Goal: Task Accomplishment & Management: Complete application form

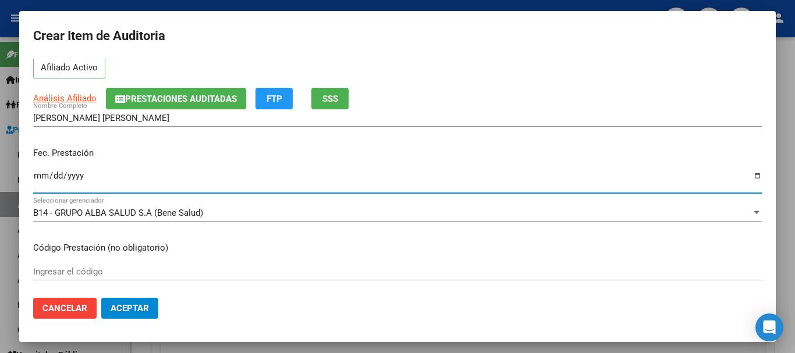
scroll to position [58, 0]
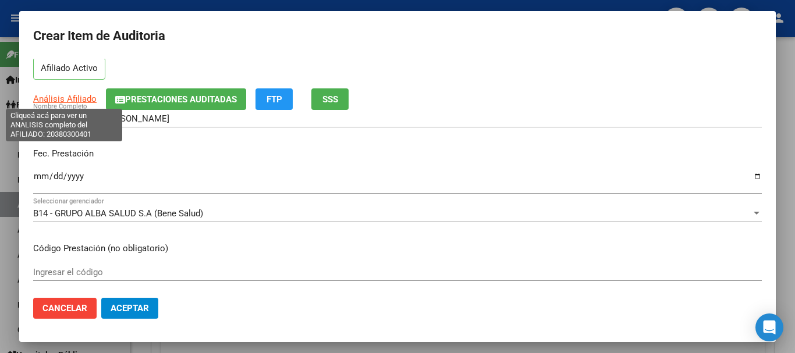
click at [81, 100] on span "Análisis Afiliado" at bounding box center [64, 99] width 63 height 10
type textarea "20380300401"
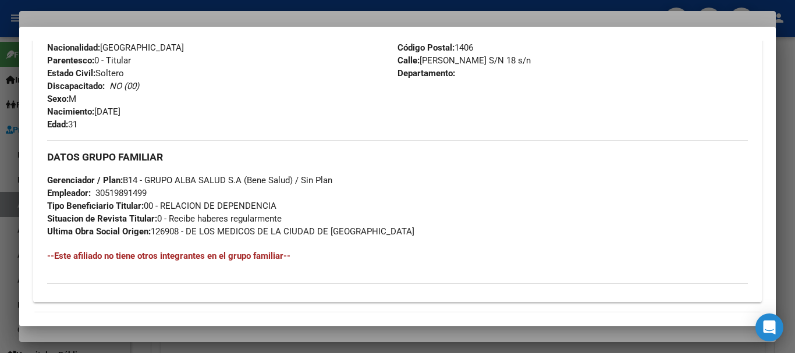
scroll to position [600, 0]
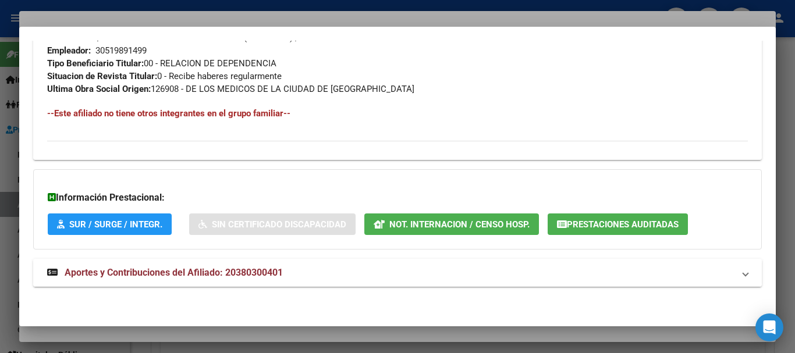
click at [192, 267] on span "Aportes y Contribuciones del Afiliado: 20380300401" at bounding box center [174, 272] width 218 height 11
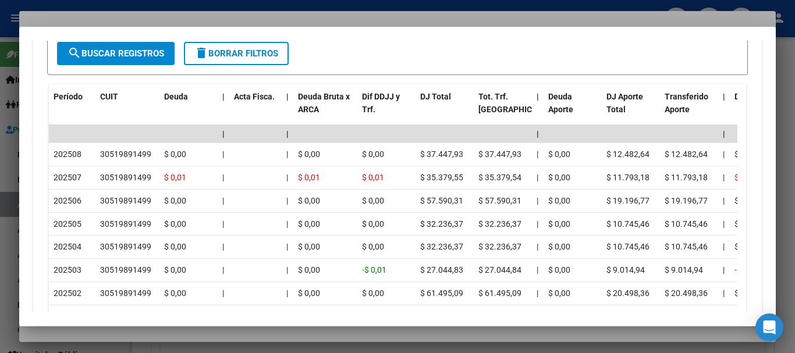
scroll to position [1028, 0]
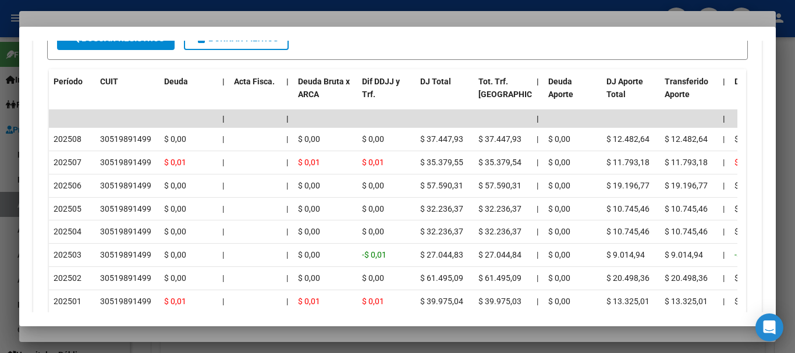
click at [218, 14] on div at bounding box center [397, 176] width 795 height 353
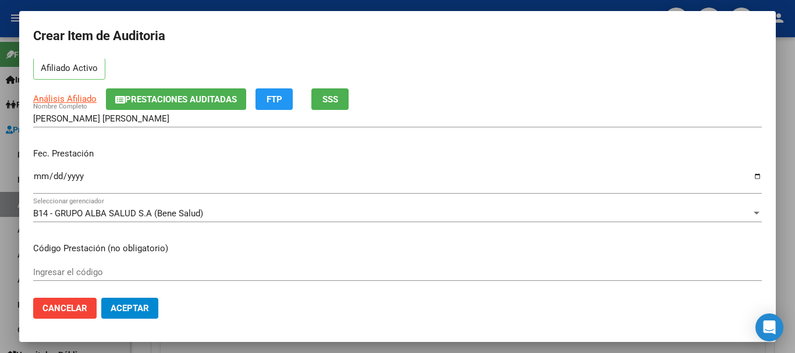
click at [462, 97] on div "Análisis Afiliado Prestaciones Auditadas FTP SSS" at bounding box center [397, 99] width 729 height 22
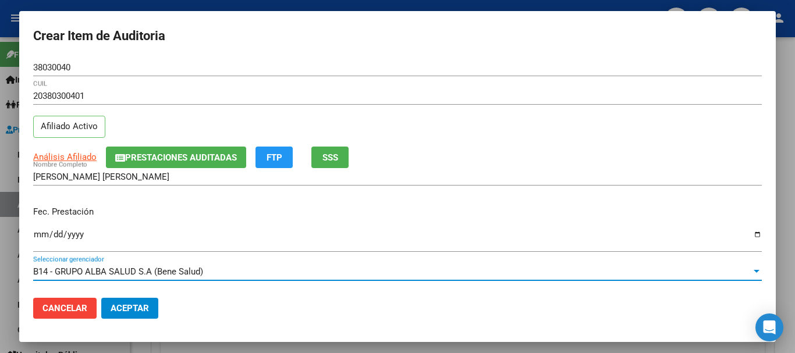
scroll to position [157, 0]
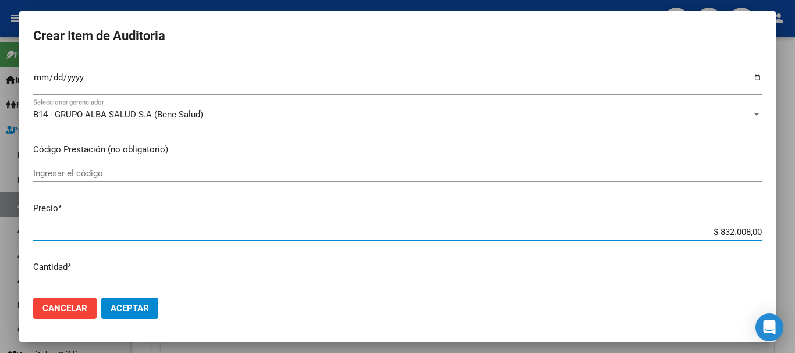
type input "$ 0,04"
type input "$ 0,41"
type input "$ 4,16"
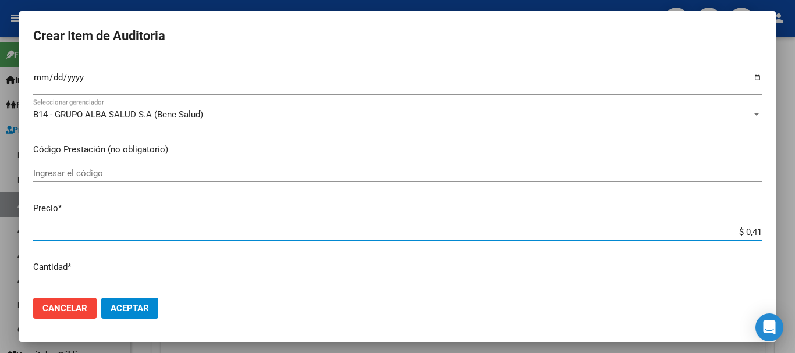
type input "$ 4,16"
type input "$ 41,60"
type input "$ 416,00"
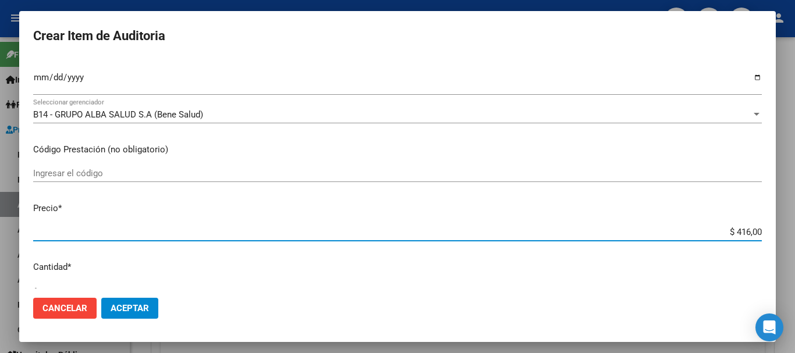
type input "$ 4.160,04"
type input "$ 41.600,40"
type input "$ 416.004,00"
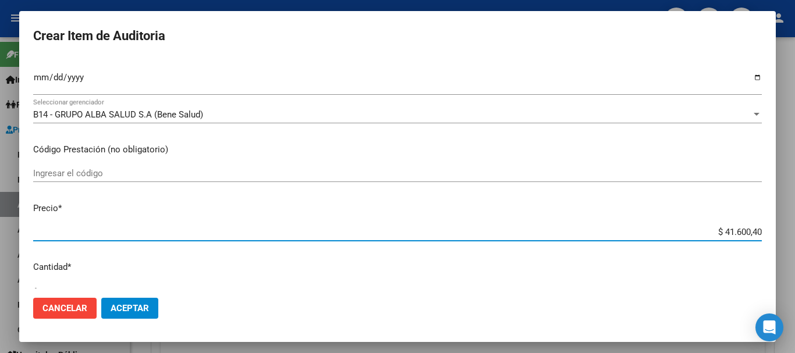
type input "$ 416.004,00"
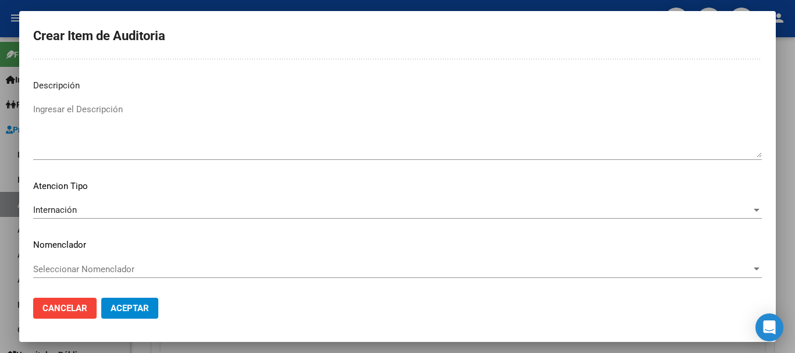
scroll to position [0, 0]
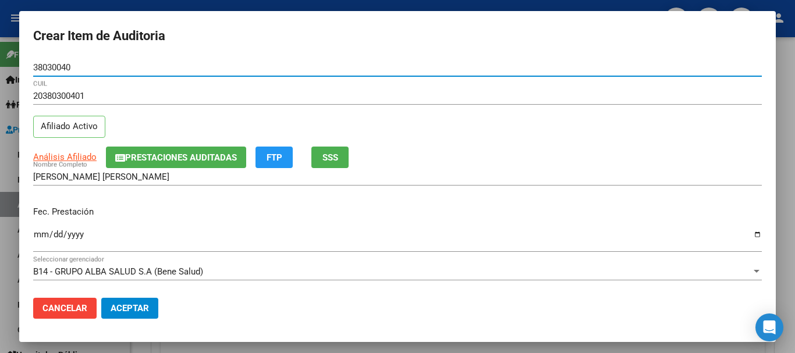
click at [101, 298] on button "Aceptar" at bounding box center [129, 308] width 57 height 21
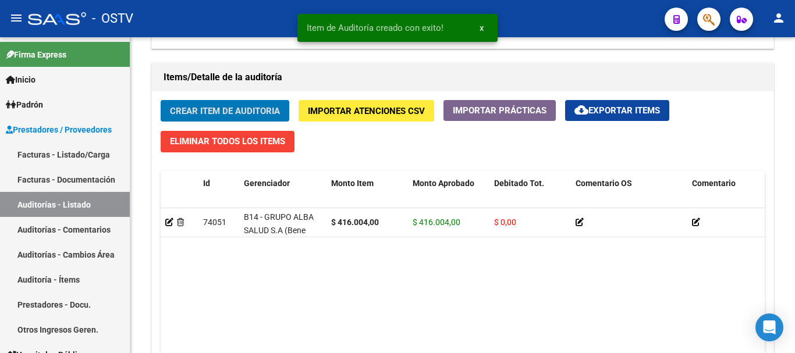
click at [161, 100] on button "Crear Item de Auditoria" at bounding box center [225, 111] width 129 height 22
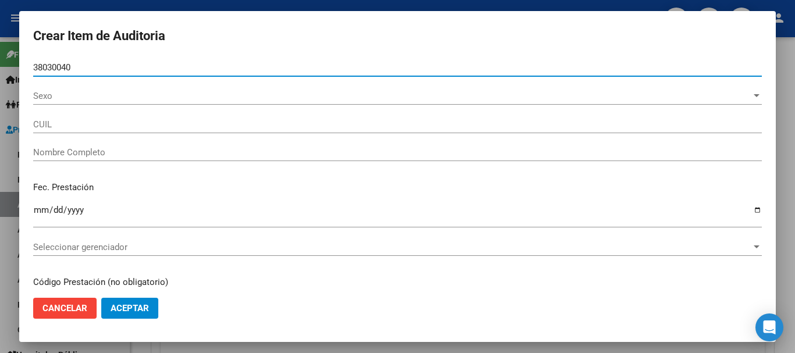
type input "38030040"
type input "20380300401"
type input "[PERSON_NAME] [PERSON_NAME]"
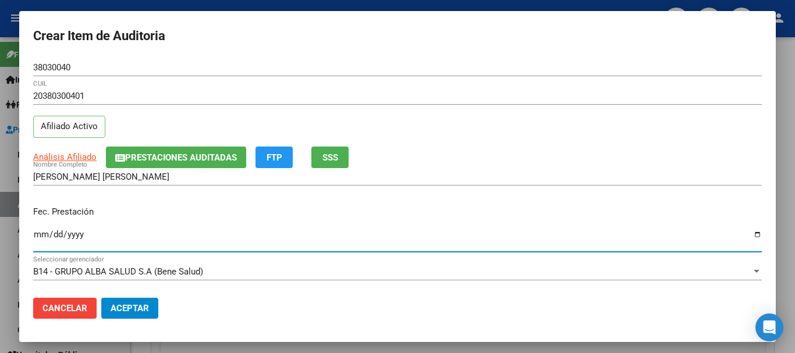
type input "[DATE]"
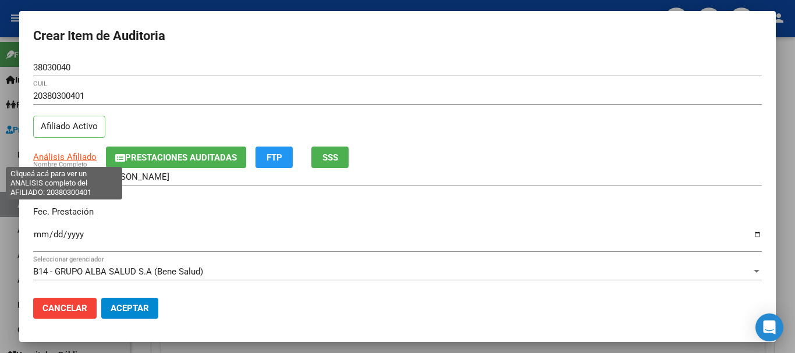
click at [82, 154] on span "Análisis Afiliado" at bounding box center [64, 157] width 63 height 10
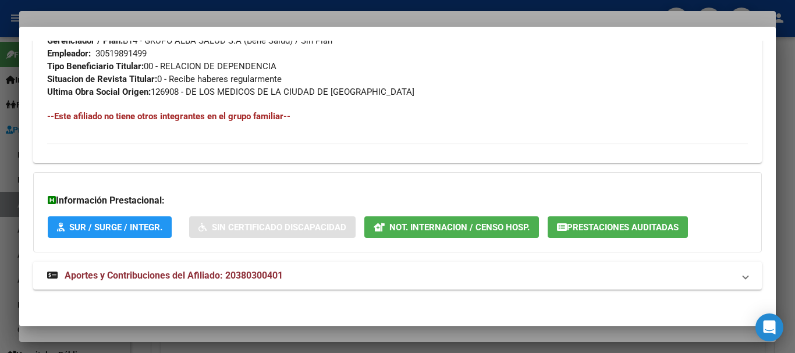
scroll to position [600, 0]
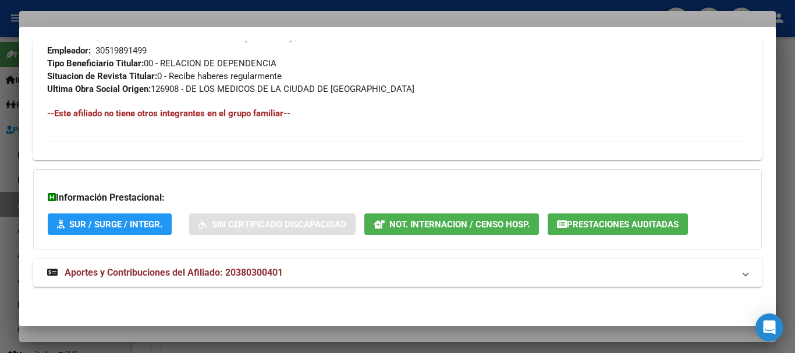
click at [161, 272] on span "Aportes y Contribuciones del Afiliado: 20380300401" at bounding box center [174, 272] width 218 height 11
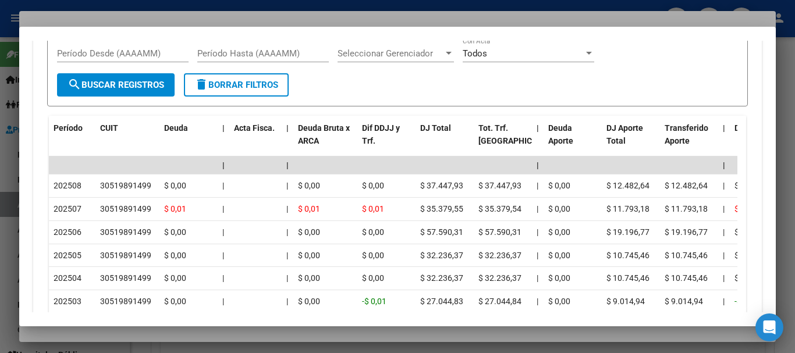
scroll to position [1086, 0]
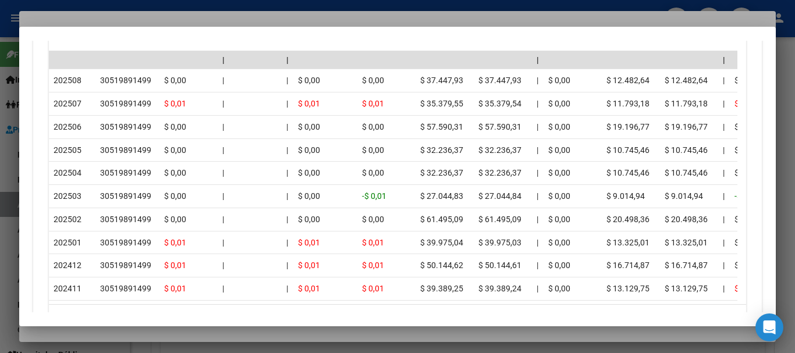
click at [183, 23] on div at bounding box center [397, 176] width 795 height 353
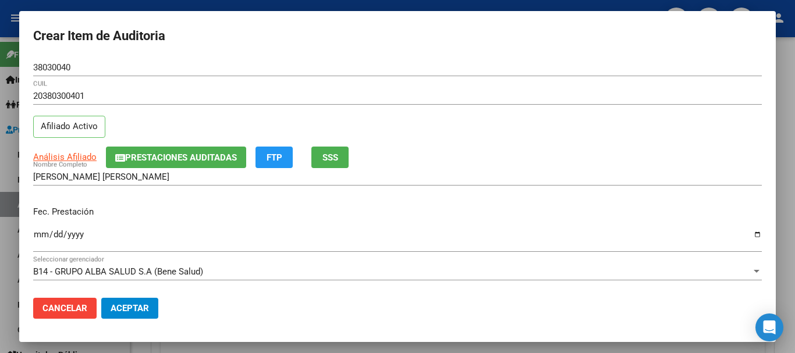
click at [383, 118] on div "20380300401 CUIL Afiliado Activo" at bounding box center [397, 116] width 729 height 59
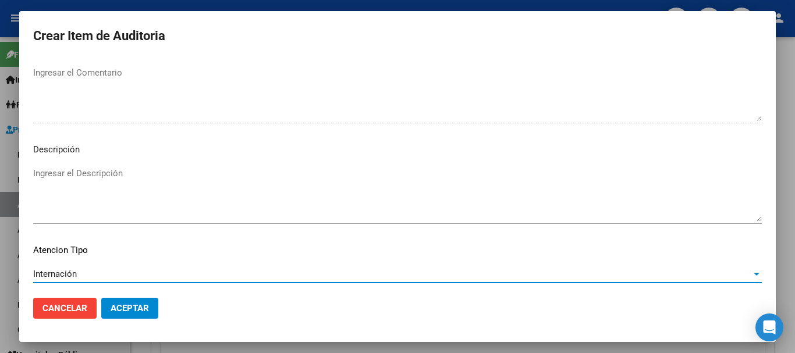
scroll to position [819, 0]
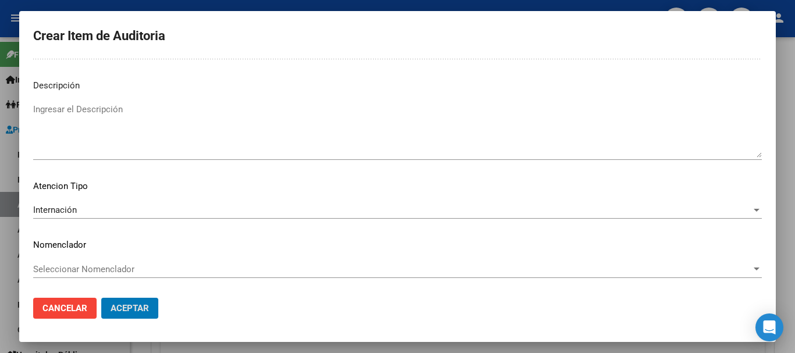
click at [101, 298] on button "Aceptar" at bounding box center [129, 308] width 57 height 21
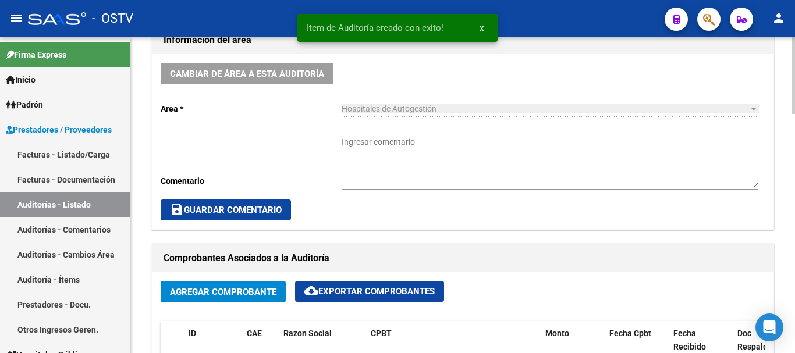
scroll to position [0, 0]
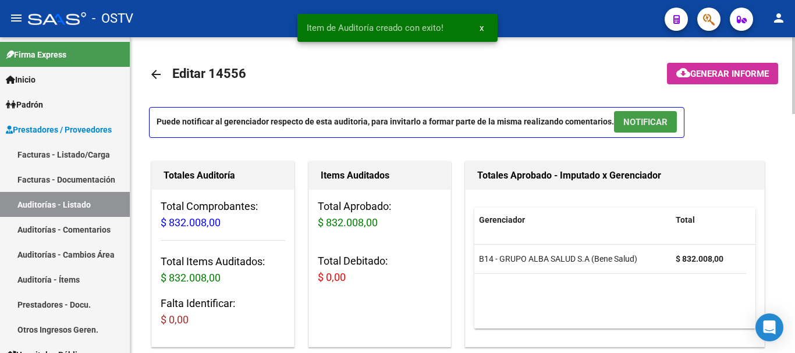
click at [639, 121] on span "NOTIFICAR" at bounding box center [646, 122] width 44 height 10
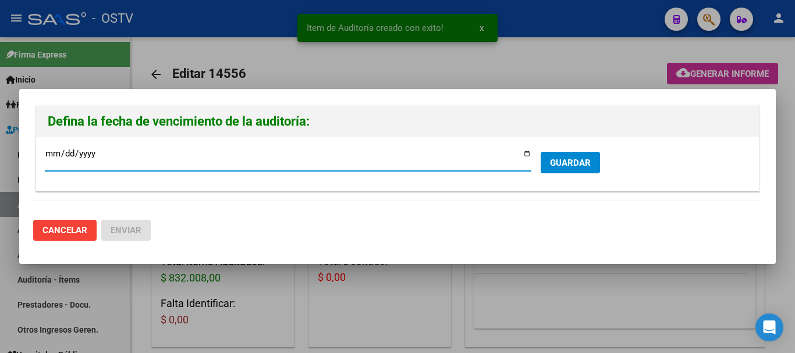
click at [578, 167] on button "GUARDAR" at bounding box center [570, 163] width 59 height 22
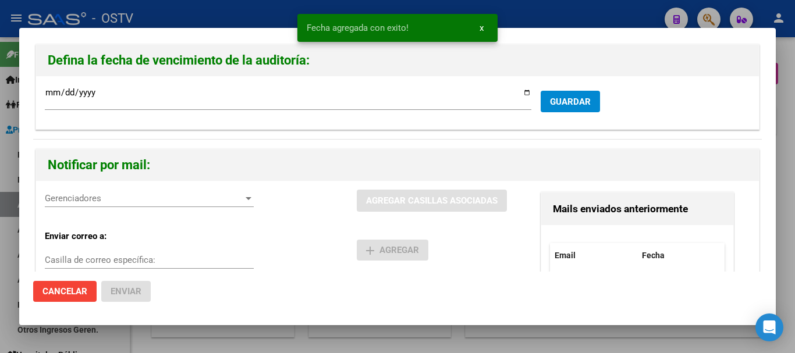
click at [165, 203] on div "Gerenciadores Gerenciadores" at bounding box center [149, 198] width 209 height 17
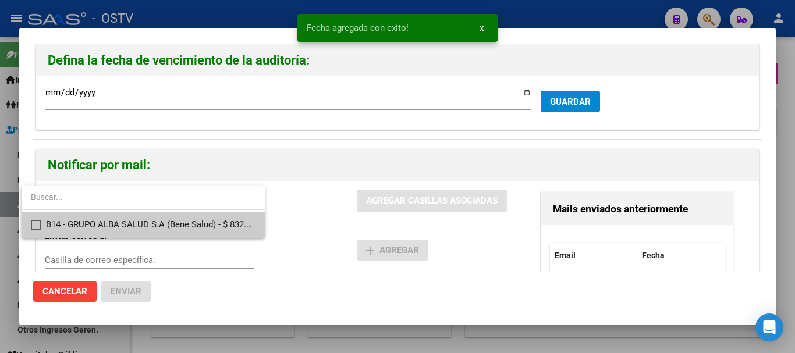
click at [151, 224] on span "B14 - GRUPO ALBA SALUD S.A (Bene Salud) - $ 832.008,00" at bounding box center [151, 225] width 210 height 26
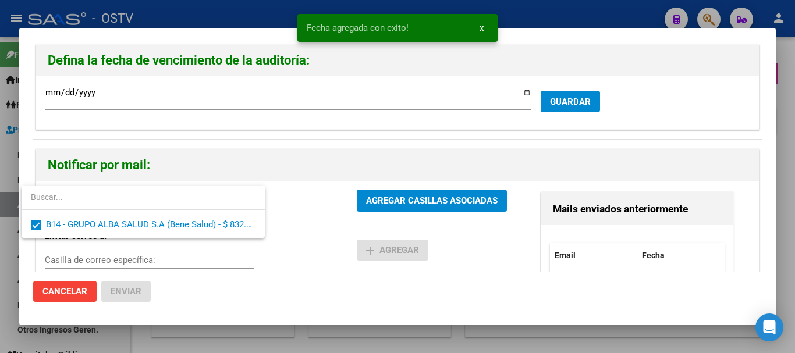
click at [410, 202] on div at bounding box center [397, 176] width 795 height 353
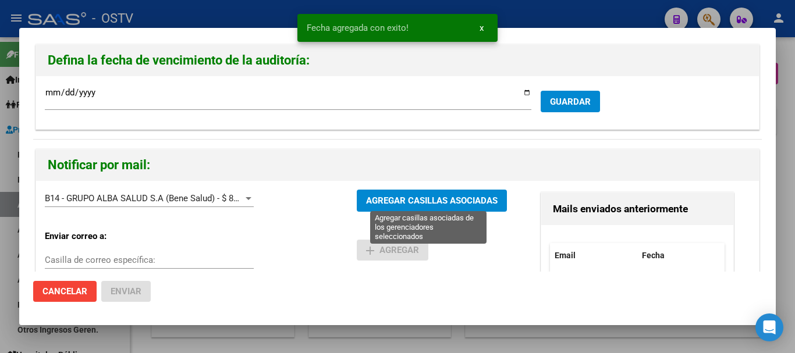
click at [435, 199] on span "AGREGAR CASILLAS ASOCIADAS" at bounding box center [432, 201] width 132 height 10
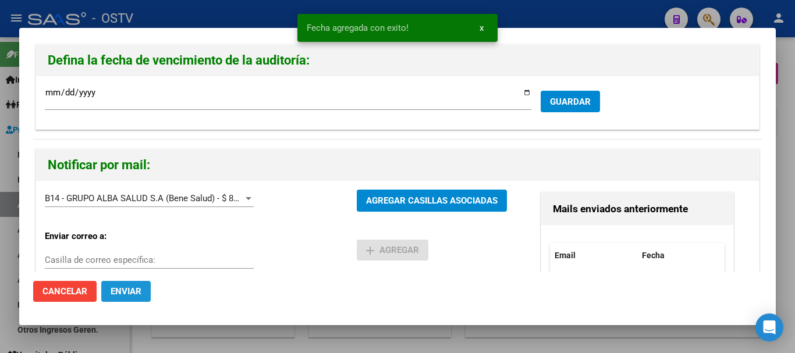
click at [133, 292] on span "Enviar" at bounding box center [126, 291] width 31 height 10
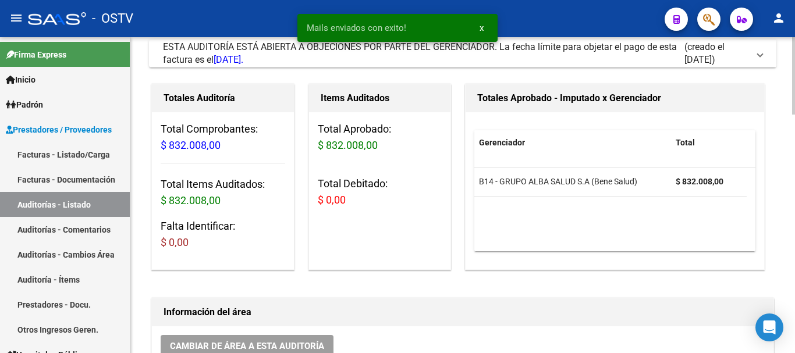
scroll to position [349, 0]
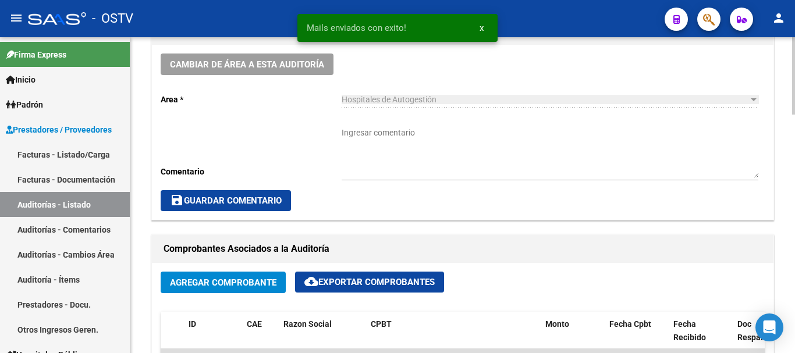
click at [419, 143] on textarea "Ingresar comentario" at bounding box center [550, 152] width 417 height 51
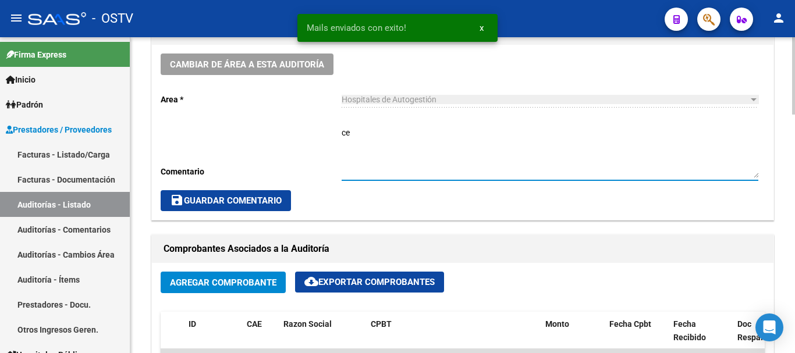
type textarea "c"
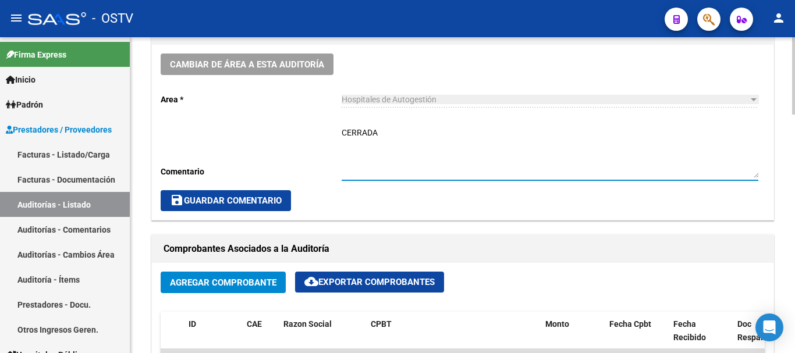
type textarea "CERRADA"
click at [217, 198] on span "save Guardar Comentario" at bounding box center [226, 201] width 112 height 10
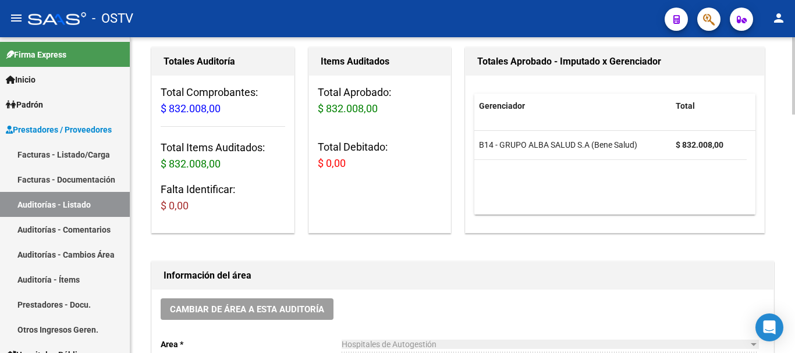
scroll to position [0, 0]
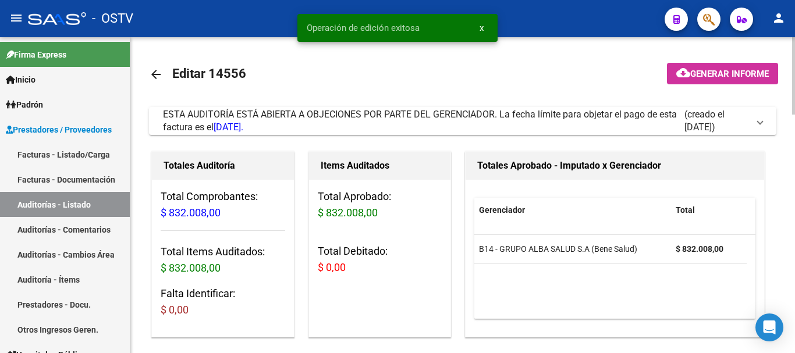
click at [158, 76] on mat-icon "arrow_back" at bounding box center [156, 75] width 14 height 14
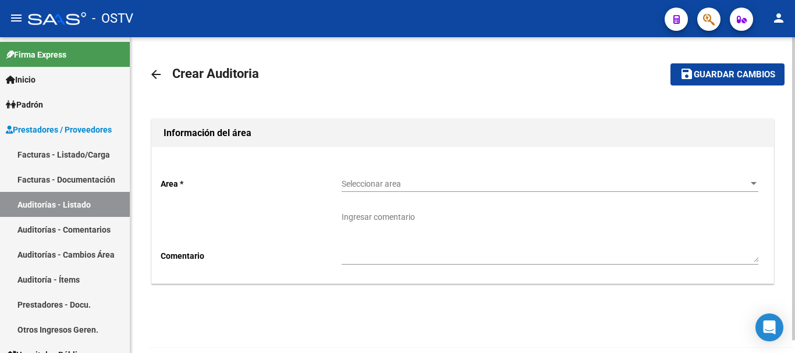
click at [374, 186] on span "Seleccionar area" at bounding box center [545, 184] width 406 height 10
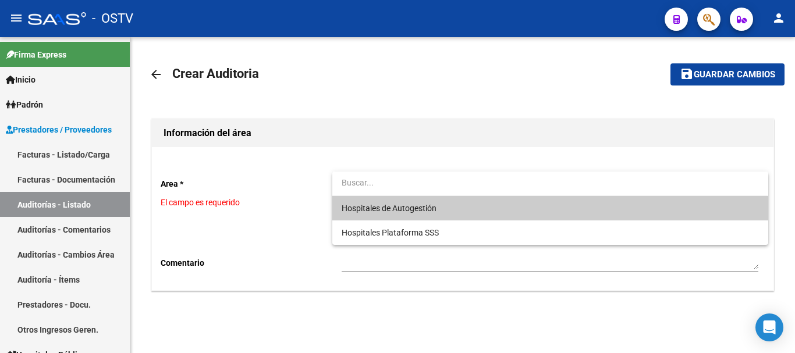
click at [378, 207] on span "Hospitales de Autogestión" at bounding box center [389, 208] width 95 height 9
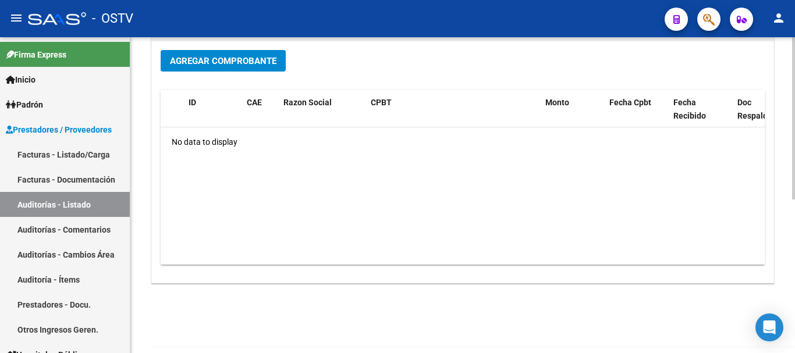
scroll to position [298, 0]
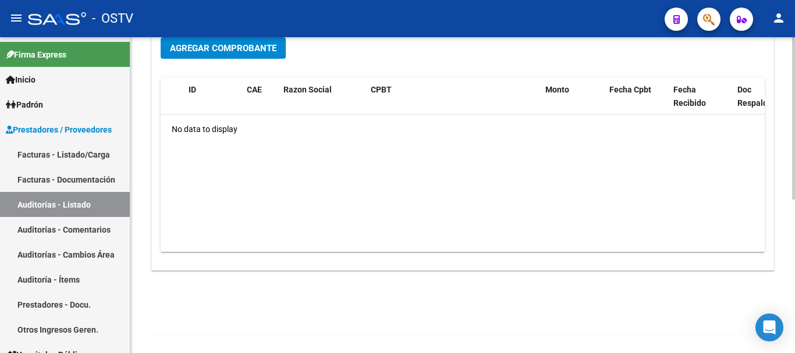
click at [231, 42] on button "Agregar Comprobante" at bounding box center [223, 48] width 125 height 22
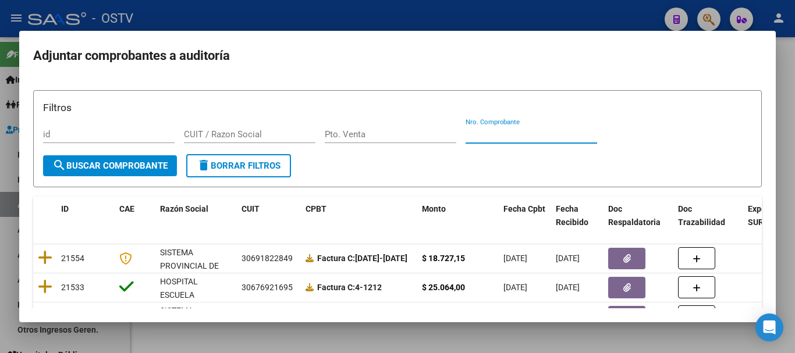
click at [501, 133] on input "Nro. Comprobante" at bounding box center [532, 134] width 132 height 10
paste input "203381"
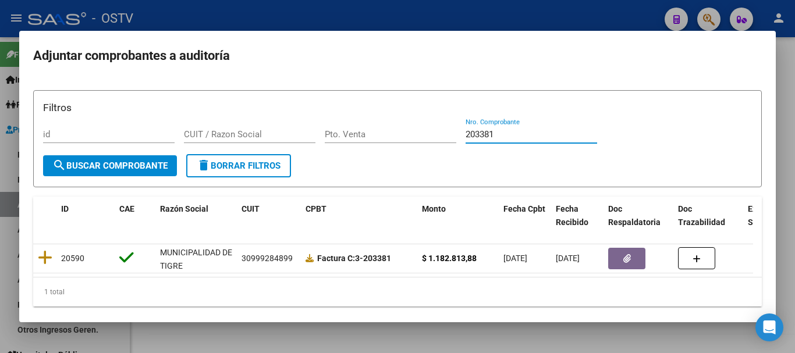
type input "203381"
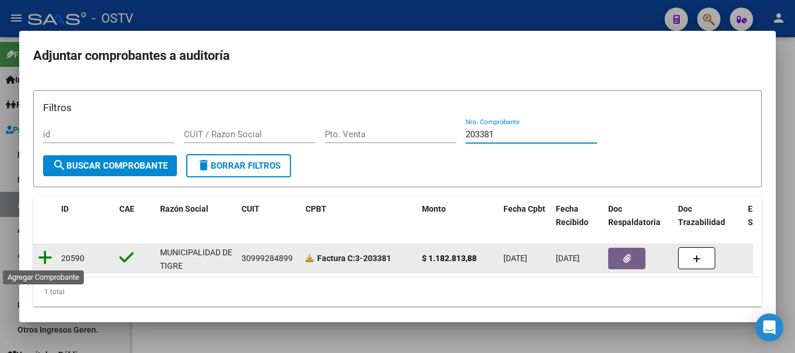
click at [42, 256] on icon at bounding box center [45, 258] width 15 height 16
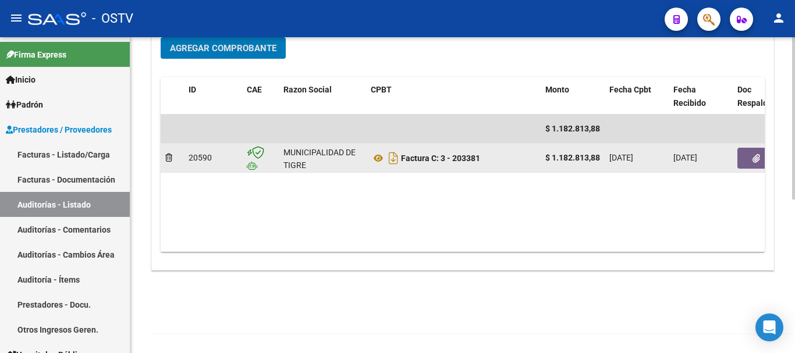
click at [748, 158] on button "button" at bounding box center [756, 158] width 37 height 21
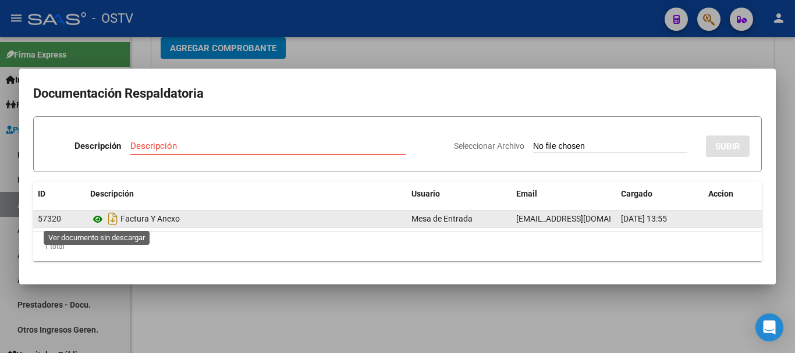
click at [95, 218] on icon at bounding box center [97, 220] width 15 height 14
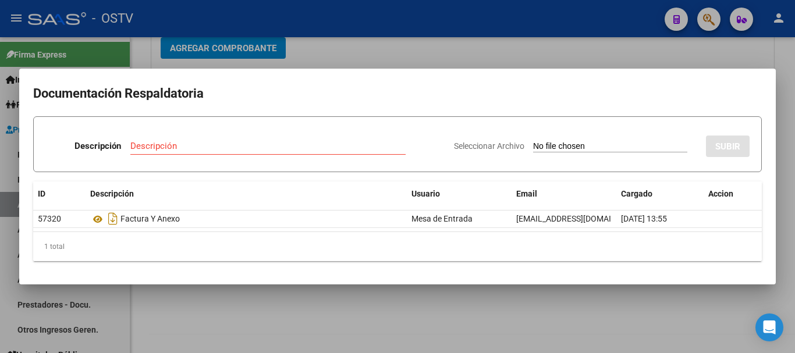
click at [596, 59] on div at bounding box center [397, 176] width 795 height 353
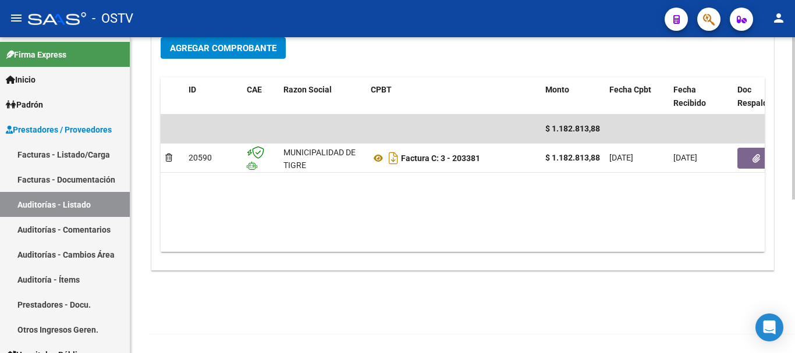
scroll to position [0, 0]
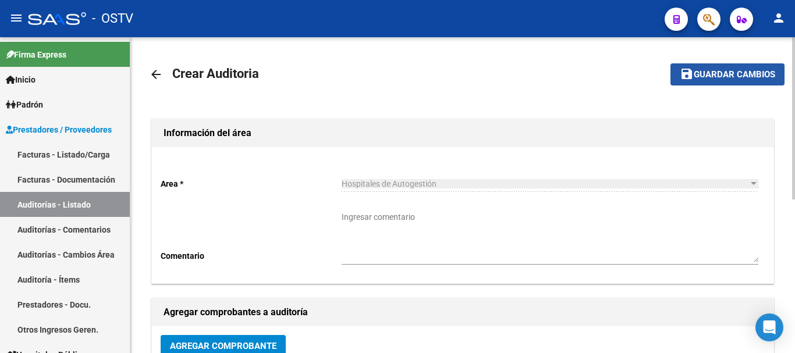
click at [749, 71] on span "Guardar cambios" at bounding box center [735, 75] width 82 height 10
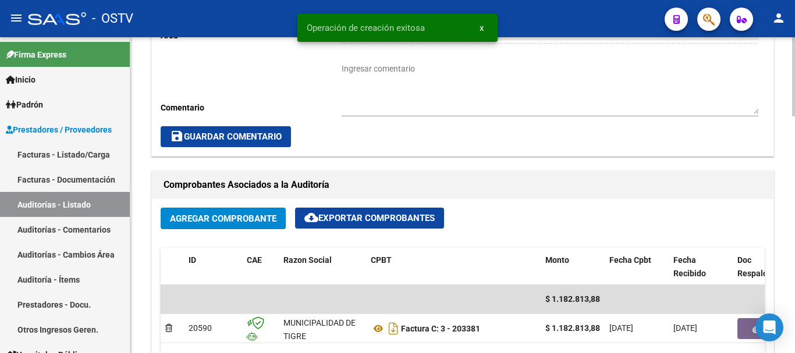
scroll to position [815, 0]
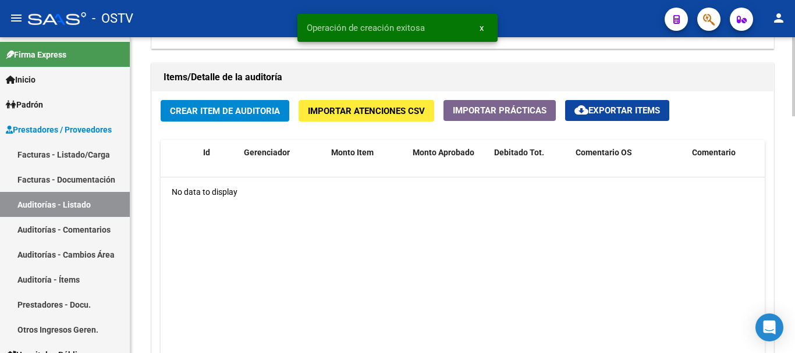
click at [237, 109] on span "Crear Item de Auditoria" at bounding box center [225, 111] width 110 height 10
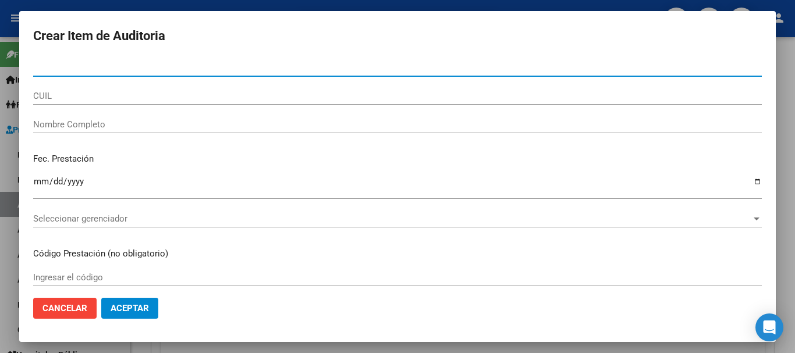
paste input "41578171"
type input "41578171"
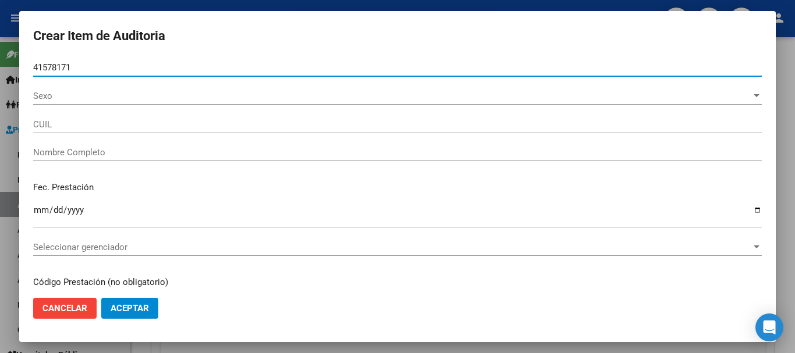
type input "27415781712"
type input "[PERSON_NAME] [PERSON_NAME]"
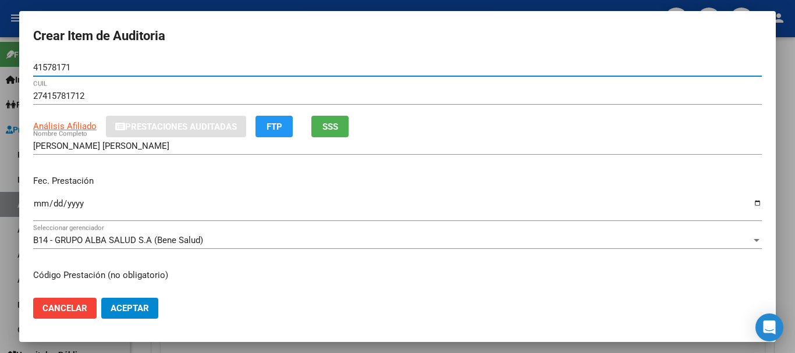
type input "41578171"
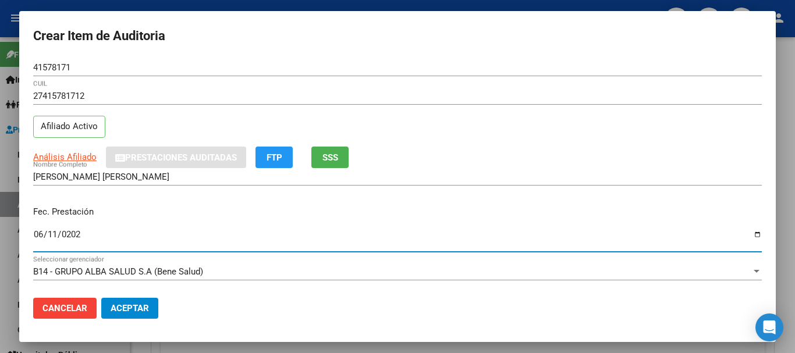
type input "[DATE]"
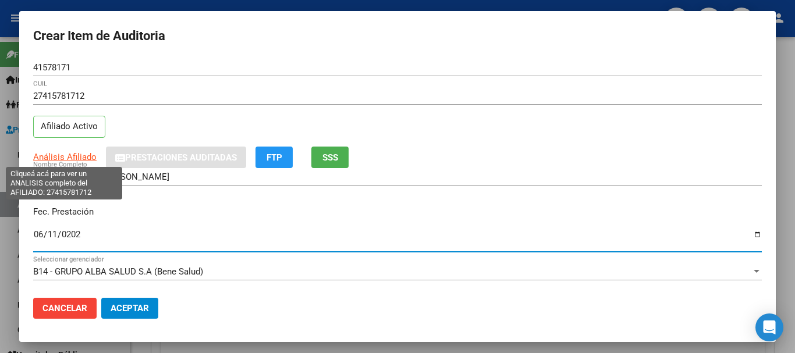
click at [79, 155] on span "Análisis Afiliado" at bounding box center [64, 157] width 63 height 10
type textarea "27415781712"
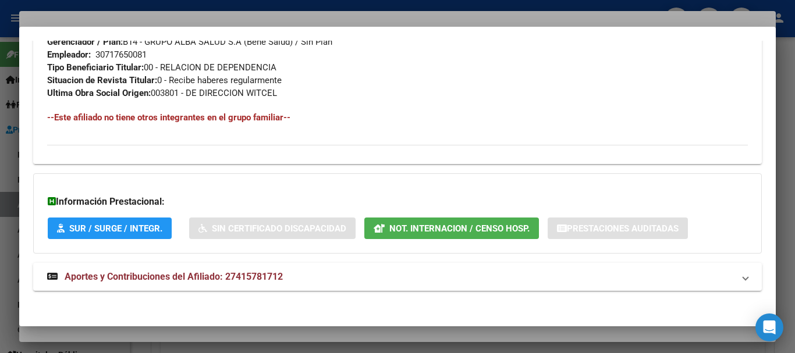
scroll to position [600, 0]
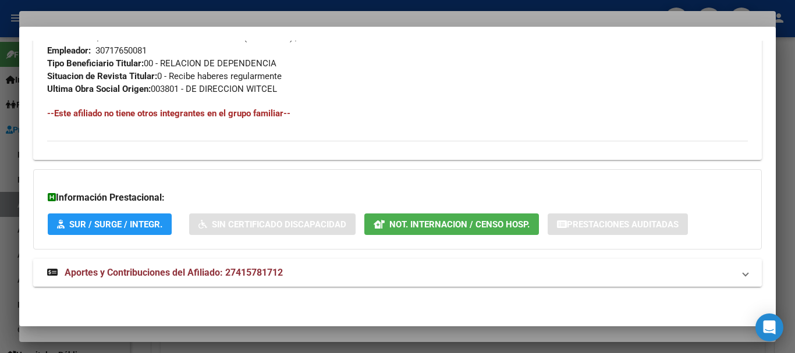
click at [274, 271] on span "Aportes y Contribuciones del Afiliado: 27415781712" at bounding box center [174, 272] width 218 height 11
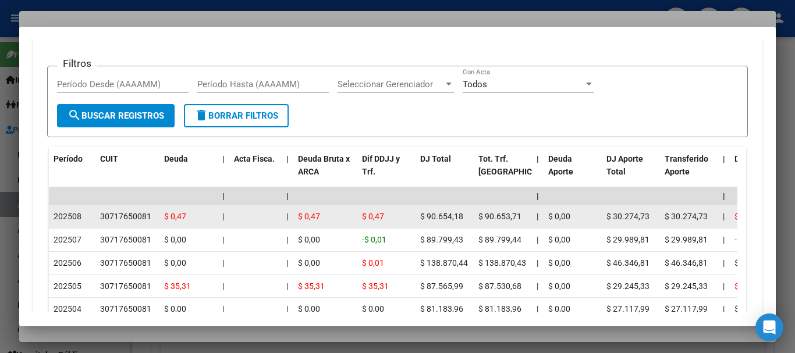
scroll to position [1068, 0]
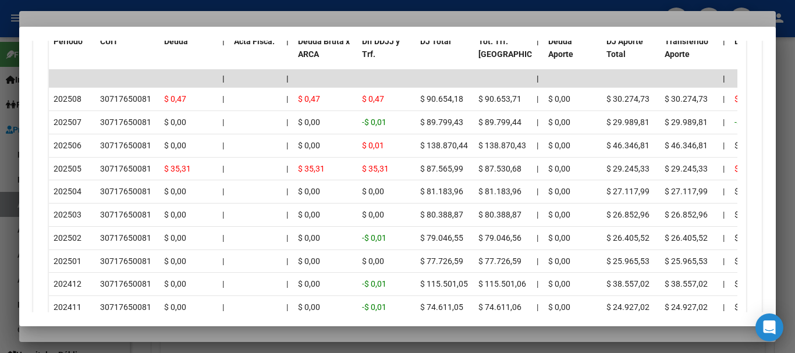
click at [151, 20] on div at bounding box center [397, 176] width 795 height 353
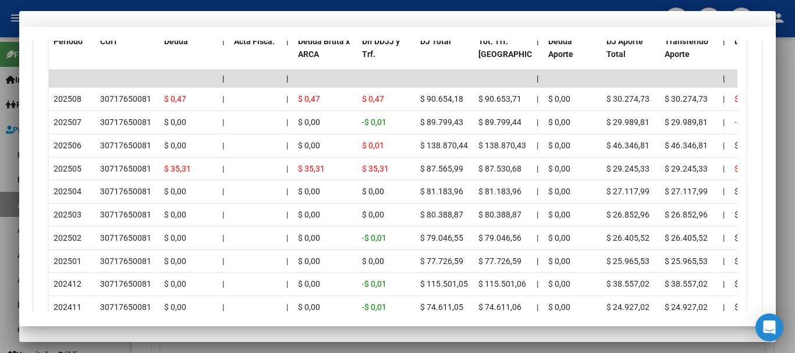
click at [449, 129] on div "27415781712 CUIL Afiliado Activo" at bounding box center [397, 116] width 729 height 59
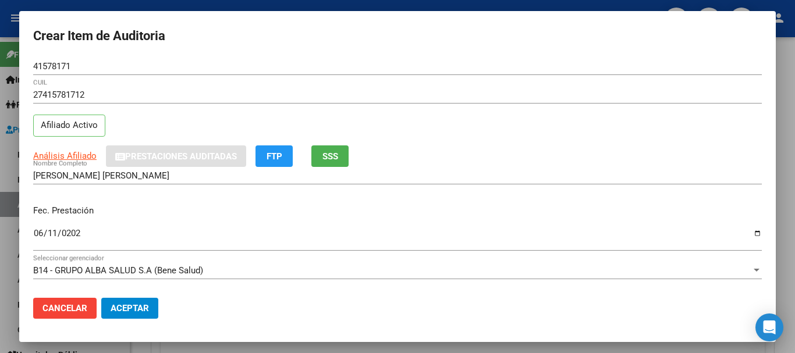
scroll to position [0, 0]
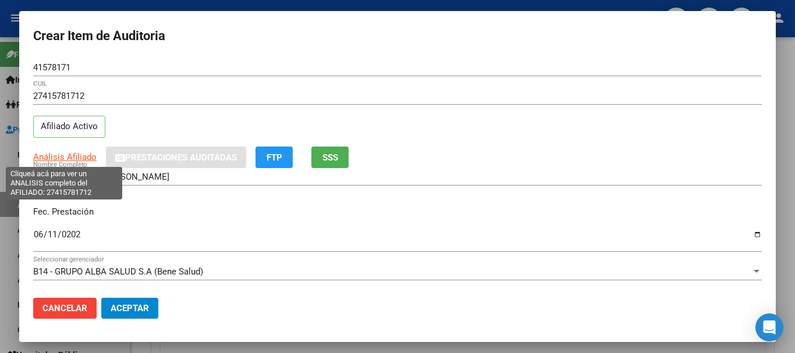
click at [83, 157] on span "Análisis Afiliado" at bounding box center [64, 157] width 63 height 10
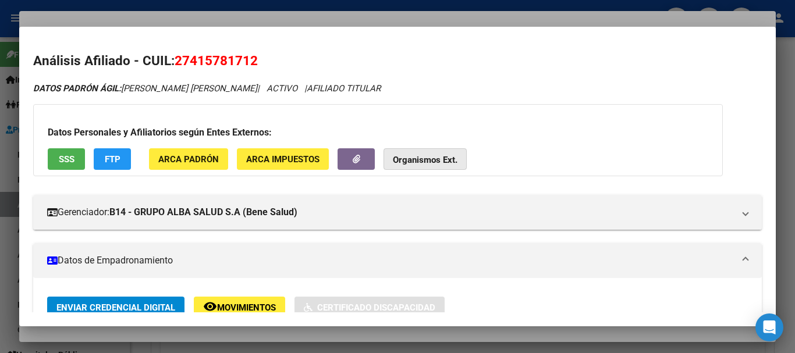
click at [410, 160] on strong "Organismos Ext." at bounding box center [425, 160] width 65 height 10
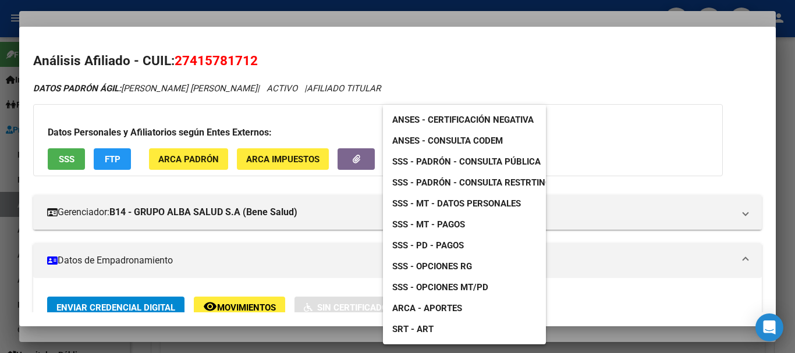
click at [502, 162] on span "SSS - Padrón - Consulta Pública" at bounding box center [466, 162] width 148 height 10
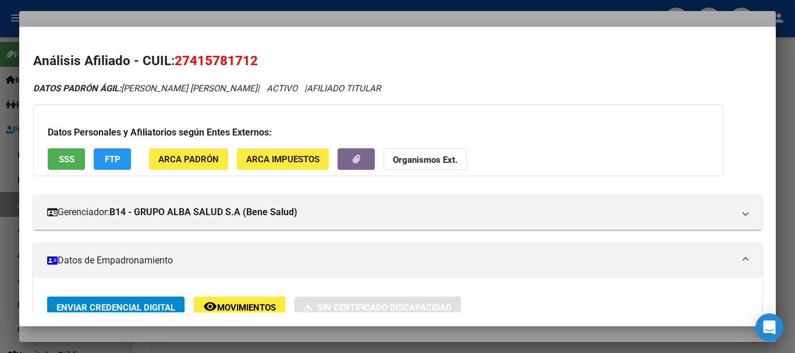
click at [363, 19] on div at bounding box center [397, 176] width 795 height 353
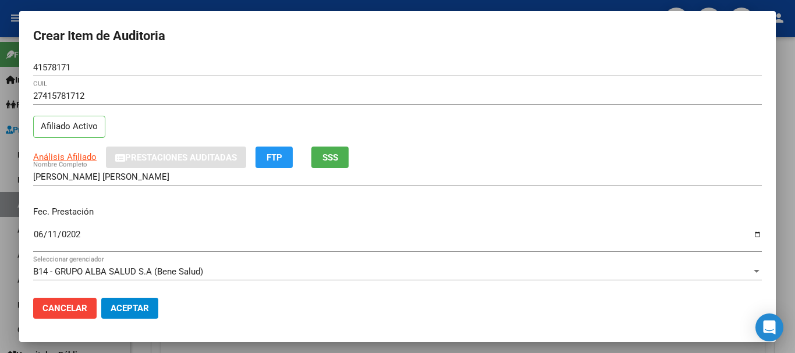
click at [569, 127] on div "27415781712 CUIL Afiliado Activo" at bounding box center [397, 116] width 729 height 59
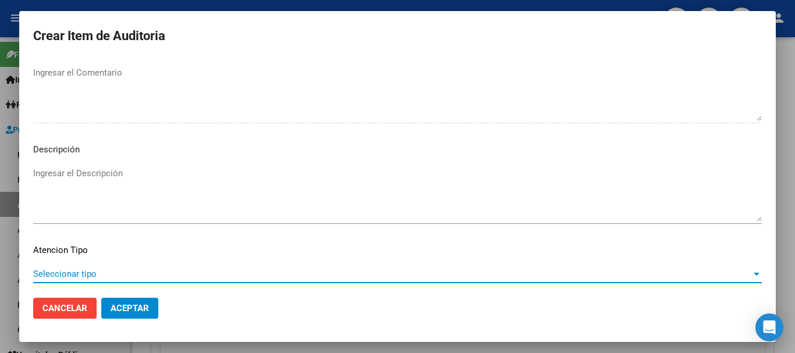
scroll to position [819, 0]
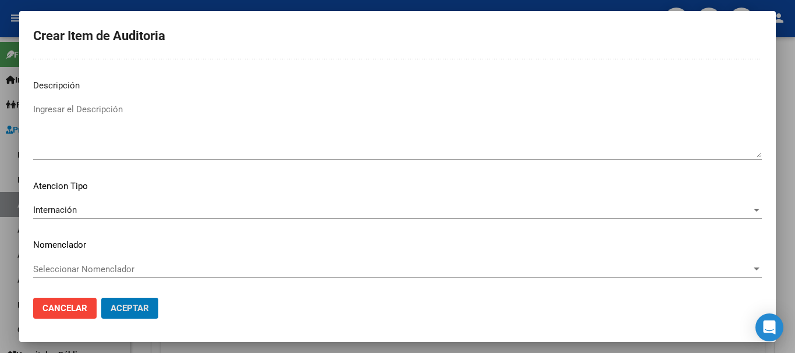
click at [101, 298] on button "Aceptar" at bounding box center [129, 308] width 57 height 21
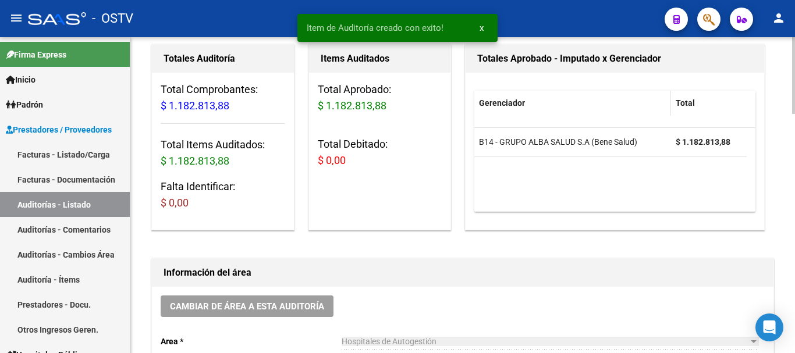
scroll to position [0, 0]
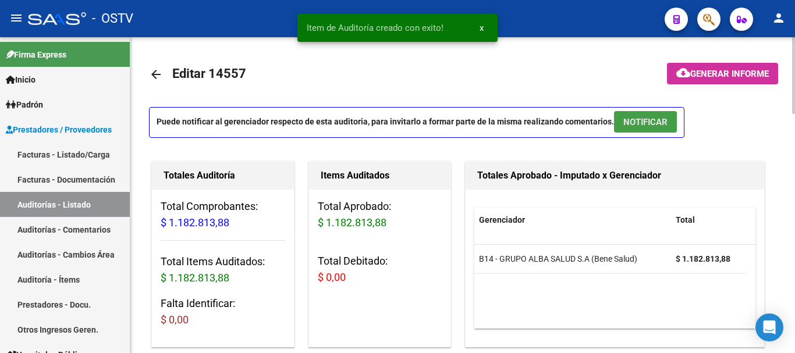
click at [629, 111] on button "NOTIFICAR" at bounding box center [645, 122] width 63 height 22
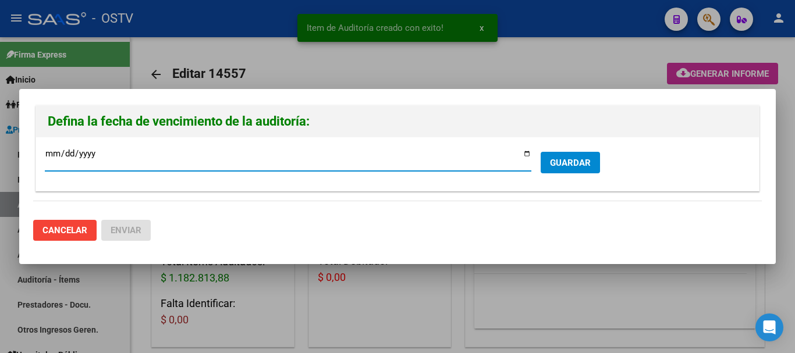
click at [572, 165] on span "GUARDAR" at bounding box center [570, 163] width 41 height 10
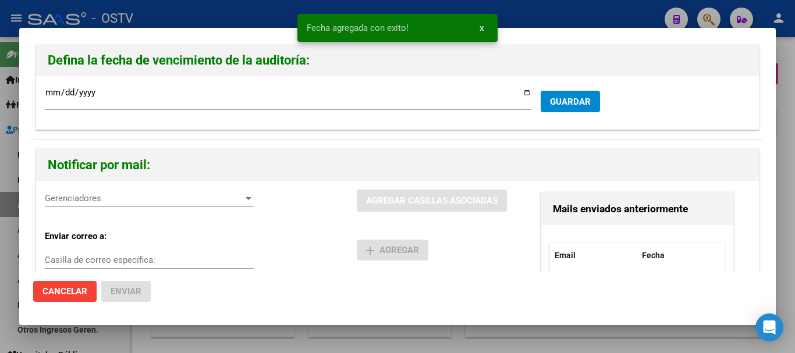
click at [217, 199] on span "Gerenciadores" at bounding box center [144, 198] width 199 height 10
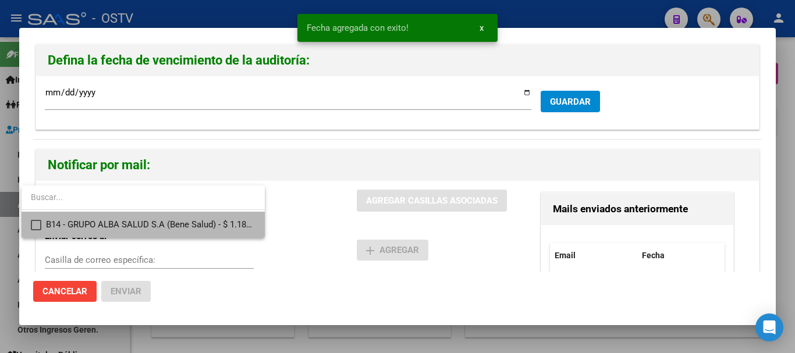
click at [199, 215] on span "B14 - GRUPO ALBA SALUD S.A (Bene Salud) - $ 1.182.813,88" at bounding box center [151, 225] width 210 height 26
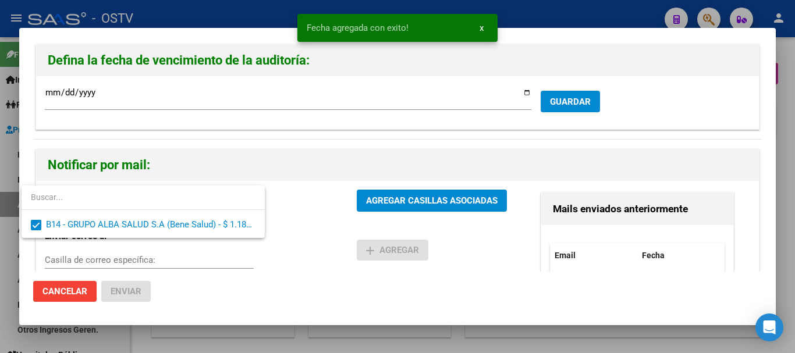
click at [376, 199] on div at bounding box center [397, 176] width 795 height 353
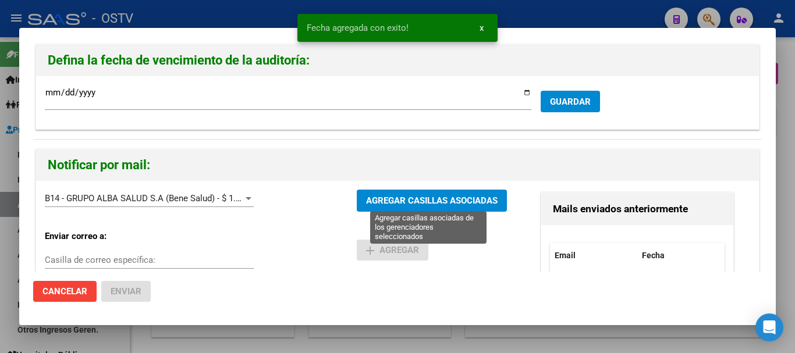
drag, startPoint x: 410, startPoint y: 199, endPoint x: 416, endPoint y: 205, distance: 8.7
click at [411, 198] on span "AGREGAR CASILLAS ASOCIADAS" at bounding box center [432, 201] width 132 height 10
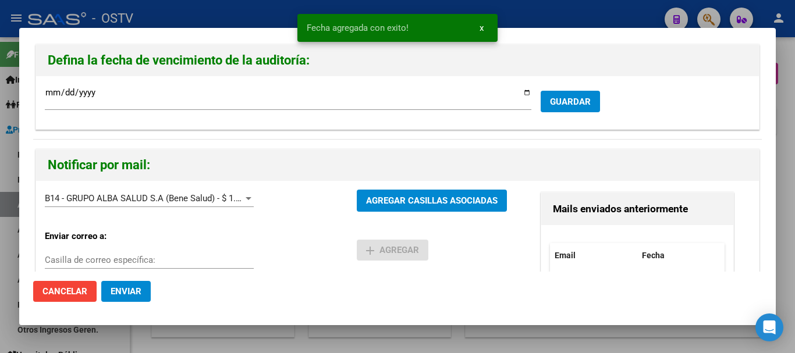
click at [131, 296] on span "Enviar" at bounding box center [126, 291] width 31 height 10
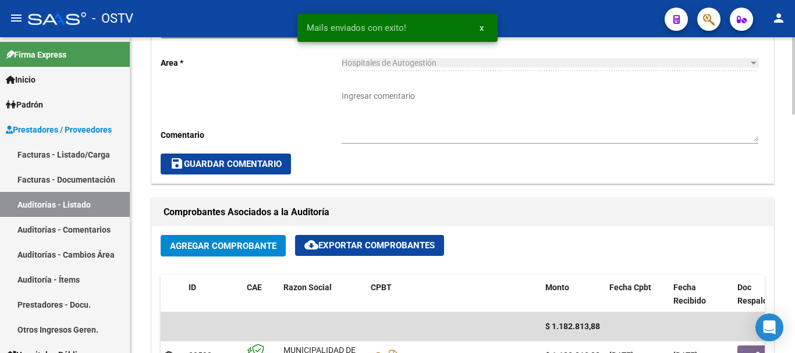
scroll to position [408, 0]
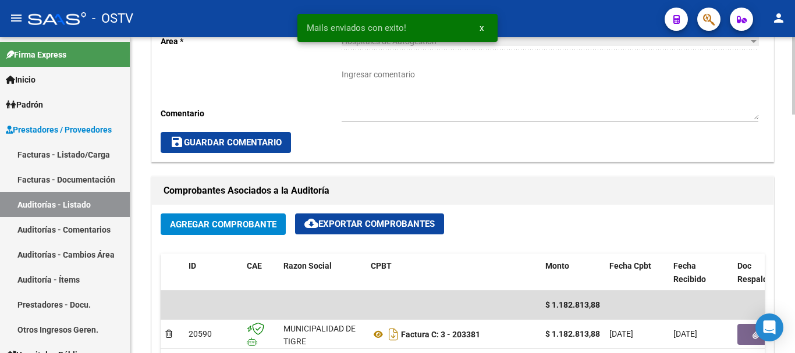
click at [446, 98] on textarea "Ingresar comentario" at bounding box center [550, 94] width 417 height 51
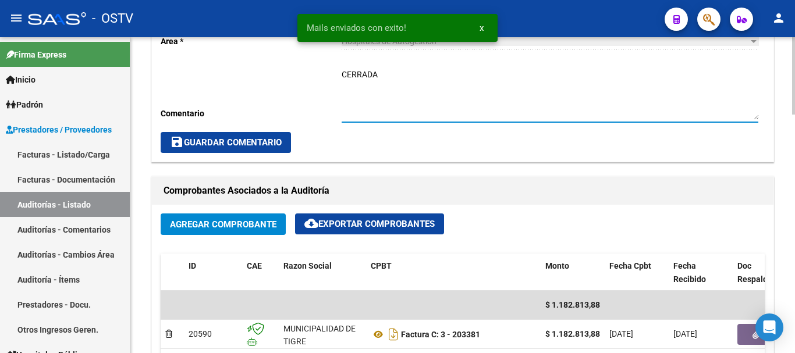
type textarea "CERRADA"
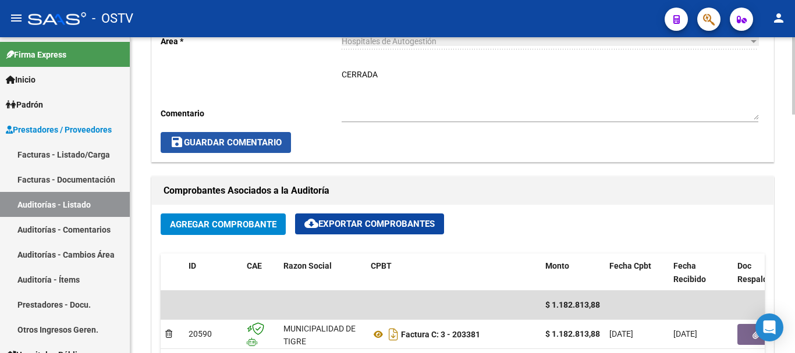
click at [221, 137] on span "save Guardar Comentario" at bounding box center [226, 142] width 112 height 10
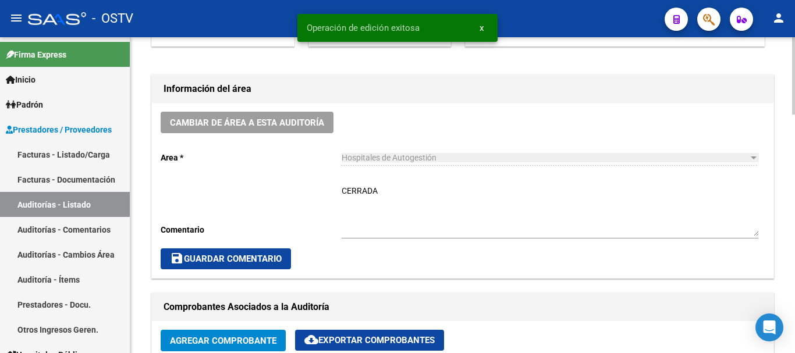
scroll to position [0, 0]
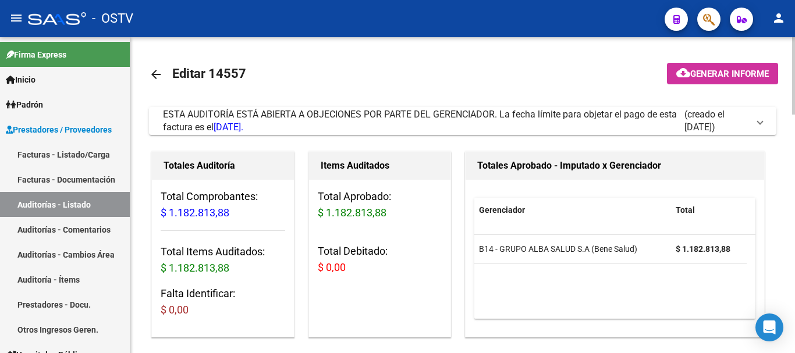
click at [161, 75] on mat-icon "arrow_back" at bounding box center [156, 75] width 14 height 14
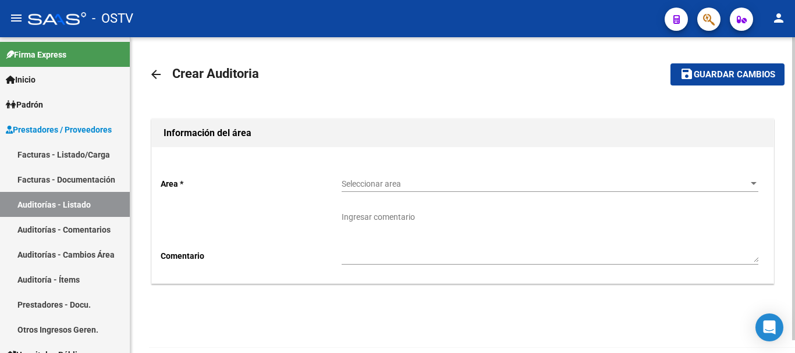
click at [409, 182] on span "Seleccionar area" at bounding box center [545, 184] width 406 height 10
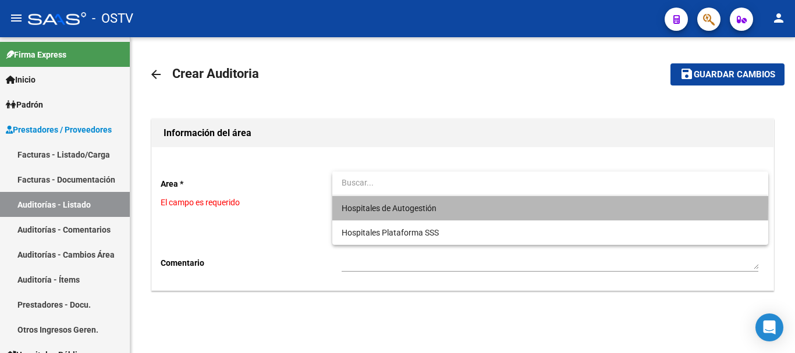
click at [402, 202] on span "Hospitales de Autogestión" at bounding box center [550, 208] width 417 height 24
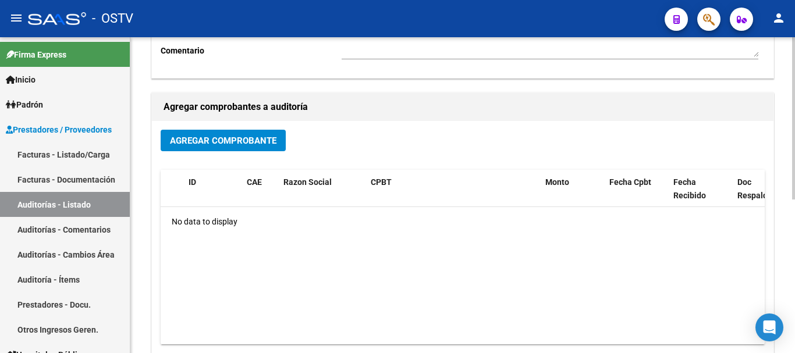
scroll to position [233, 0]
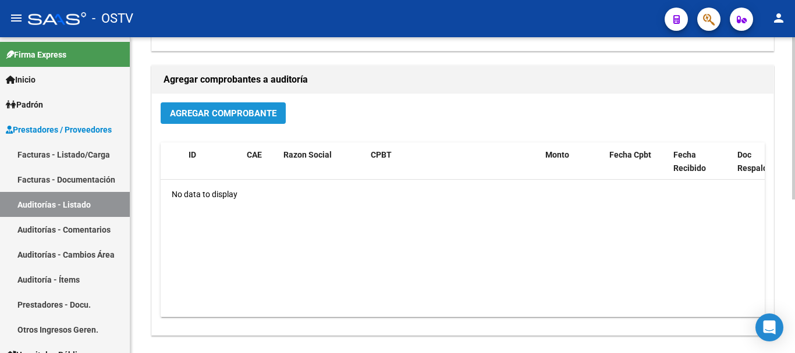
click at [249, 118] on span "Agregar Comprobante" at bounding box center [223, 113] width 107 height 10
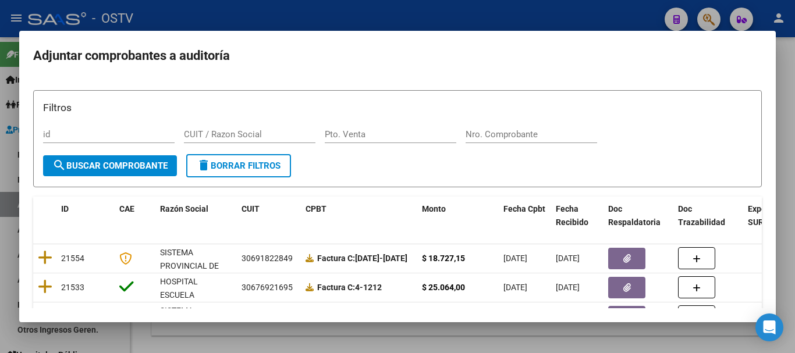
click at [519, 143] on div "Nro. Comprobante" at bounding box center [532, 140] width 132 height 29
click at [525, 133] on input "Nro. Comprobante" at bounding box center [532, 134] width 132 height 10
paste input "13548"
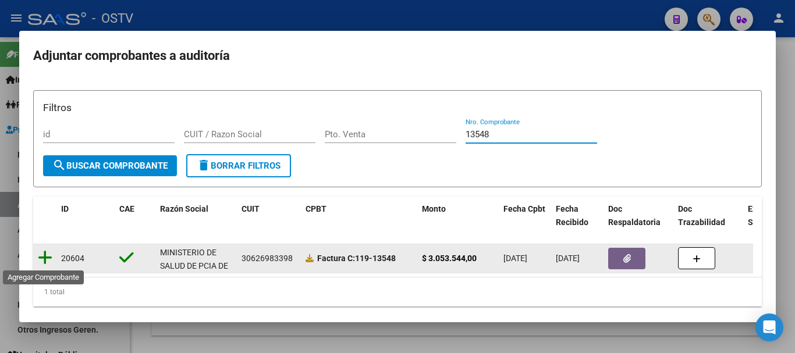
type input "13548"
click at [48, 261] on icon at bounding box center [45, 258] width 15 height 16
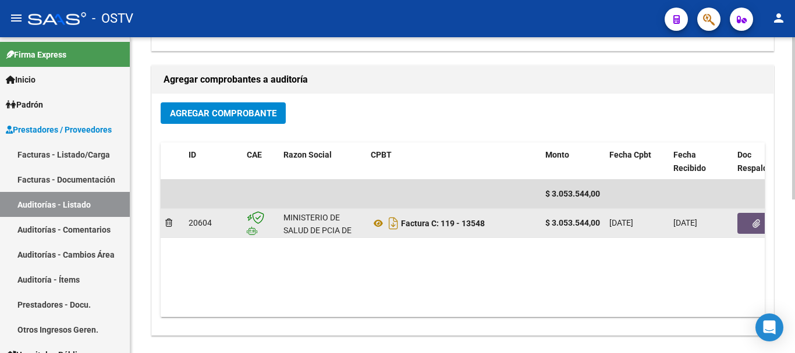
click at [749, 226] on button "button" at bounding box center [756, 223] width 37 height 21
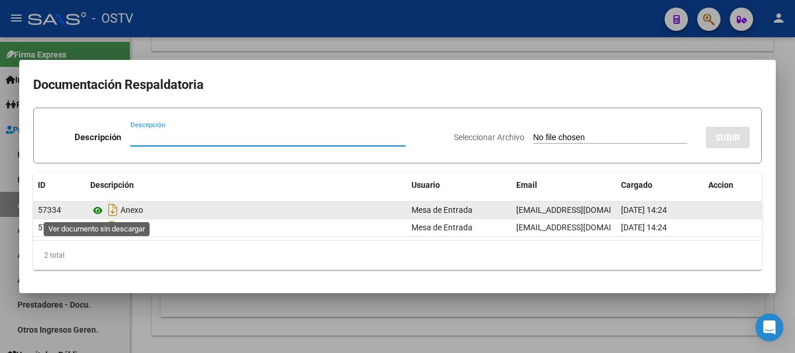
click at [95, 210] on icon at bounding box center [97, 211] width 15 height 14
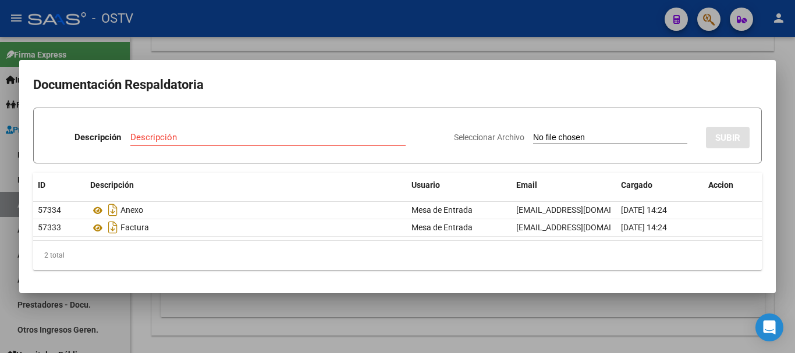
click at [502, 53] on div at bounding box center [397, 176] width 795 height 353
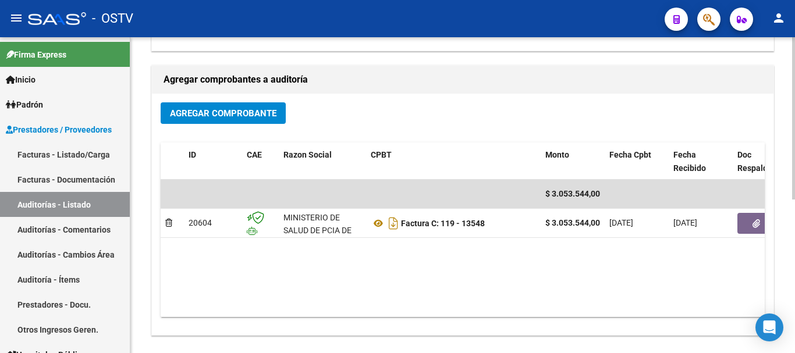
scroll to position [0, 0]
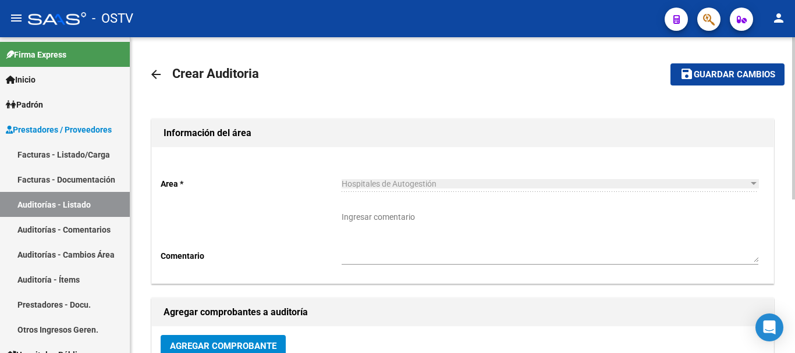
click at [716, 76] on span "Guardar cambios" at bounding box center [735, 75] width 82 height 10
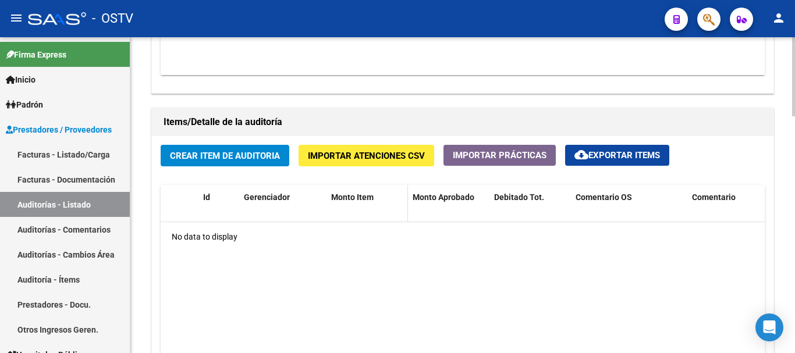
scroll to position [757, 0]
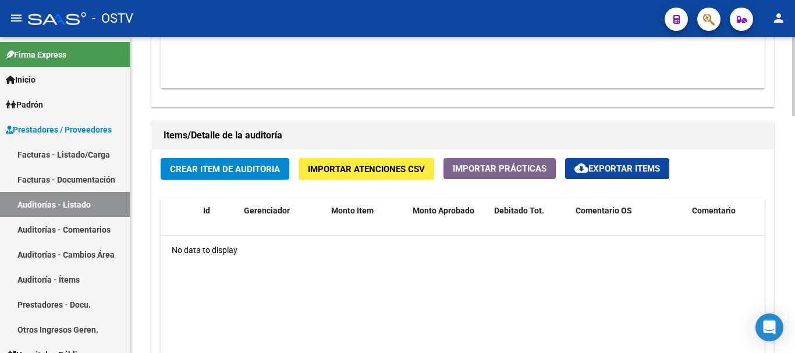
click at [234, 167] on span "Crear Item de Auditoria" at bounding box center [225, 169] width 110 height 10
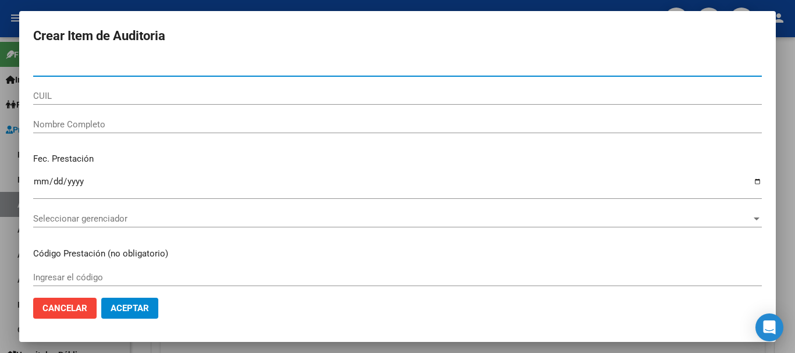
paste input "25312166"
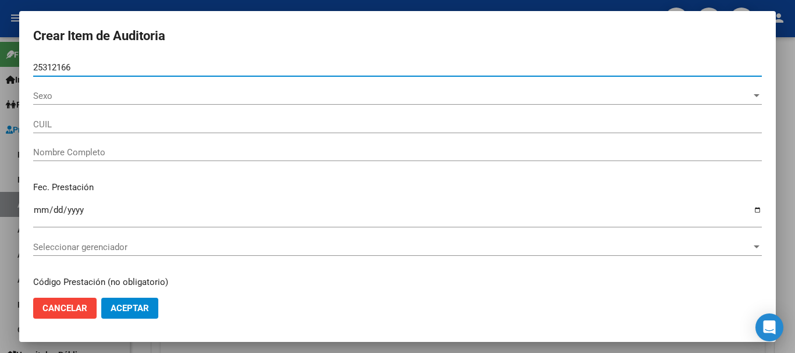
type input "25312166"
type input "20253121662"
type input "[PERSON_NAME] [PERSON_NAME]"
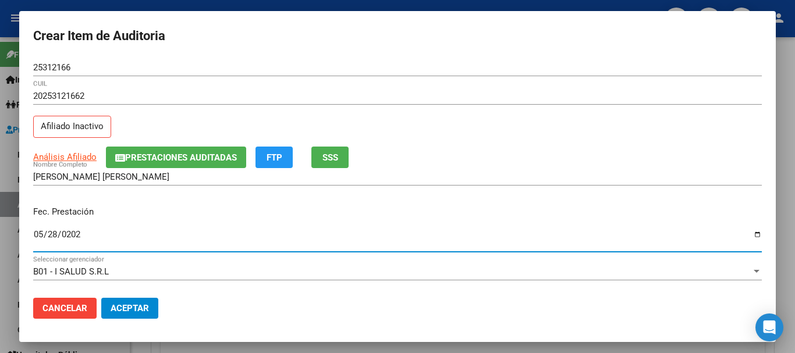
type input "[DATE]"
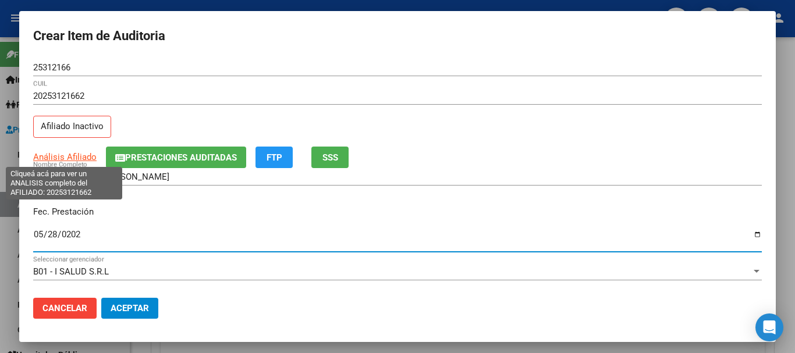
click at [70, 158] on span "Análisis Afiliado" at bounding box center [64, 157] width 63 height 10
type textarea "20253121662"
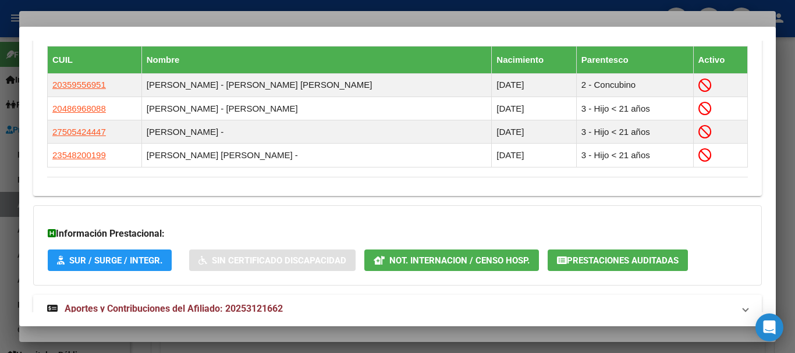
scroll to position [721, 0]
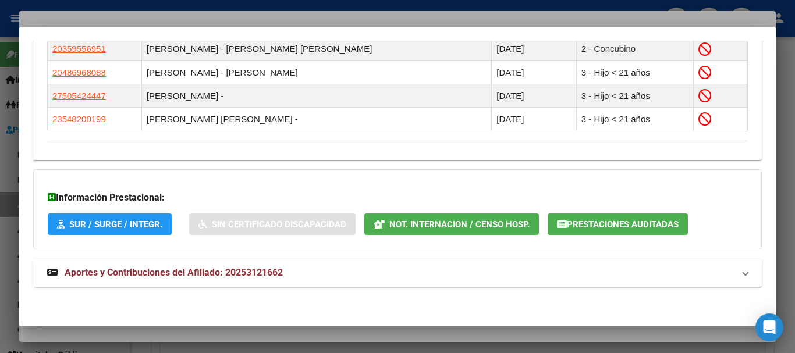
click at [243, 267] on span "Aportes y Contribuciones del Afiliado: 20253121662" at bounding box center [174, 272] width 218 height 11
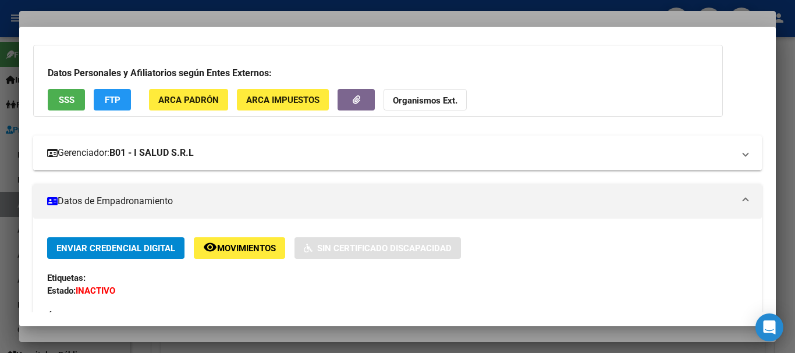
scroll to position [0, 0]
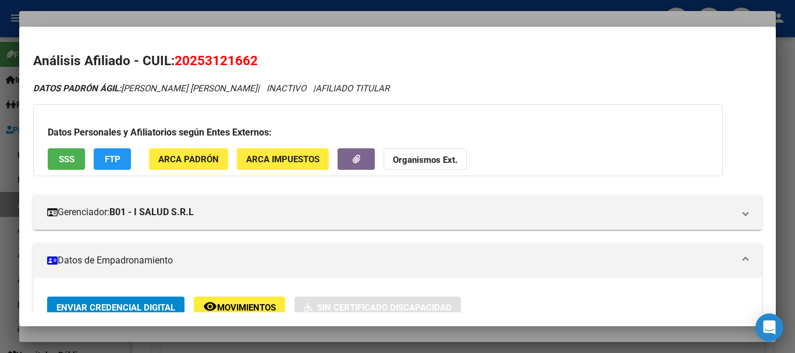
click at [422, 162] on strong "Organismos Ext." at bounding box center [425, 160] width 65 height 10
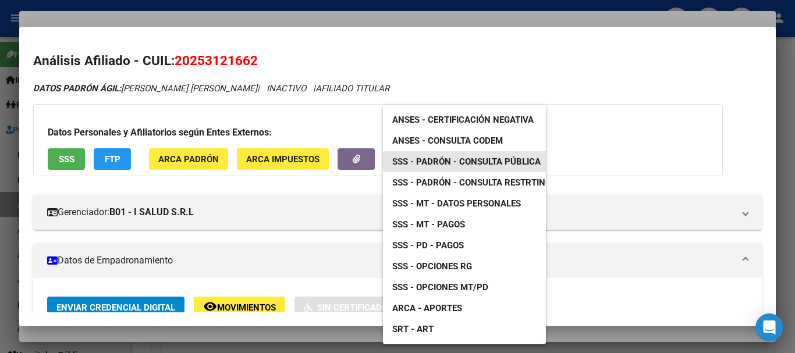
click at [491, 162] on span "SSS - Padrón - Consulta Pública" at bounding box center [466, 162] width 148 height 10
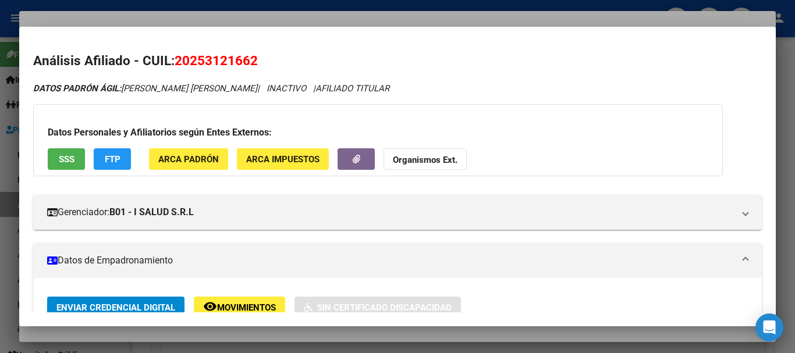
click at [345, 21] on div at bounding box center [397, 176] width 795 height 353
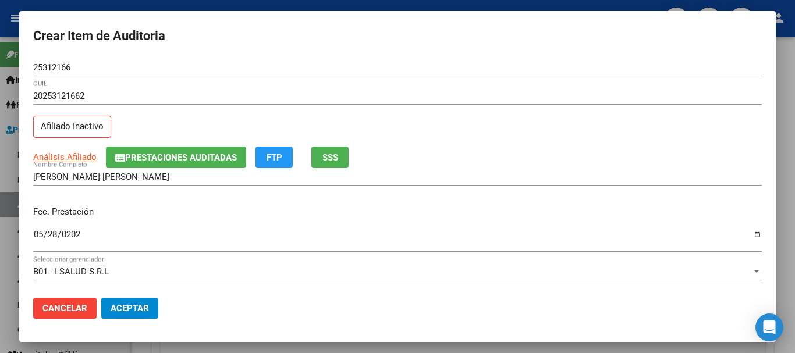
click at [509, 86] on div "25312166 Nro Documento" at bounding box center [397, 73] width 729 height 29
click at [272, 156] on span "FTP" at bounding box center [275, 158] width 16 height 10
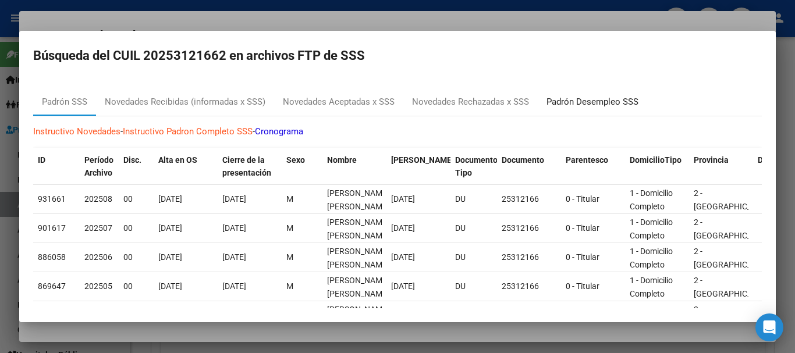
click at [575, 101] on div "Padrón Desempleo SSS" at bounding box center [593, 101] width 92 height 13
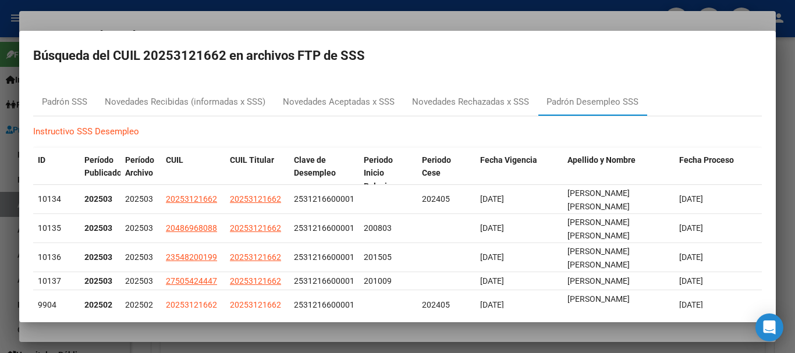
click at [182, 27] on div at bounding box center [397, 176] width 795 height 353
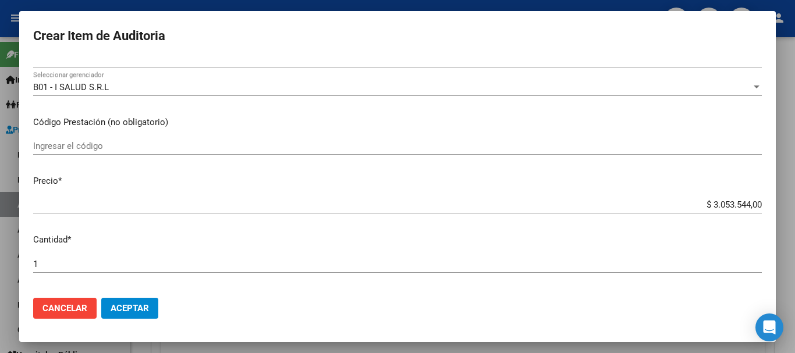
scroll to position [3, 0]
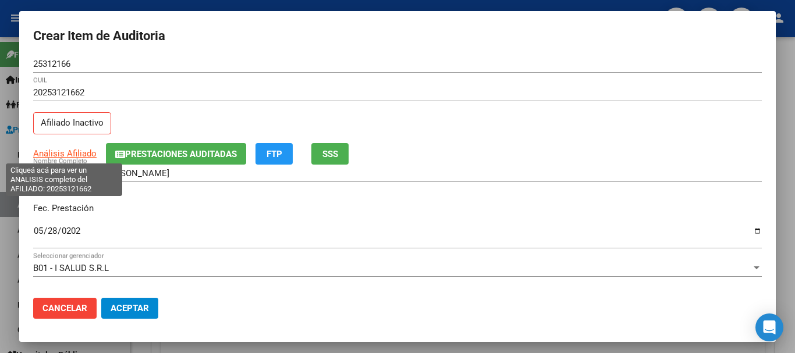
click at [77, 158] on span "Análisis Afiliado" at bounding box center [64, 153] width 63 height 10
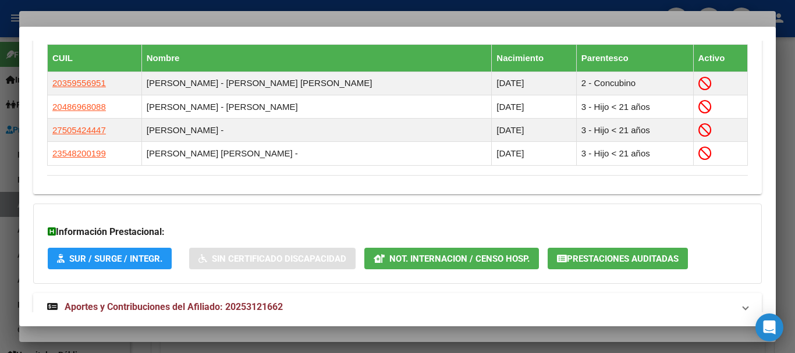
scroll to position [721, 0]
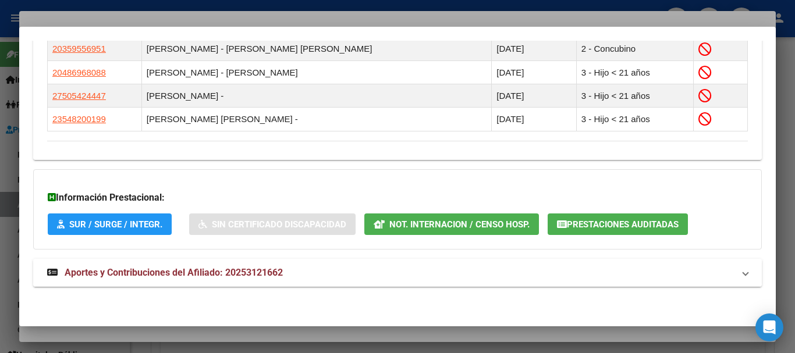
click at [179, 271] on span "Aportes y Contribuciones del Afiliado: 20253121662" at bounding box center [174, 272] width 218 height 11
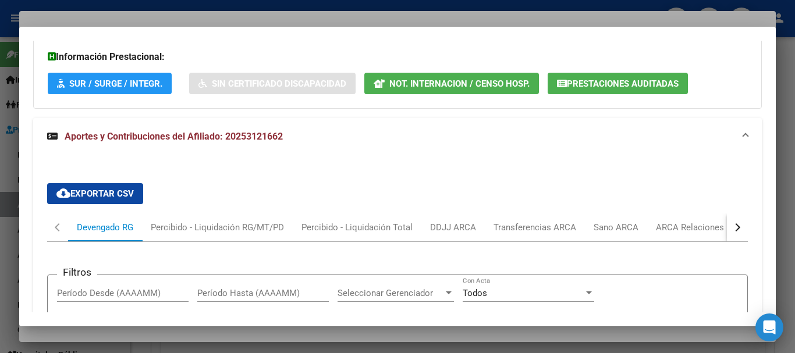
scroll to position [857, 0]
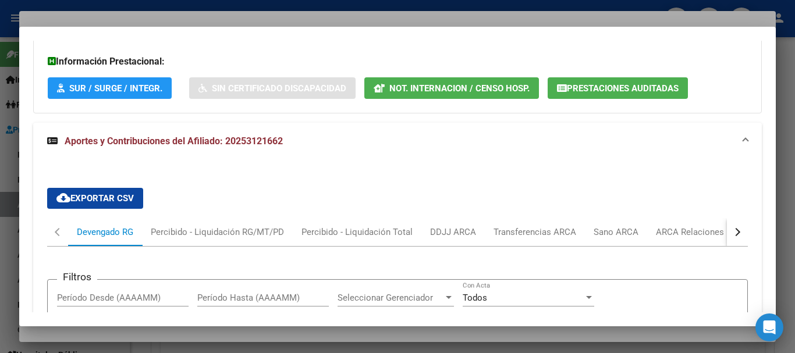
click at [733, 232] on button "button" at bounding box center [737, 232] width 21 height 28
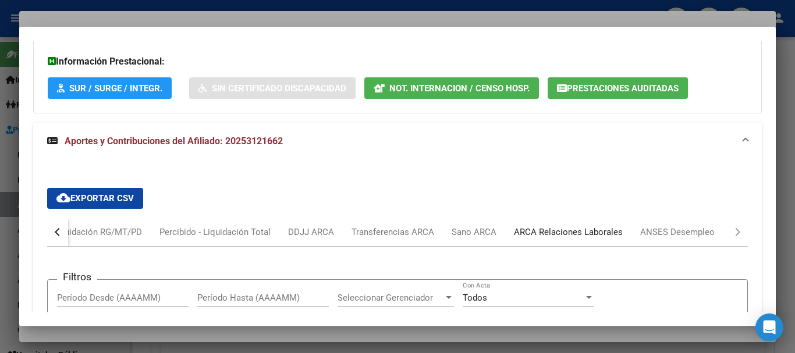
click at [594, 236] on div "ARCA Relaciones Laborales" at bounding box center [568, 232] width 109 height 13
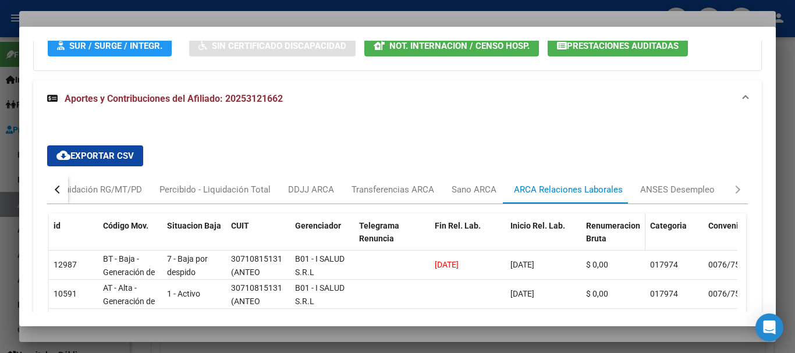
scroll to position [915, 0]
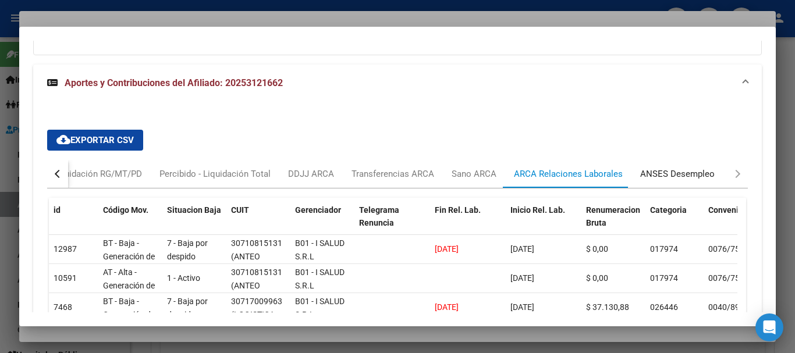
click at [658, 173] on div "ANSES Desempleo" at bounding box center [677, 174] width 75 height 13
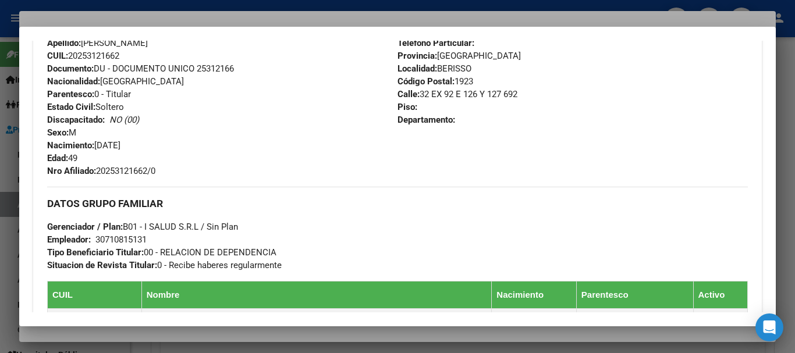
scroll to position [158, 0]
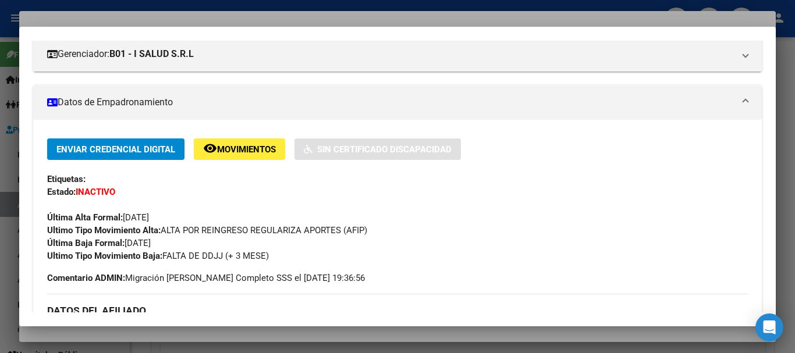
click at [275, 19] on div at bounding box center [397, 176] width 795 height 353
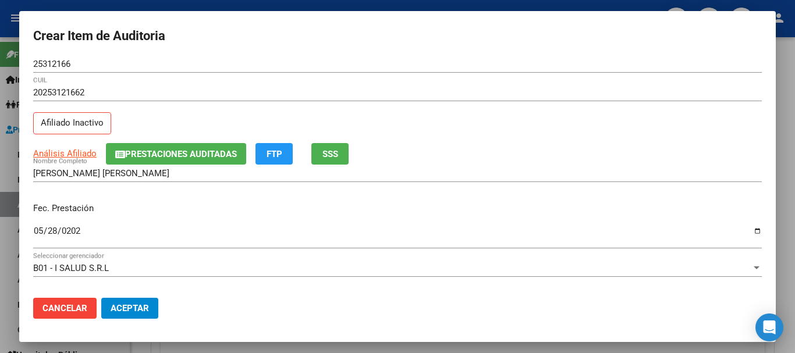
click at [462, 121] on div "20253121662 CUIL Afiliado Inactivo" at bounding box center [397, 113] width 729 height 59
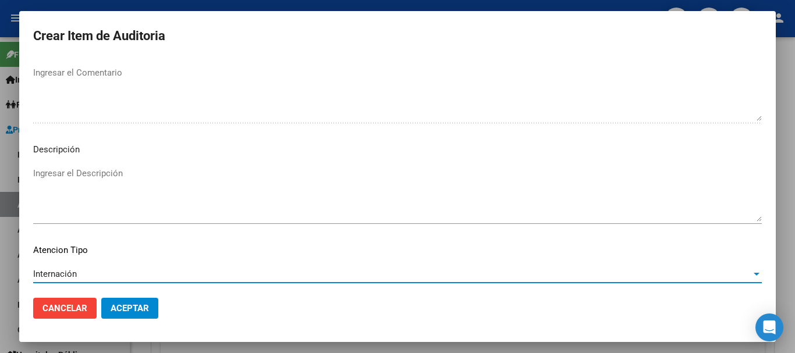
scroll to position [819, 0]
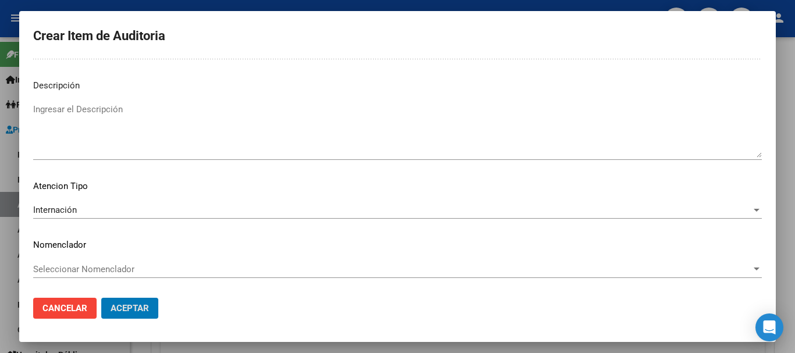
click at [101, 298] on button "Aceptar" at bounding box center [129, 308] width 57 height 21
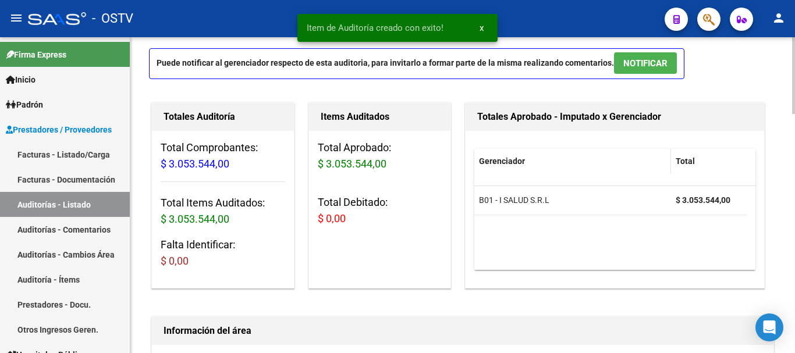
scroll to position [0, 0]
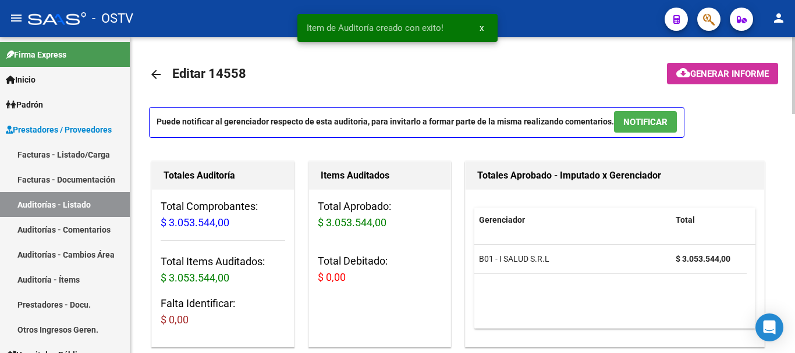
click at [645, 123] on span "NOTIFICAR" at bounding box center [646, 122] width 44 height 10
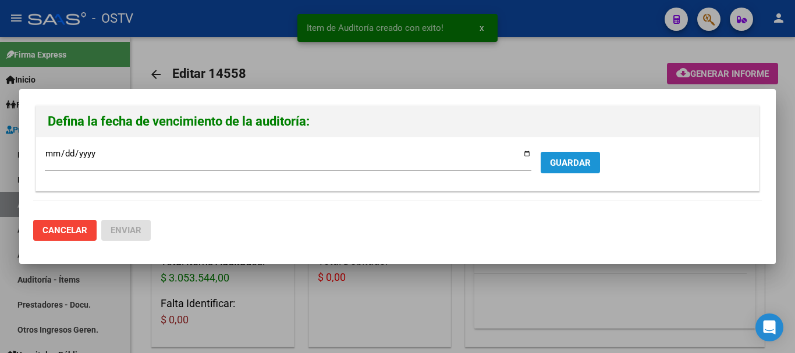
click at [570, 167] on span "GUARDAR" at bounding box center [570, 163] width 41 height 10
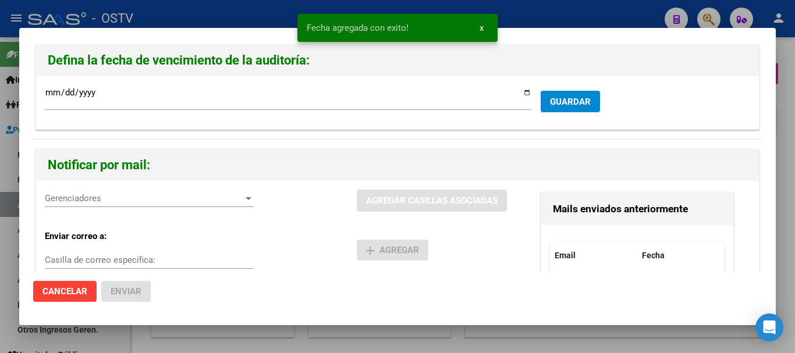
click at [180, 192] on div "Gerenciadores Gerenciadores" at bounding box center [149, 198] width 209 height 17
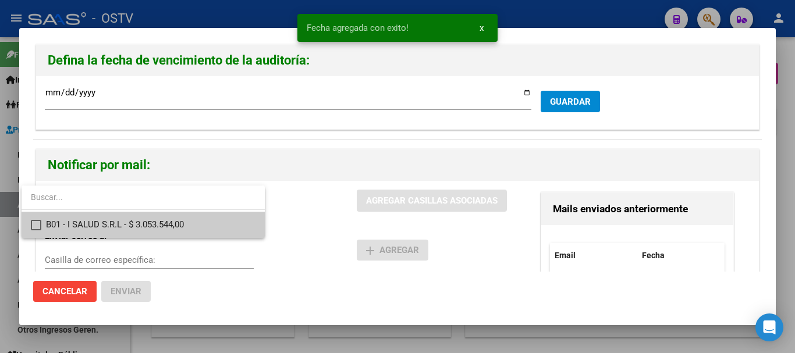
click at [161, 214] on span "B01 - I SALUD S.R.L - $ 3.053.544,00" at bounding box center [151, 225] width 210 height 26
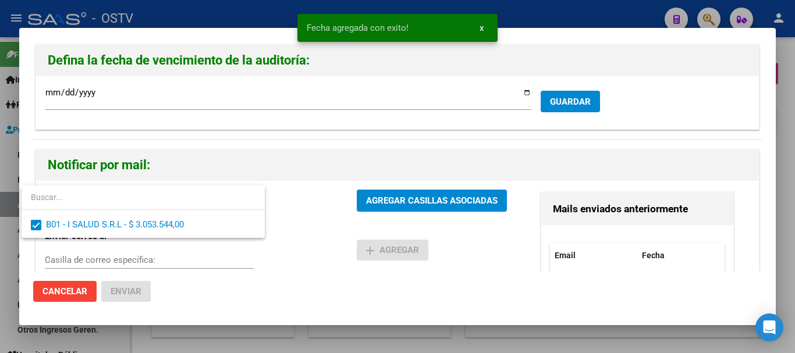
click at [395, 193] on div at bounding box center [397, 176] width 795 height 353
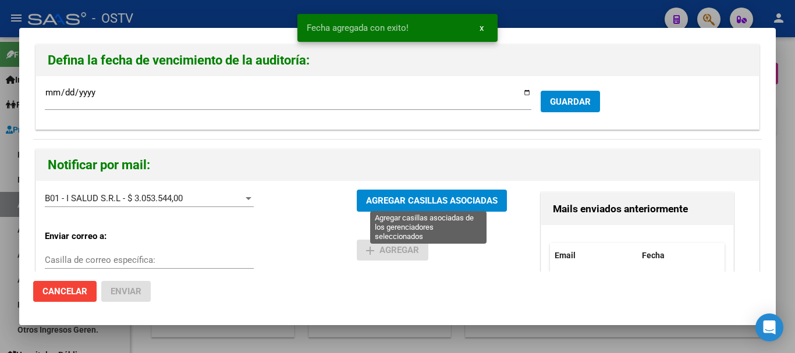
click at [401, 197] on span "AGREGAR CASILLAS ASOCIADAS" at bounding box center [432, 201] width 132 height 10
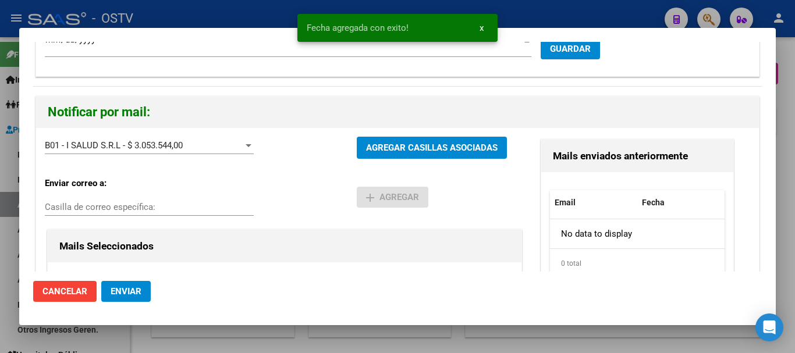
scroll to position [116, 0]
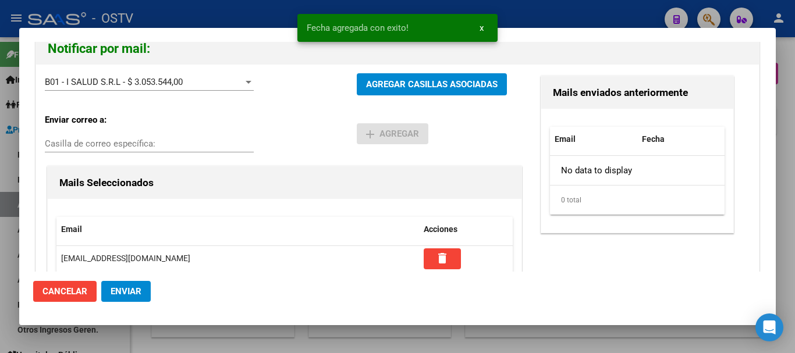
click at [135, 293] on span "Enviar" at bounding box center [126, 291] width 31 height 10
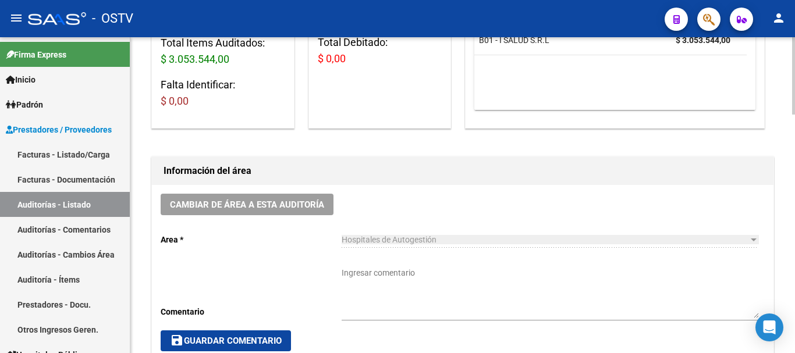
scroll to position [408, 0]
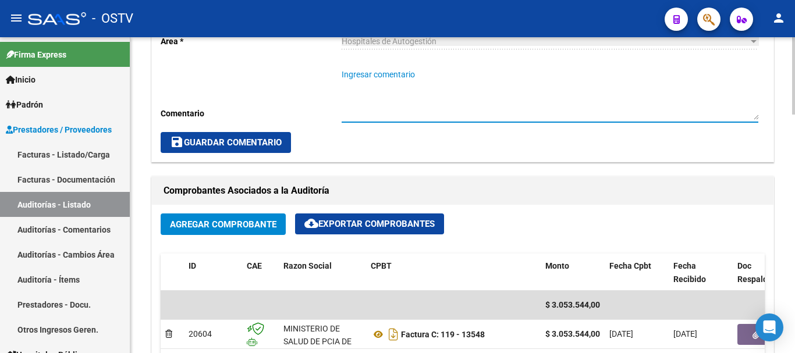
click at [433, 99] on textarea "Ingresar comentario" at bounding box center [550, 94] width 417 height 51
type textarea "CERRADA"
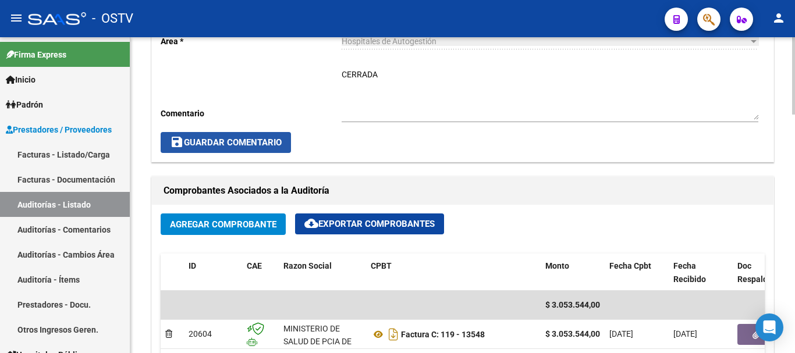
click at [252, 134] on button "save Guardar Comentario" at bounding box center [226, 142] width 130 height 21
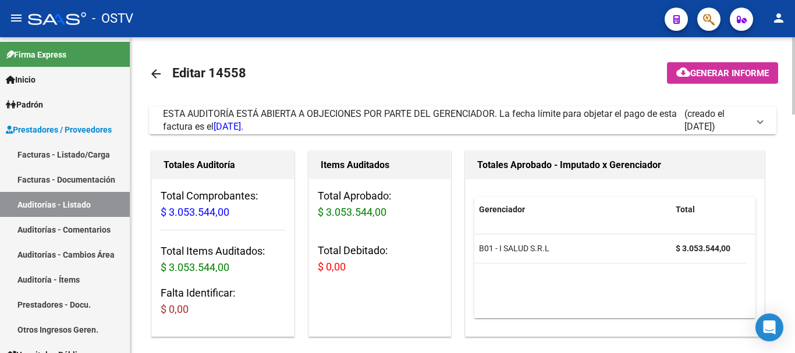
scroll to position [0, 0]
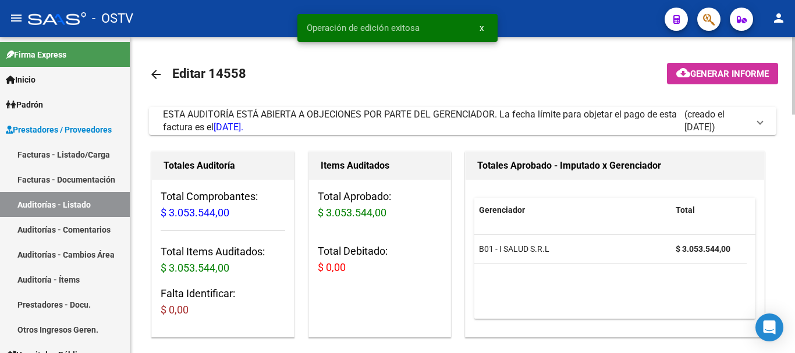
click at [160, 77] on mat-icon "arrow_back" at bounding box center [156, 75] width 14 height 14
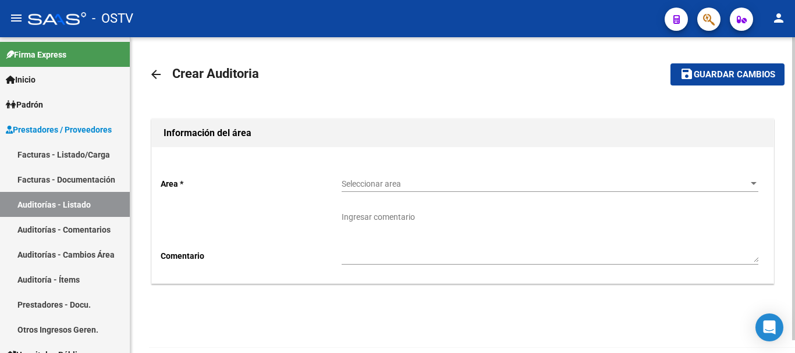
click at [406, 180] on span "Seleccionar area" at bounding box center [545, 184] width 406 height 10
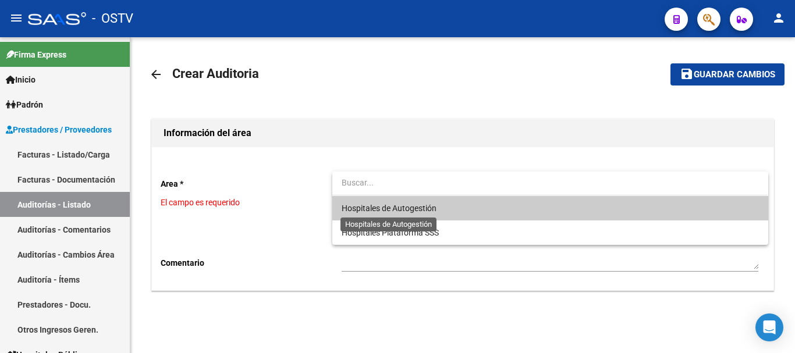
click at [394, 206] on span "Hospitales de Autogestión" at bounding box center [389, 208] width 95 height 9
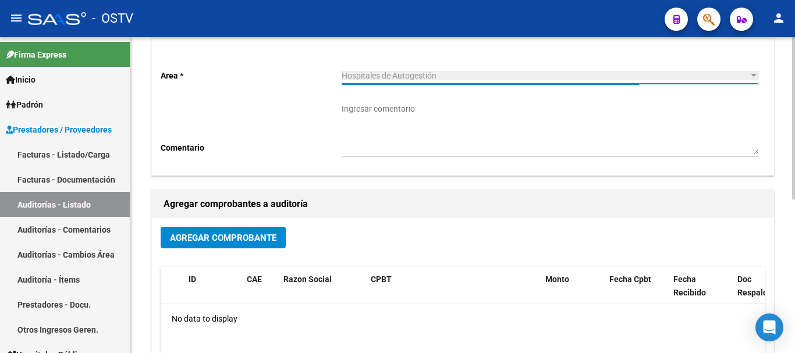
scroll to position [116, 0]
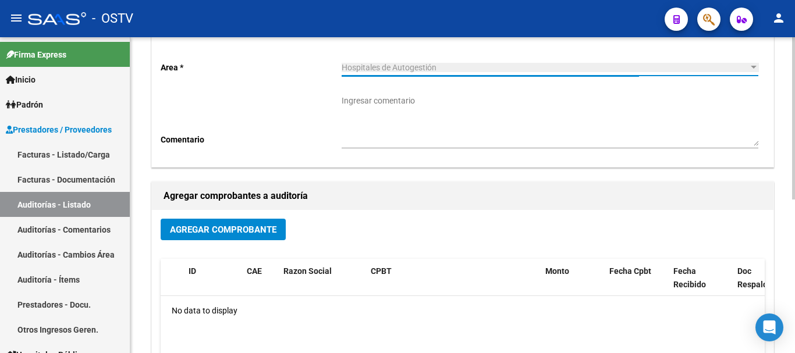
click at [242, 233] on span "Agregar Comprobante" at bounding box center [223, 230] width 107 height 10
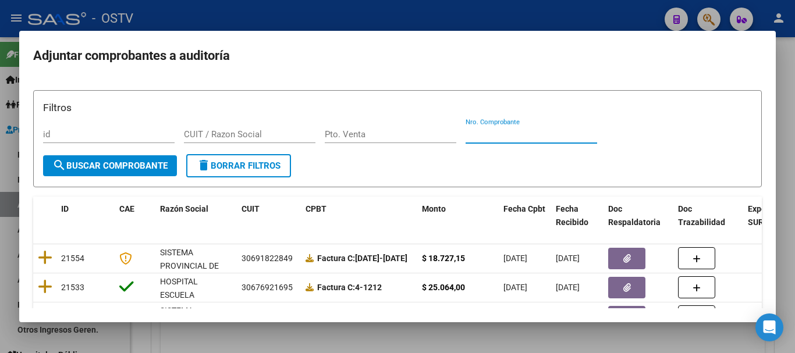
click at [532, 130] on input "Nro. Comprobante" at bounding box center [532, 134] width 132 height 10
paste input "13548"
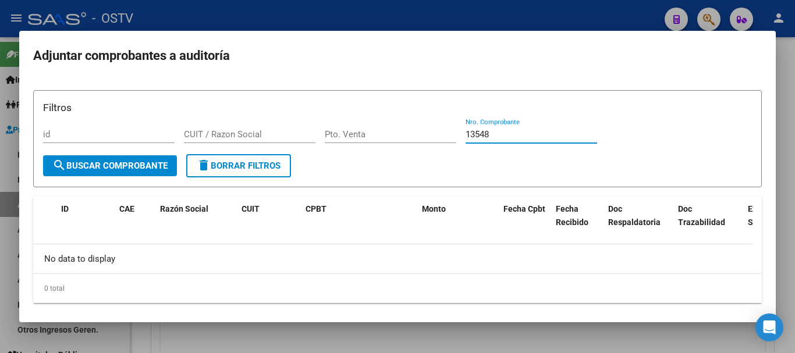
type input "13548"
click at [339, 16] on div at bounding box center [397, 176] width 795 height 353
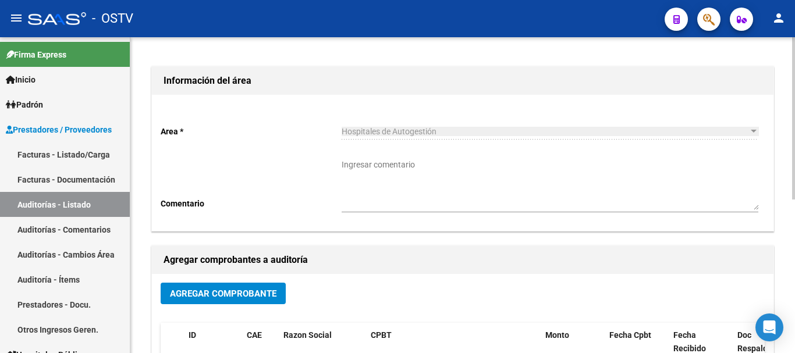
scroll to position [0, 0]
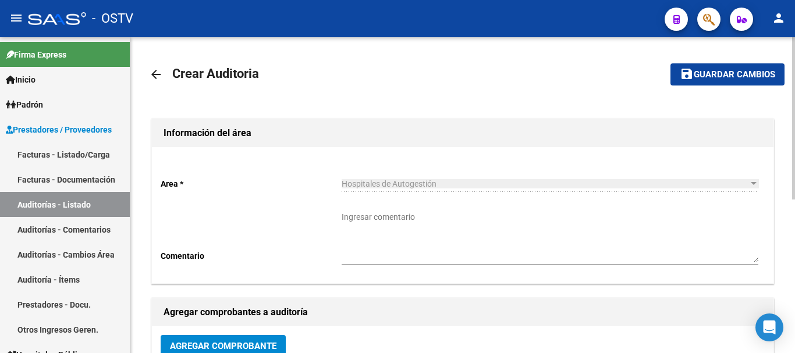
click at [155, 78] on mat-icon "arrow_back" at bounding box center [156, 75] width 14 height 14
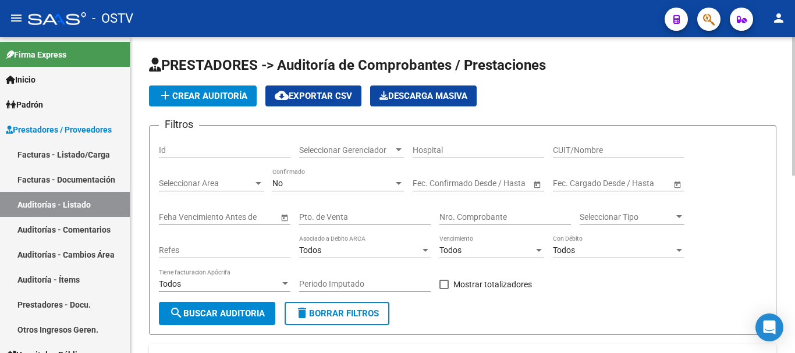
click at [232, 94] on span "add Crear Auditoría" at bounding box center [202, 96] width 89 height 10
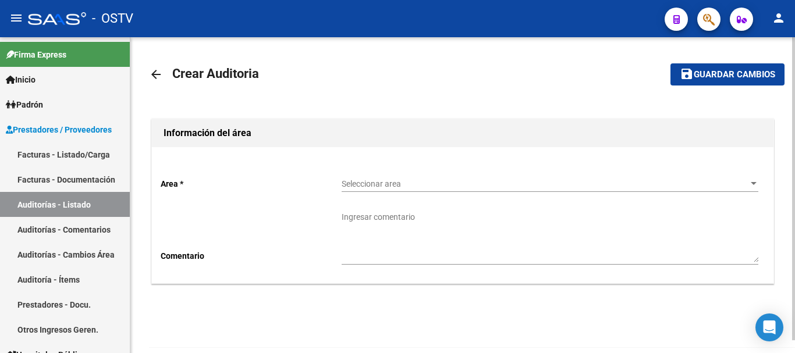
click at [388, 176] on div "Seleccionar area Seleccionar area" at bounding box center [550, 180] width 417 height 23
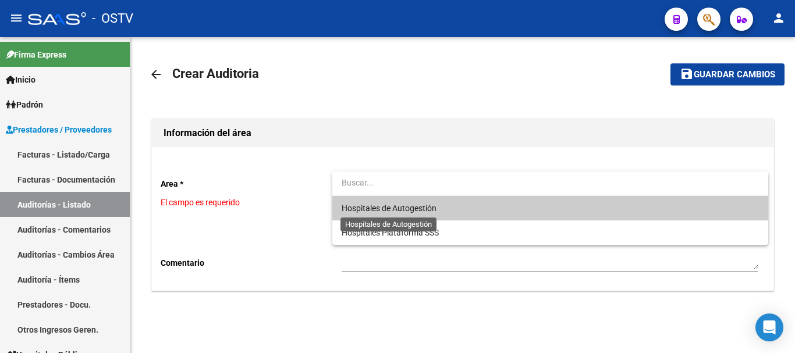
click at [378, 208] on span "Hospitales de Autogestión" at bounding box center [389, 208] width 95 height 9
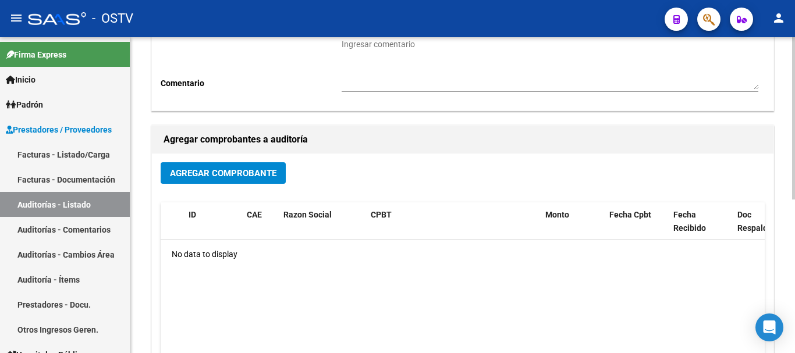
scroll to position [175, 0]
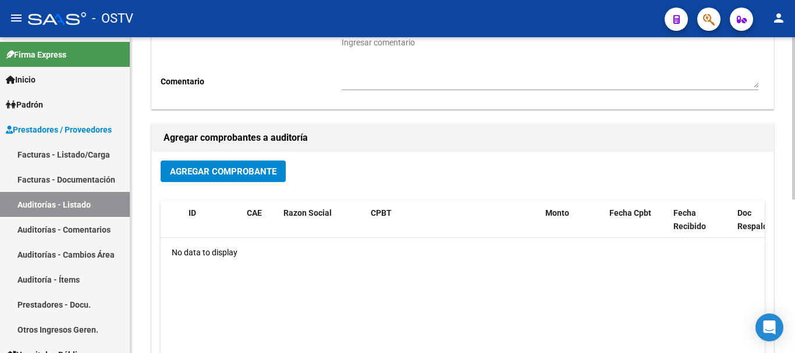
click at [236, 168] on span "Agregar Comprobante" at bounding box center [223, 172] width 107 height 10
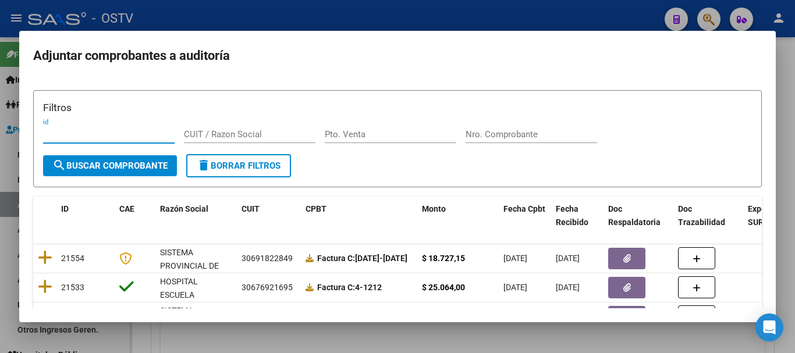
click at [523, 146] on div "Nro. Comprobante" at bounding box center [532, 140] width 132 height 29
click at [529, 136] on input "Nro. Comprobante" at bounding box center [532, 134] width 132 height 10
paste input "8493"
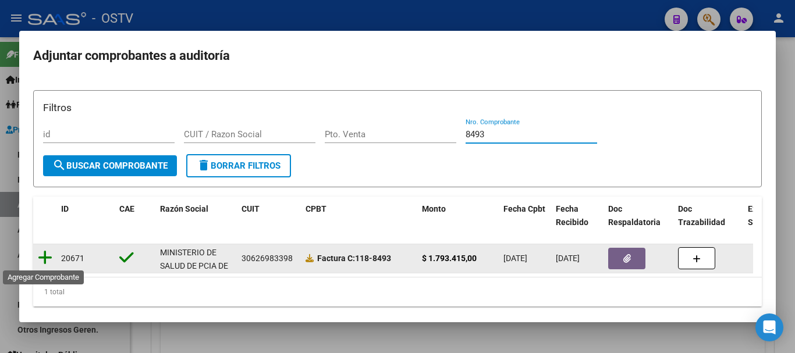
type input "8493"
click at [48, 258] on icon at bounding box center [45, 258] width 15 height 16
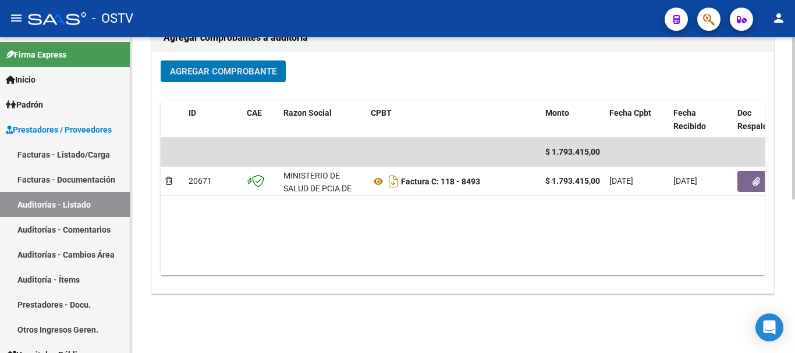
scroll to position [298, 0]
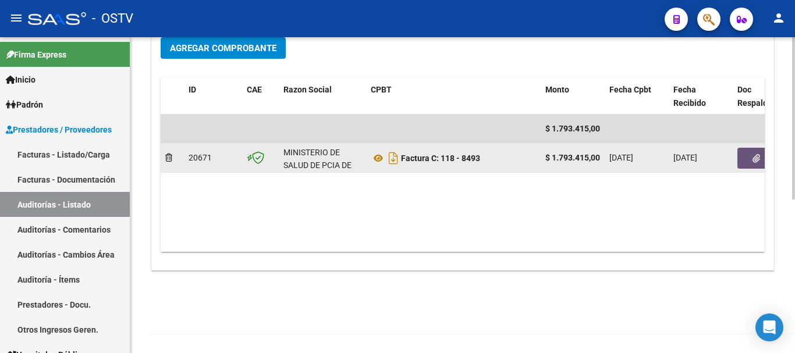
click at [750, 159] on button "button" at bounding box center [756, 158] width 37 height 21
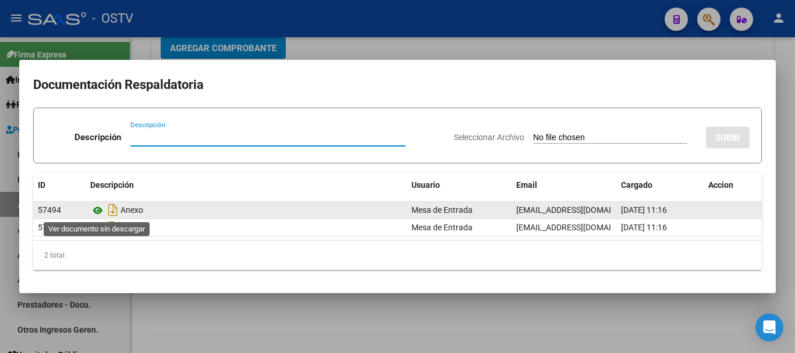
click at [95, 211] on icon at bounding box center [97, 211] width 15 height 14
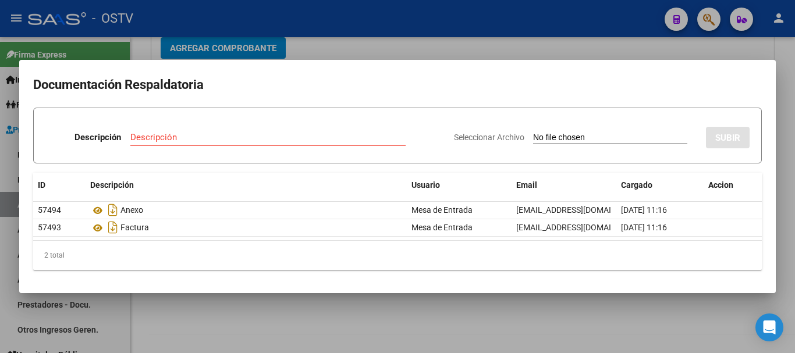
click at [367, 52] on div at bounding box center [397, 176] width 795 height 353
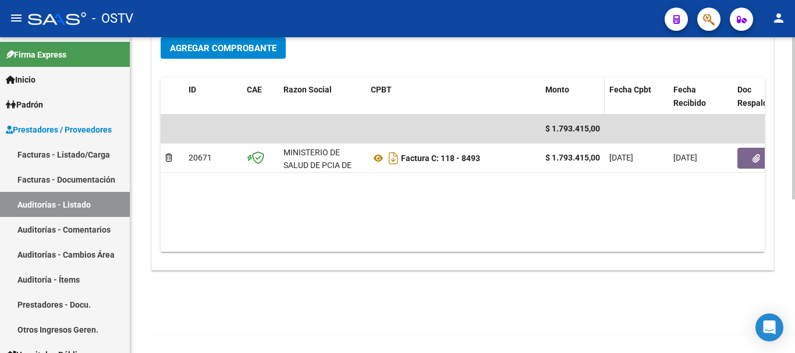
scroll to position [0, 0]
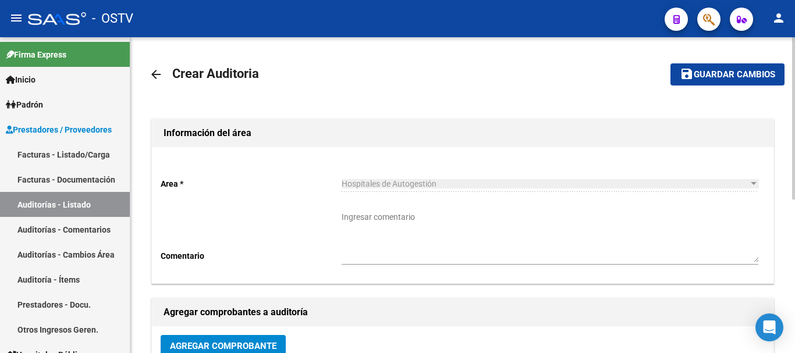
click at [706, 70] on span "Guardar cambios" at bounding box center [735, 75] width 82 height 10
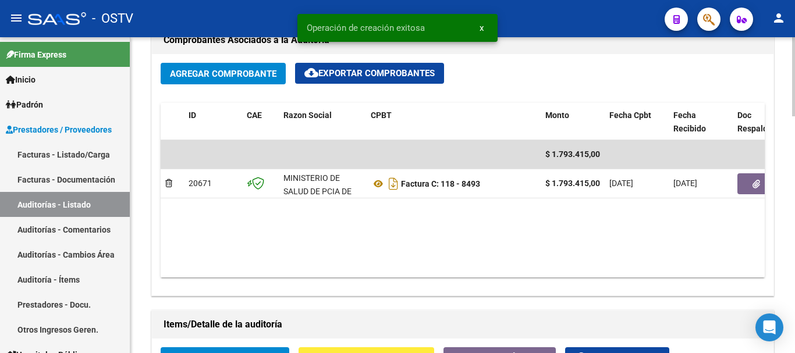
scroll to position [815, 0]
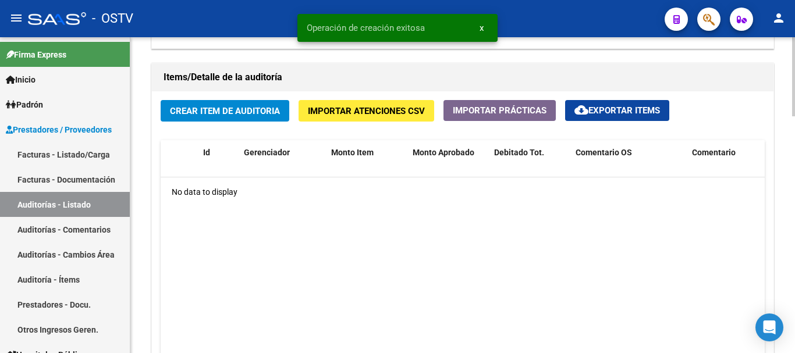
click at [249, 108] on span "Crear Item de Auditoria" at bounding box center [225, 111] width 110 height 10
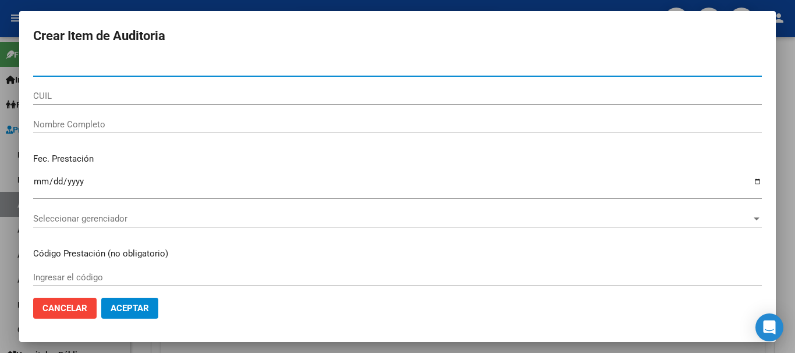
paste input "25467106"
type input "25467106"
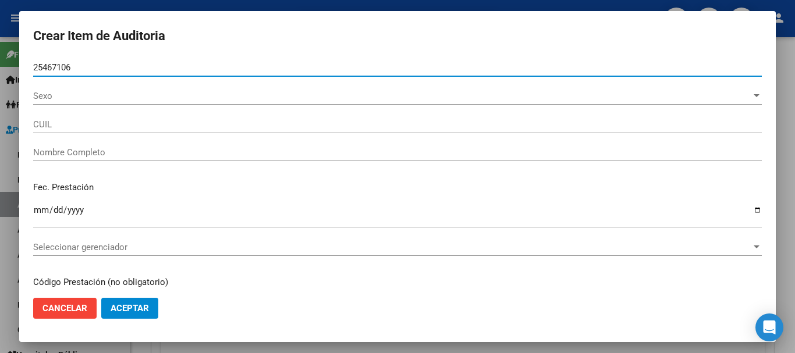
type input "20254671062"
type input "[PERSON_NAME] [PERSON_NAME]"
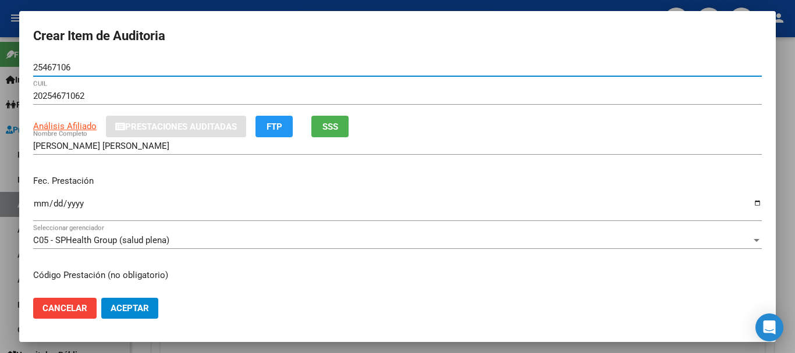
type input "25467106"
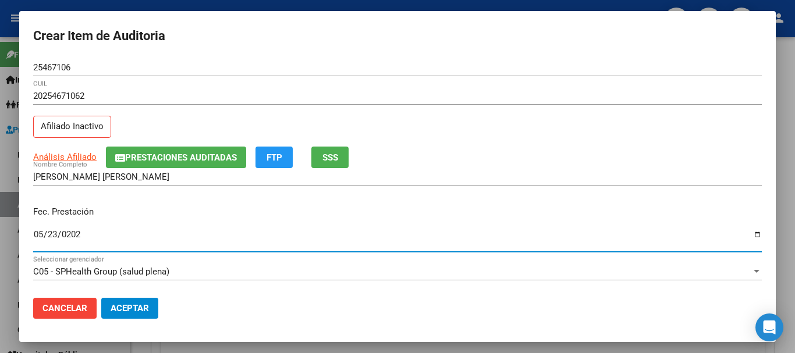
type input "[DATE]"
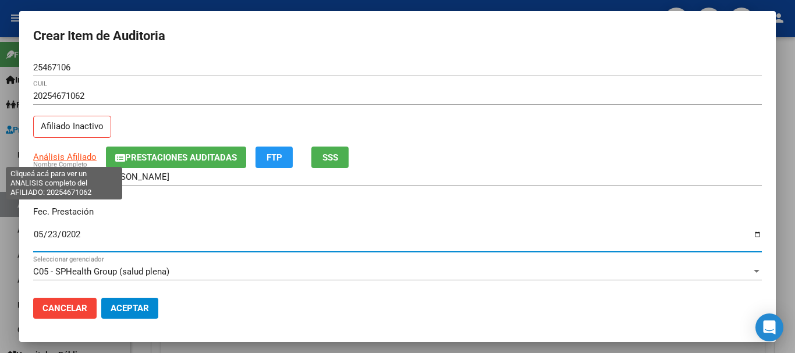
click at [76, 156] on span "Análisis Afiliado" at bounding box center [64, 157] width 63 height 10
type textarea "20254671062"
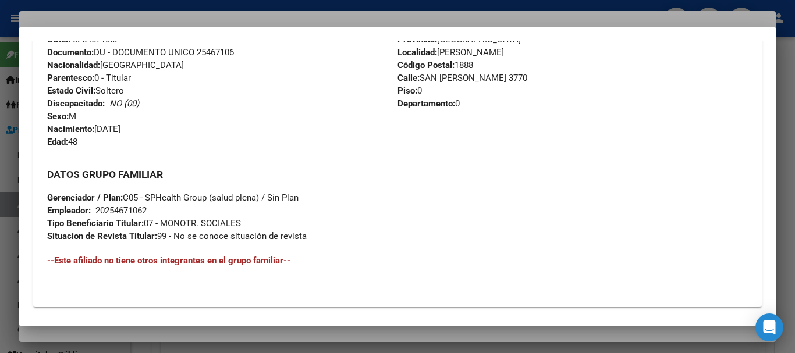
scroll to position [613, 0]
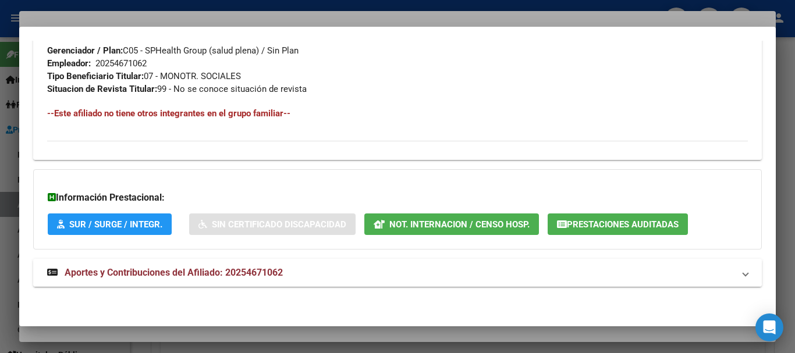
click at [272, 275] on span "Aportes y Contribuciones del Afiliado: 20254671062" at bounding box center [174, 272] width 218 height 11
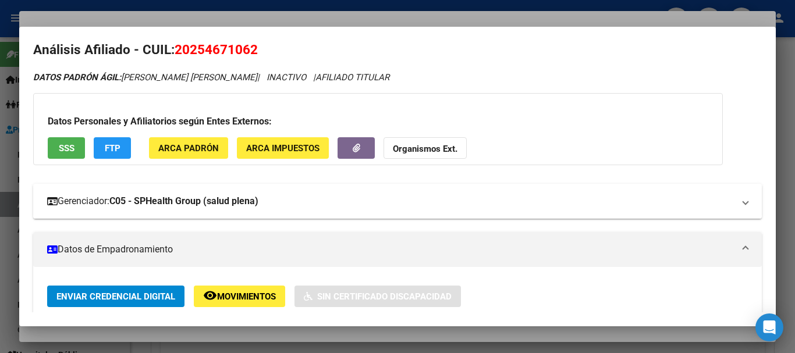
scroll to position [1, 0]
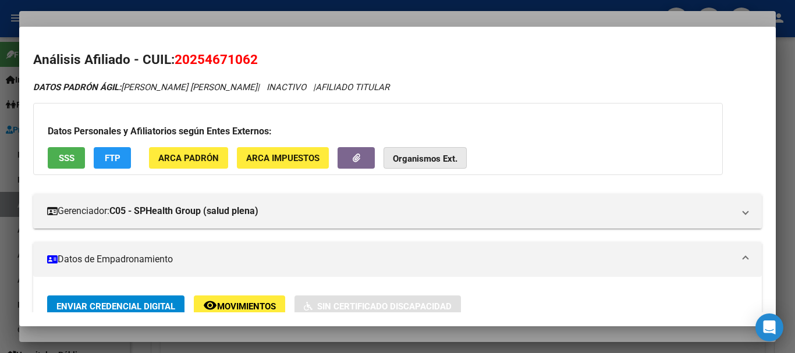
click at [442, 166] on button "Organismos Ext." at bounding box center [425, 158] width 83 height 22
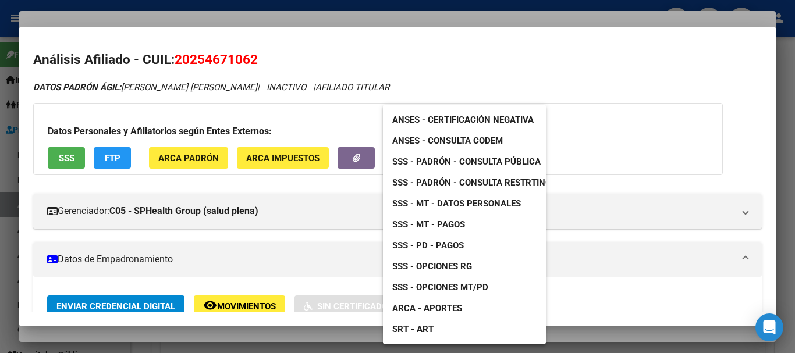
click at [468, 158] on span "SSS - Padrón - Consulta Pública" at bounding box center [466, 162] width 148 height 10
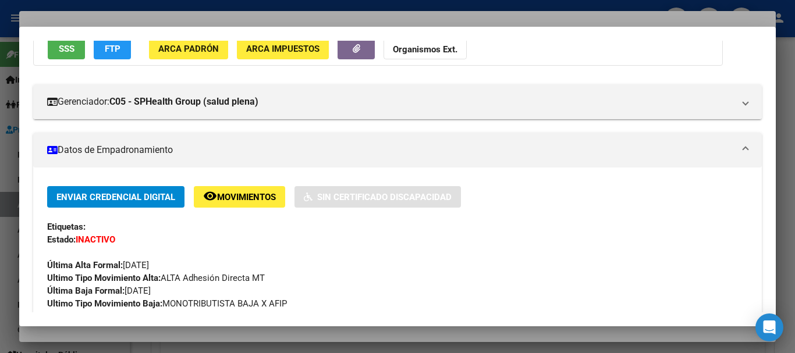
scroll to position [234, 0]
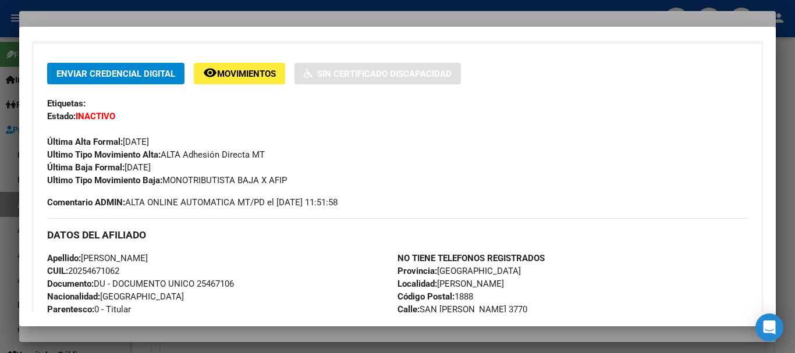
click at [296, 22] on div at bounding box center [397, 176] width 795 height 353
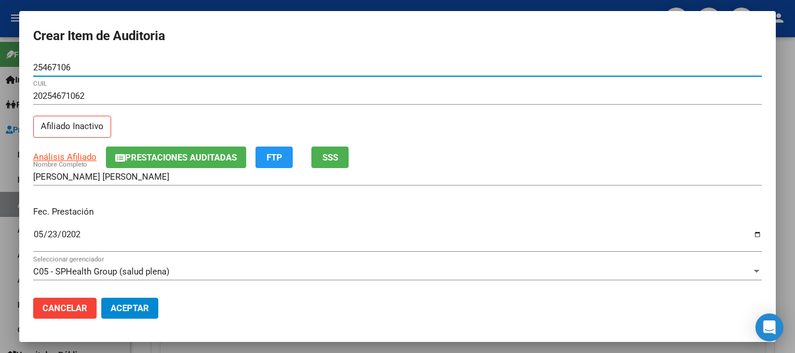
click at [493, 70] on input "25467106" at bounding box center [397, 67] width 729 height 10
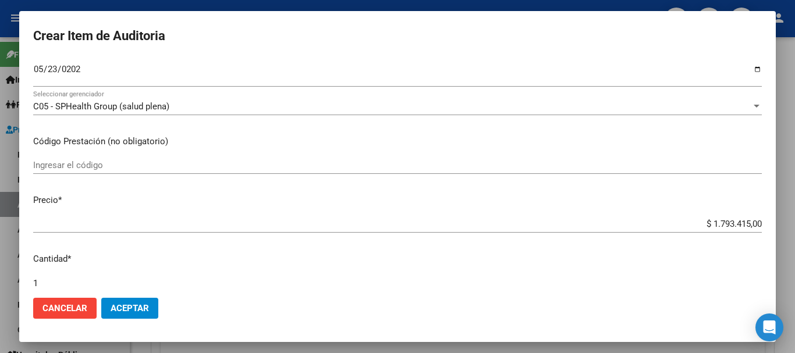
scroll to position [393, 0]
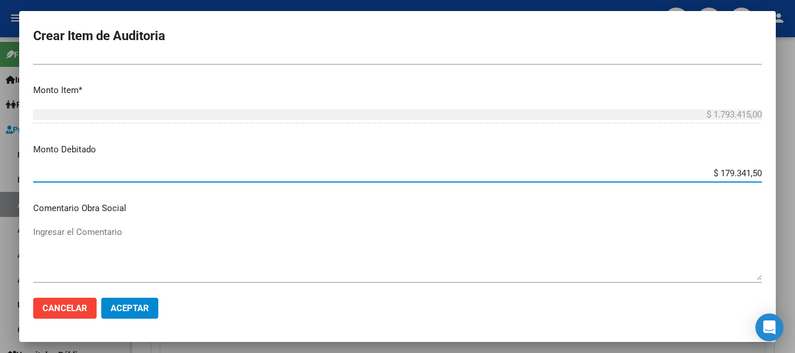
type input "$ 1.793.415,00"
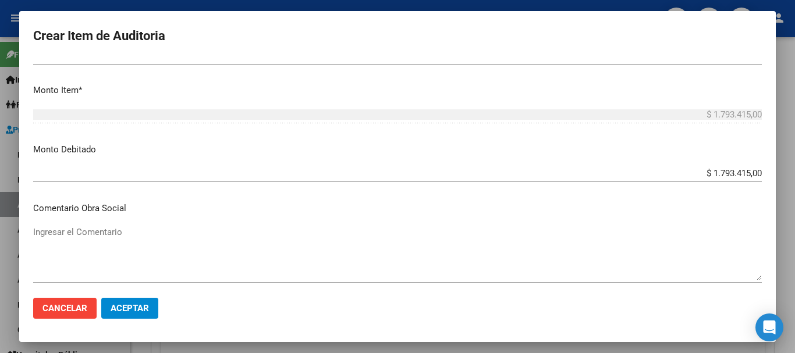
scroll to position [553, 0]
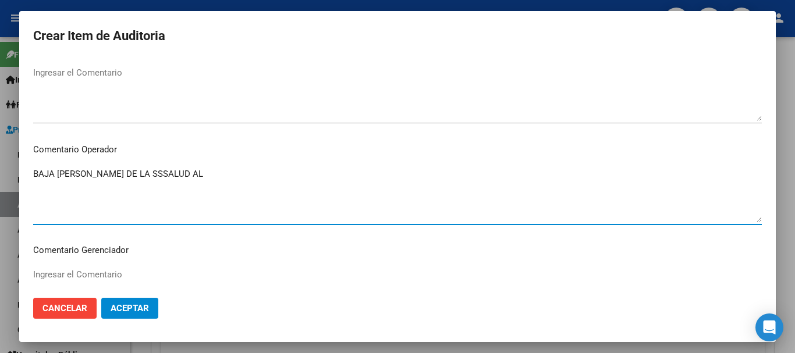
paste textarea "[DATE]"
type textarea "BAJA [PERSON_NAME] DE LA SSSALUD AL [DATE]"
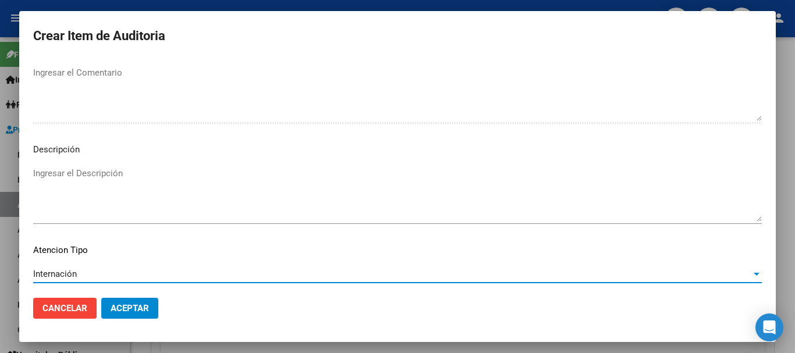
scroll to position [819, 0]
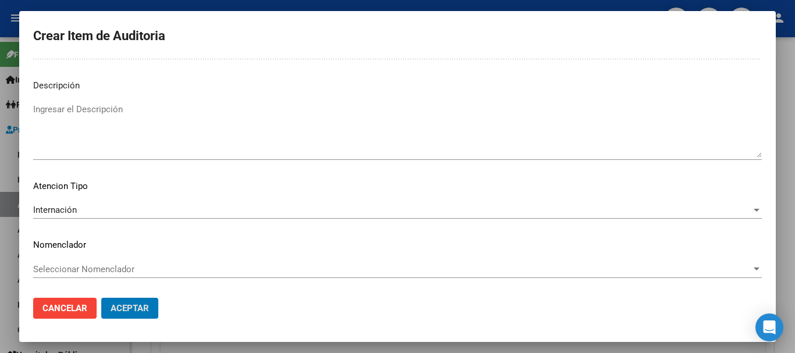
click at [101, 298] on button "Aceptar" at bounding box center [129, 308] width 57 height 21
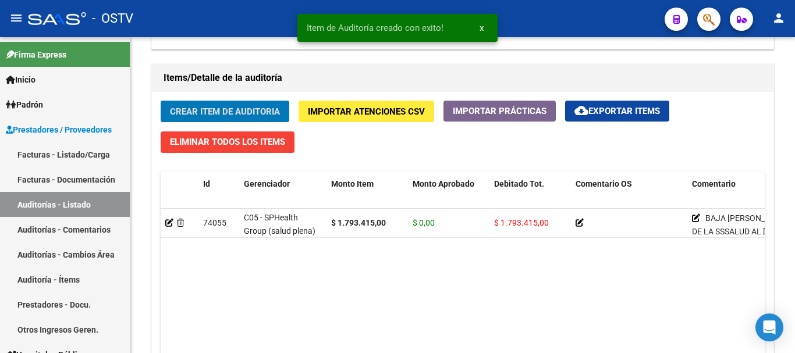
scroll to position [816, 0]
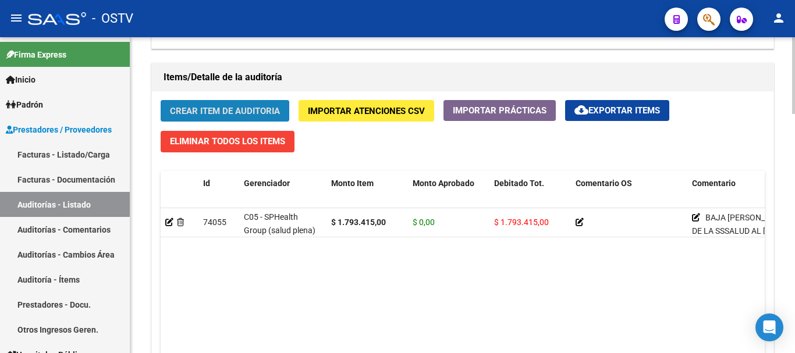
click at [229, 101] on button "Crear Item de Auditoria" at bounding box center [225, 111] width 129 height 22
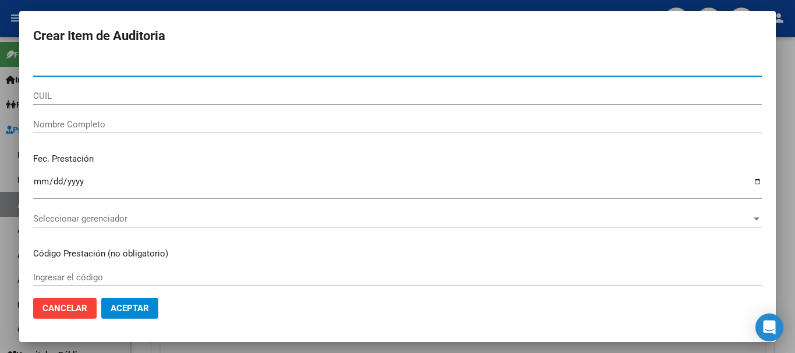
paste input "20254671062"
type input "25467106"
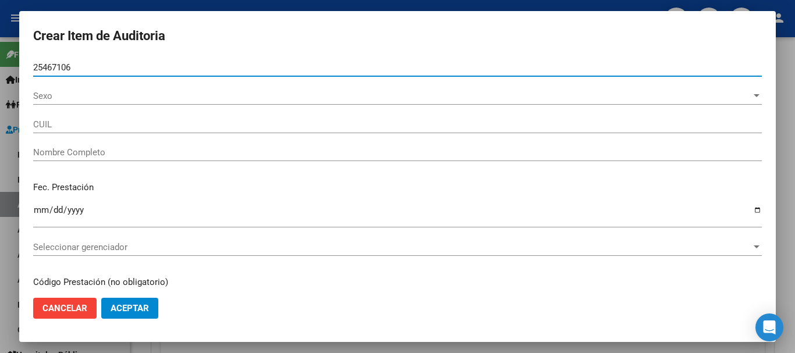
type input "20254671062"
type input "[PERSON_NAME] [PERSON_NAME]"
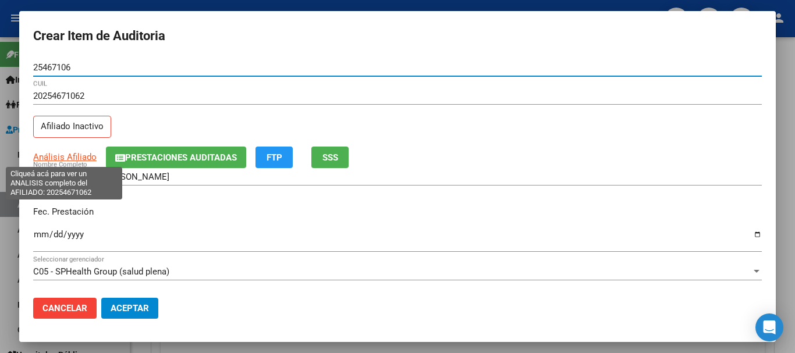
type input "25467106"
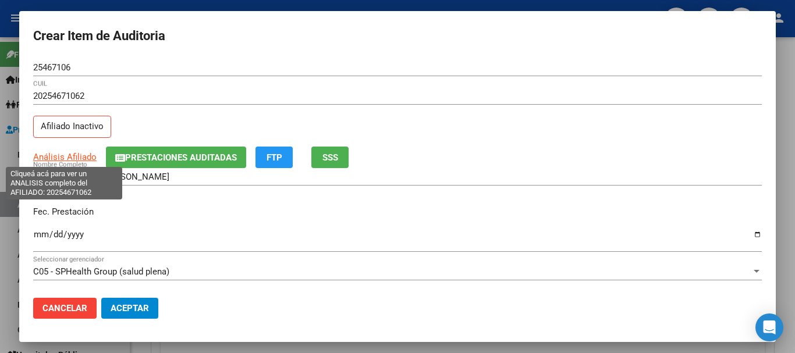
click at [73, 161] on span "Análisis Afiliado" at bounding box center [64, 157] width 63 height 10
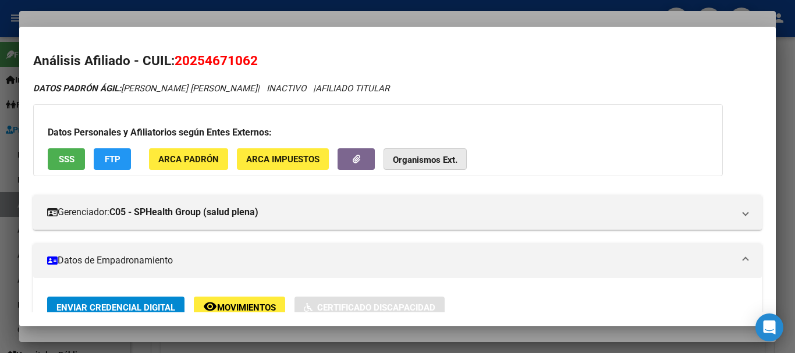
click at [419, 159] on strong "Organismos Ext." at bounding box center [425, 160] width 65 height 10
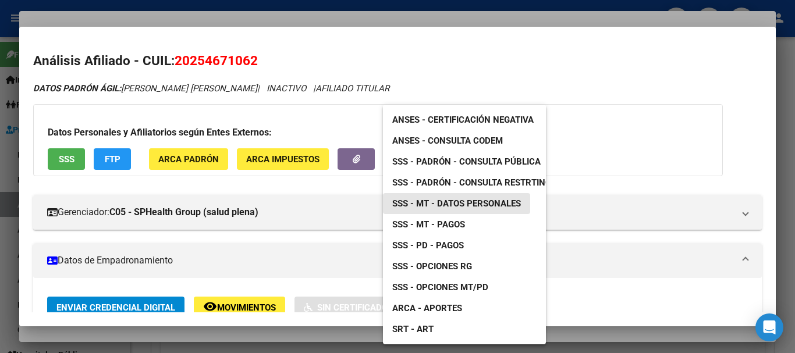
click at [487, 203] on span "SSS - MT - Datos Personales" at bounding box center [456, 204] width 129 height 10
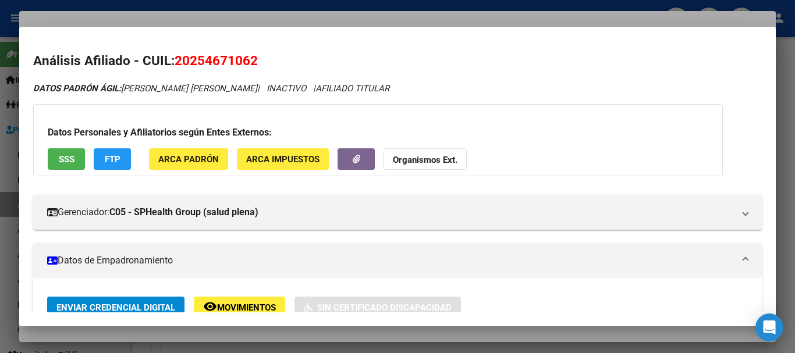
click at [284, 18] on div at bounding box center [397, 176] width 795 height 353
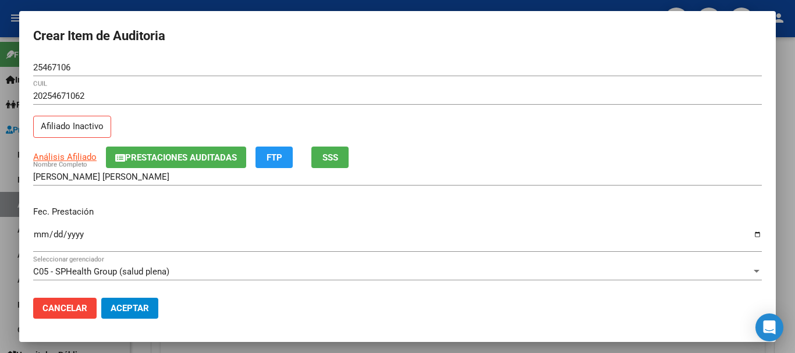
click at [500, 157] on div "Análisis Afiliado Prestaciones Auditadas FTP SSS" at bounding box center [397, 158] width 729 height 22
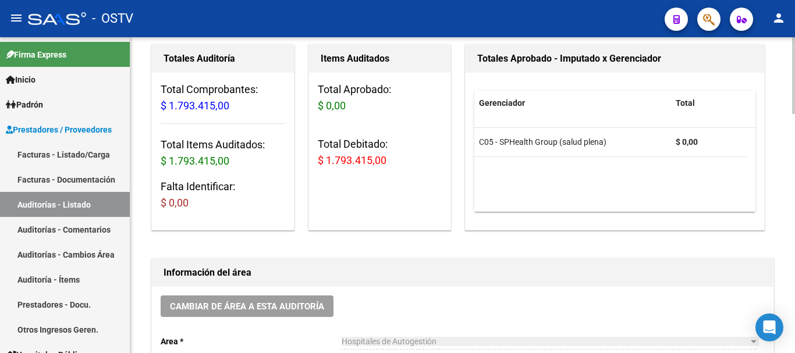
scroll to position [0, 0]
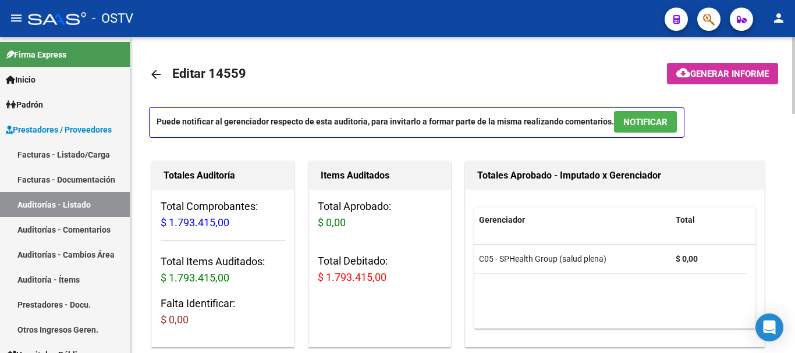
click at [736, 77] on span "Generar informe" at bounding box center [730, 74] width 79 height 10
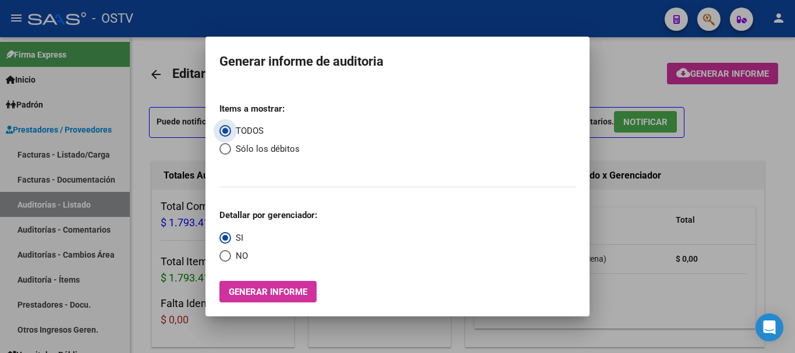
drag, startPoint x: 229, startPoint y: 148, endPoint x: 233, endPoint y: 200, distance: 51.4
click at [229, 150] on span "Select an option" at bounding box center [225, 149] width 12 height 12
click at [229, 150] on input "Sólo los débitos" at bounding box center [225, 149] width 12 height 12
radio input "true"
click at [224, 256] on span "Select an option" at bounding box center [225, 256] width 12 height 12
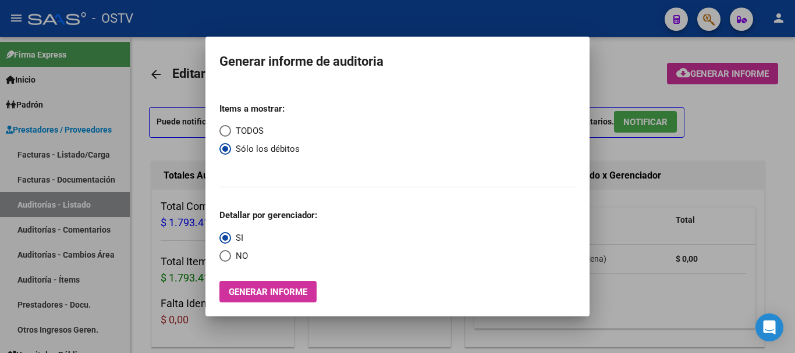
click at [224, 256] on input "NO" at bounding box center [225, 256] width 12 height 12
radio input "true"
click at [250, 299] on button "Generar informe" at bounding box center [267, 292] width 97 height 22
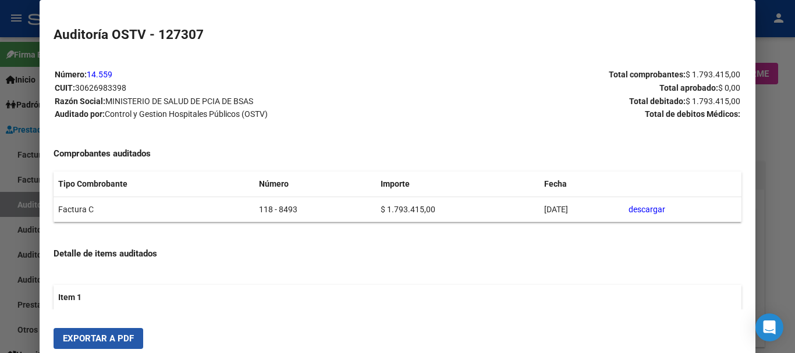
click at [133, 335] on span "Exportar a PDF" at bounding box center [98, 339] width 71 height 10
click at [795, 205] on div at bounding box center [397, 176] width 795 height 353
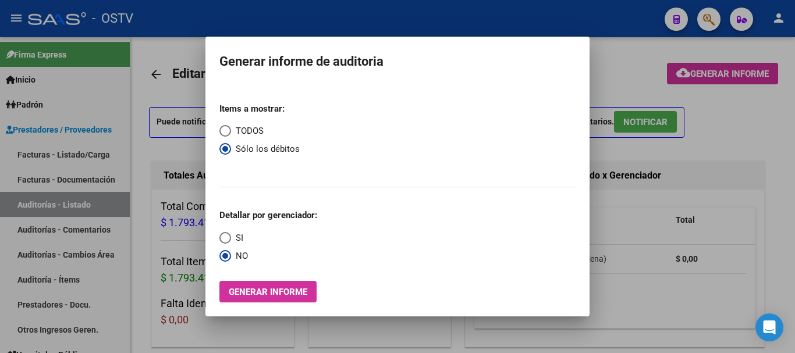
click at [795, 205] on div at bounding box center [397, 176] width 795 height 353
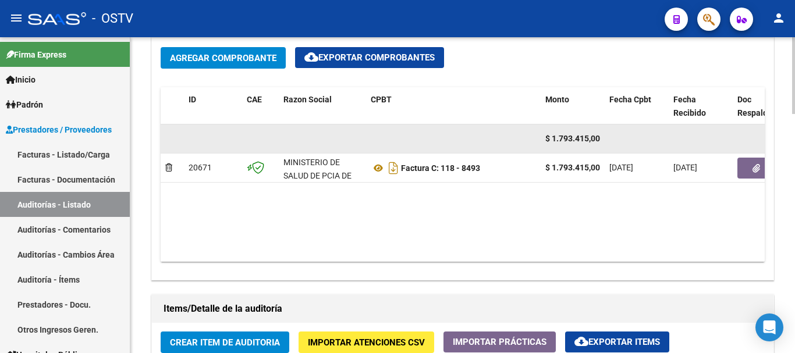
scroll to position [582, 0]
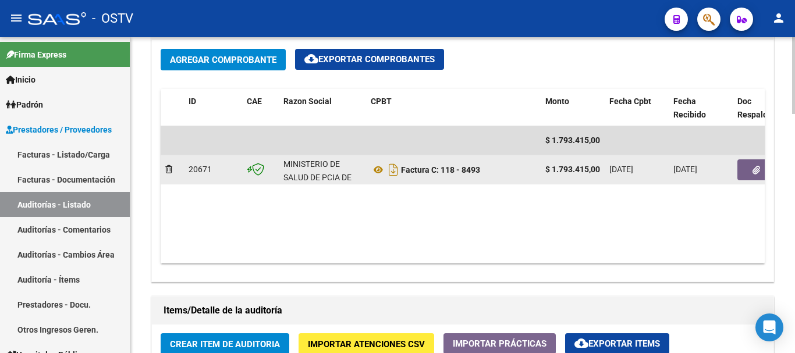
click at [750, 170] on button "button" at bounding box center [756, 170] width 37 height 21
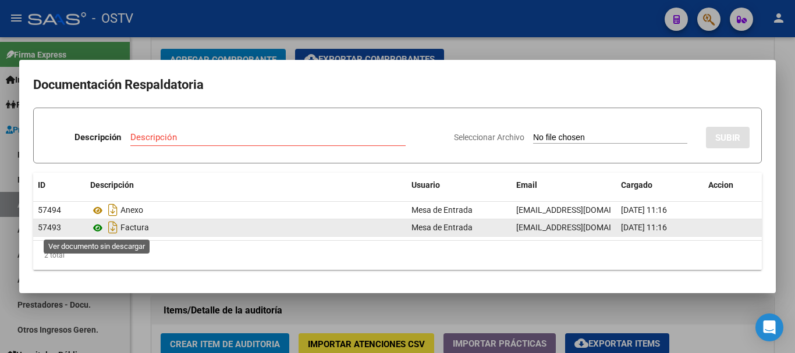
click at [98, 224] on icon at bounding box center [97, 228] width 15 height 14
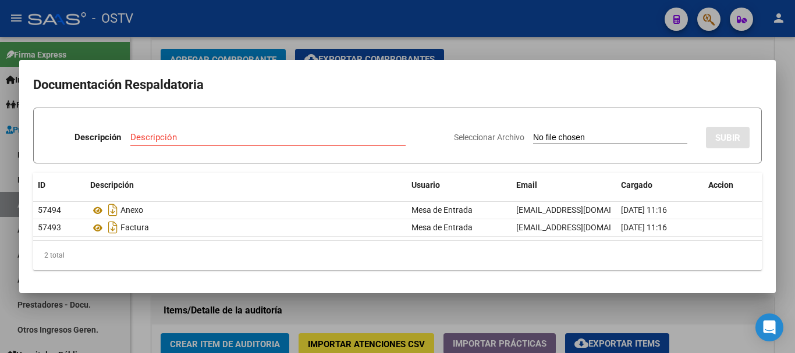
click at [196, 125] on div "Descripción Descripción" at bounding box center [244, 139] width 399 height 35
click at [201, 140] on input "Descripción" at bounding box center [267, 137] width 275 height 10
type input "DEBITO"
click at [533, 133] on input "Seleccionar Archivo" at bounding box center [610, 138] width 154 height 11
type input "C:\fakepath\DEBITO FC 118-8493.pdf"
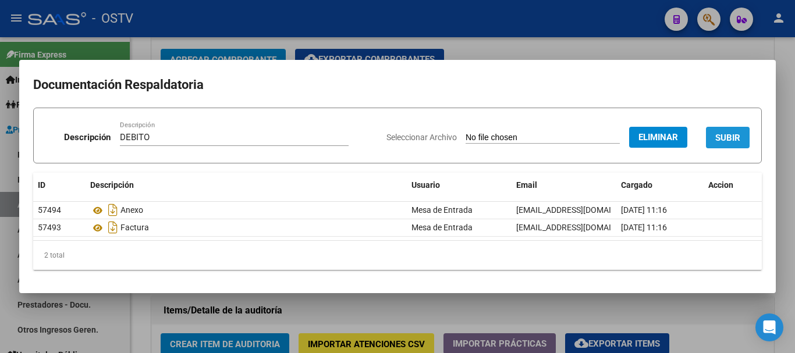
click at [726, 134] on span "SUBIR" at bounding box center [728, 138] width 25 height 10
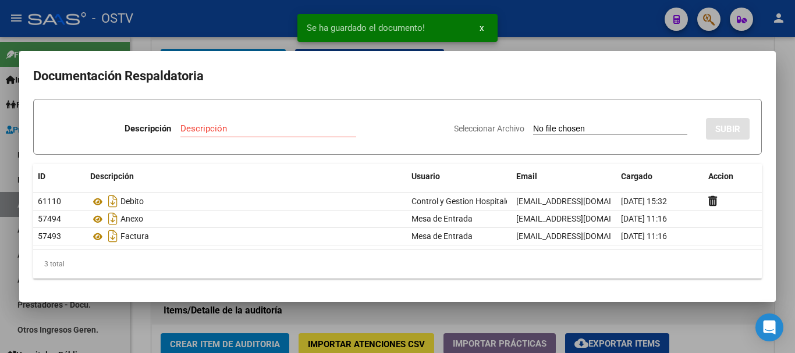
click at [792, 166] on div at bounding box center [397, 176] width 795 height 353
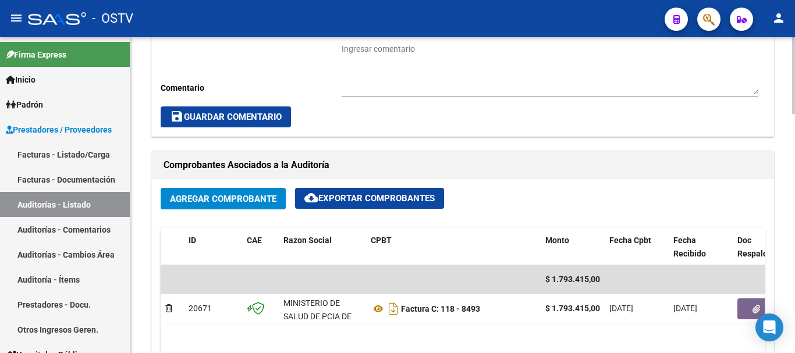
scroll to position [349, 0]
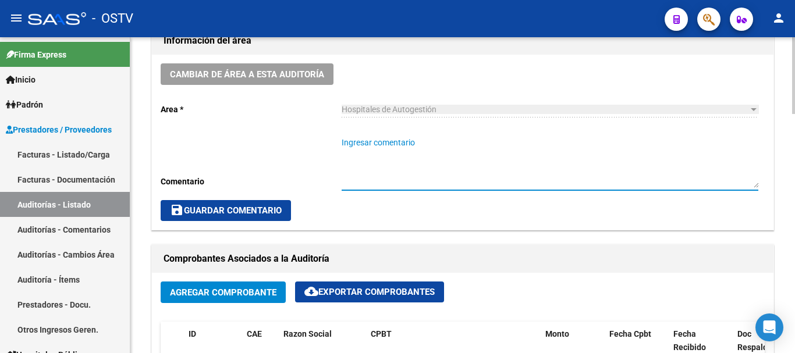
click at [413, 139] on textarea "Ingresar comentario" at bounding box center [550, 162] width 417 height 51
type textarea "CERRADA CON DEBITO"
click at [256, 209] on span "save Guardar Comentario" at bounding box center [226, 211] width 112 height 10
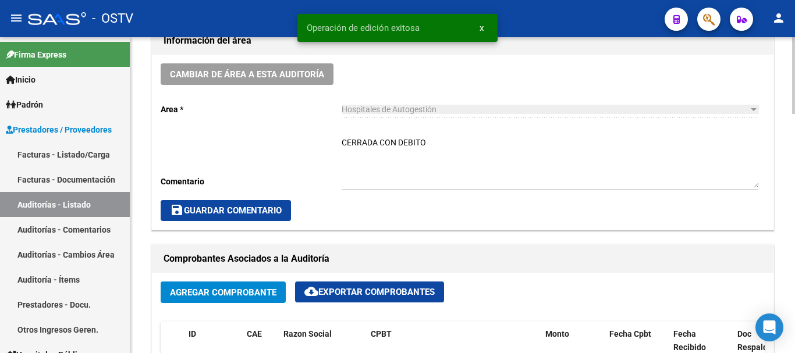
scroll to position [0, 0]
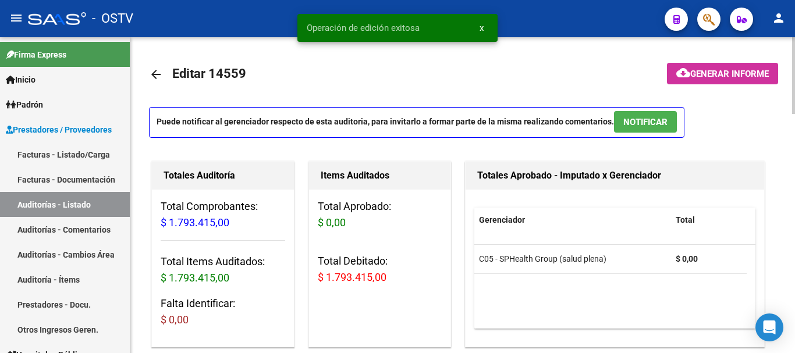
click at [157, 71] on mat-icon "arrow_back" at bounding box center [156, 75] width 14 height 14
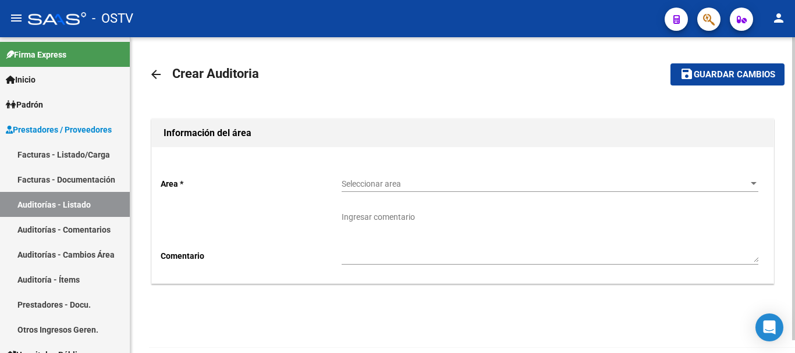
click at [364, 186] on span "Seleccionar area" at bounding box center [545, 184] width 406 height 10
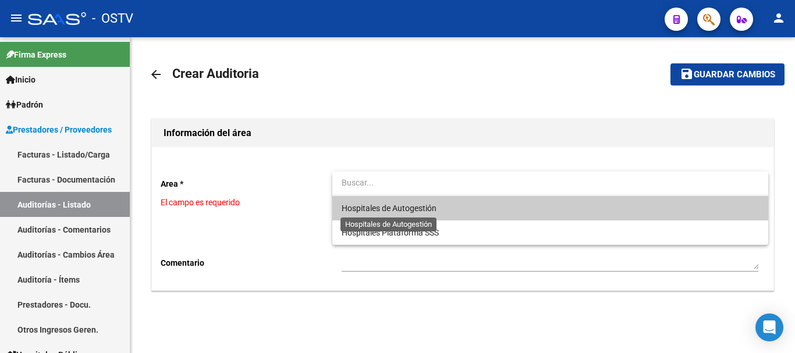
click at [379, 208] on span "Hospitales de Autogestión" at bounding box center [389, 208] width 95 height 9
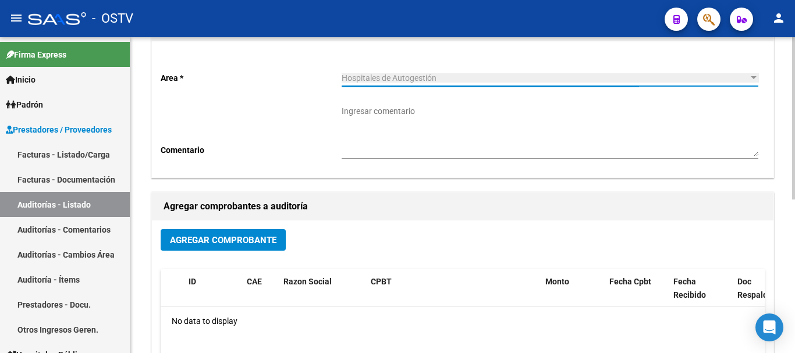
scroll to position [233, 0]
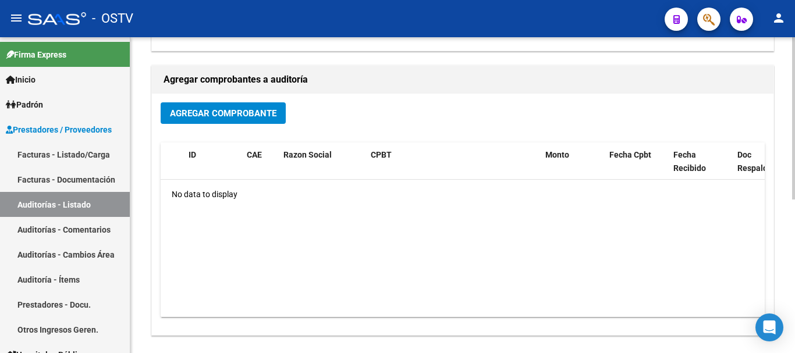
click at [222, 116] on span "Agregar Comprobante" at bounding box center [223, 113] width 107 height 10
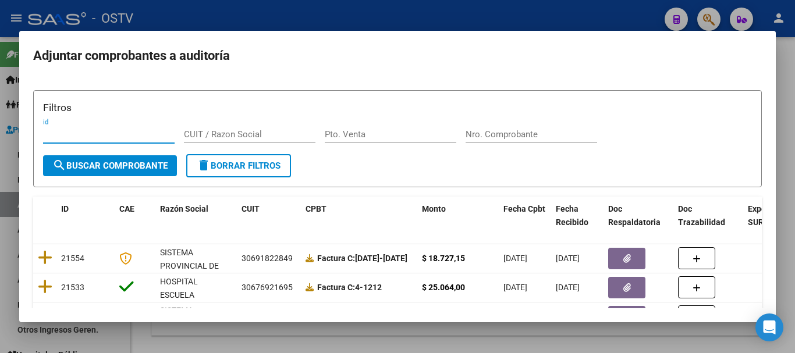
click at [502, 136] on input "Nro. Comprobante" at bounding box center [532, 134] width 132 height 10
paste input "10862"
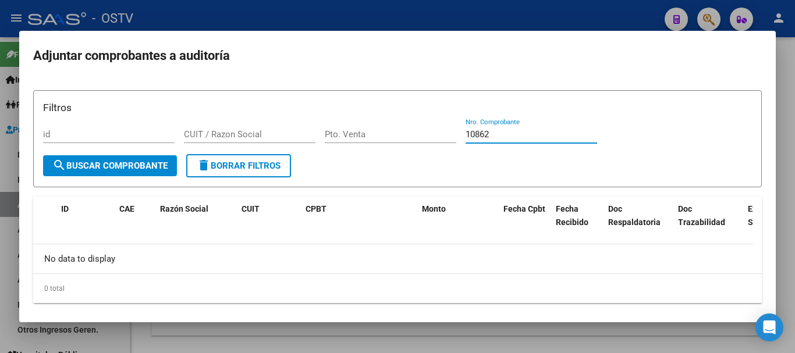
type input "10862"
drag, startPoint x: 298, startPoint y: 15, endPoint x: 306, endPoint y: 13, distance: 8.3
click at [299, 13] on div at bounding box center [397, 176] width 795 height 353
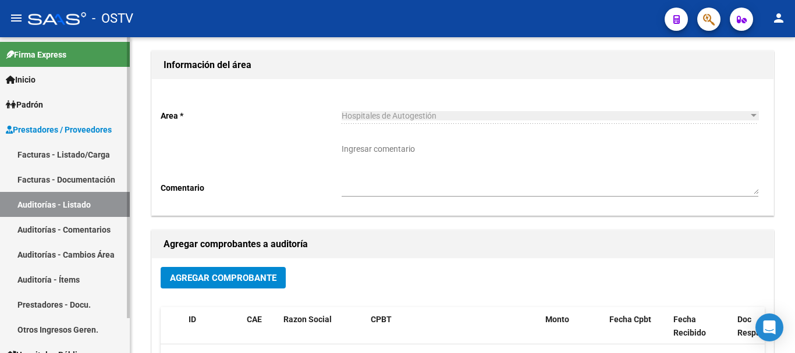
scroll to position [0, 0]
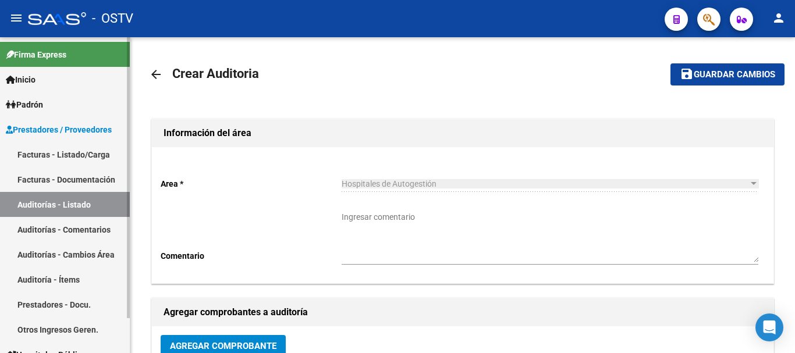
click at [56, 205] on link "Auditorías - Listado" at bounding box center [65, 204] width 130 height 25
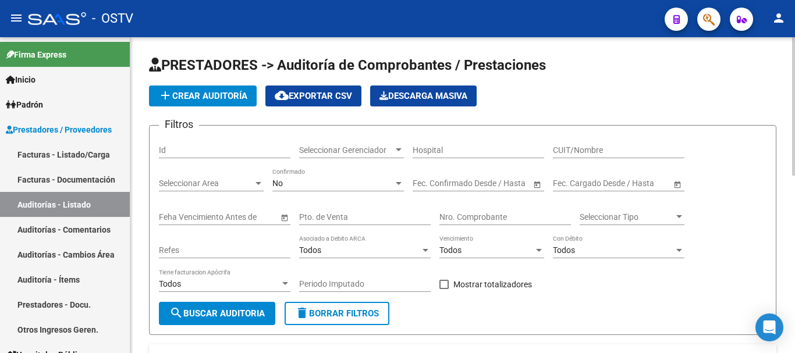
click at [495, 215] on input "Nro. Comprobante" at bounding box center [506, 218] width 132 height 10
paste input "10862"
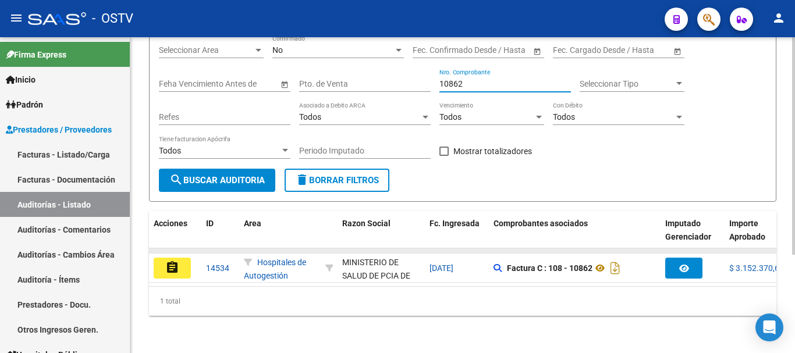
type input "10862"
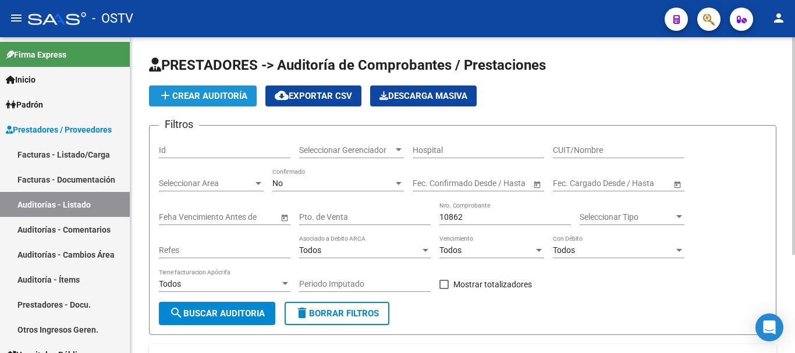
click at [211, 98] on span "add Crear Auditoría" at bounding box center [202, 96] width 89 height 10
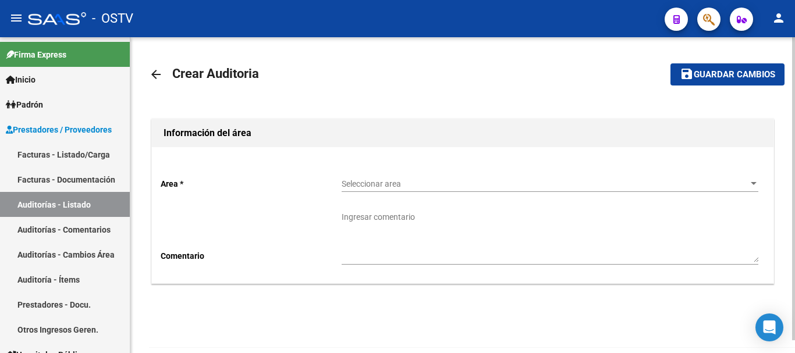
click at [381, 190] on div "Seleccionar area Seleccionar area" at bounding box center [550, 180] width 417 height 23
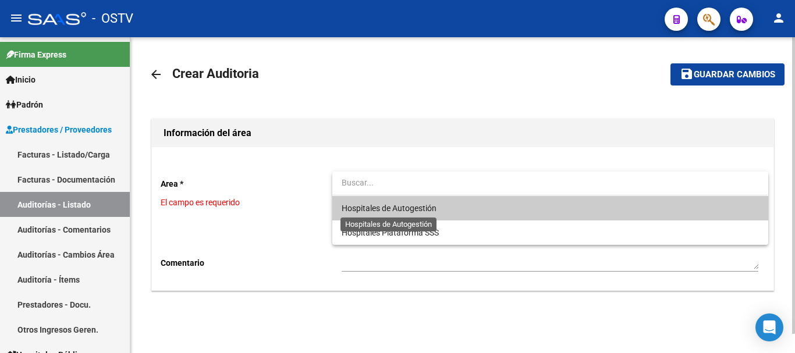
click at [395, 209] on span "Hospitales de Autogestión" at bounding box center [389, 208] width 95 height 9
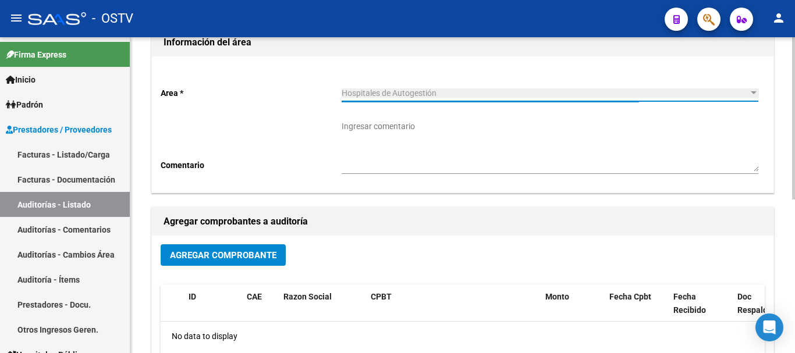
scroll to position [233, 0]
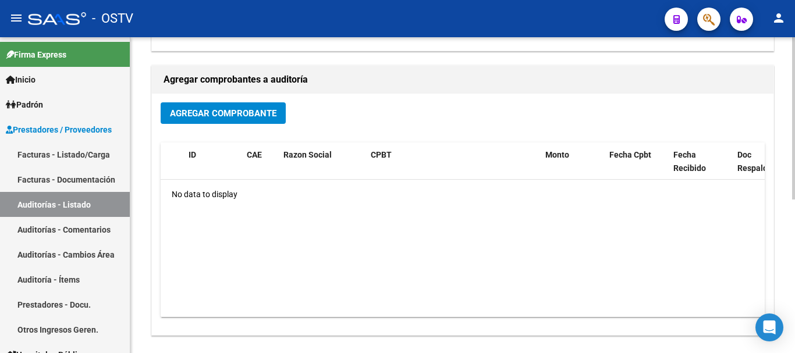
click at [232, 121] on button "Agregar Comprobante" at bounding box center [223, 113] width 125 height 22
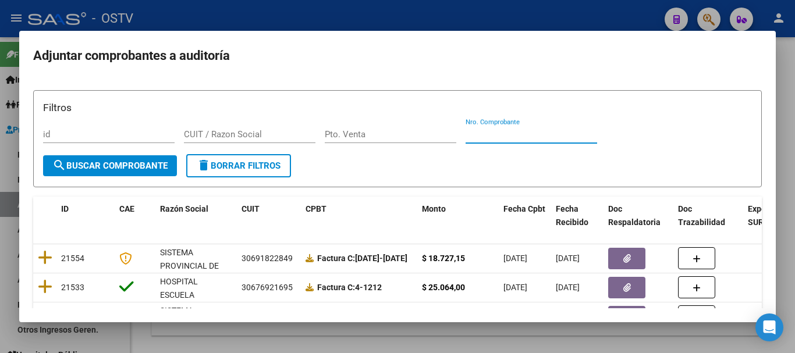
click at [486, 133] on input "Nro. Comprobante" at bounding box center [532, 134] width 132 height 10
paste input "7402"
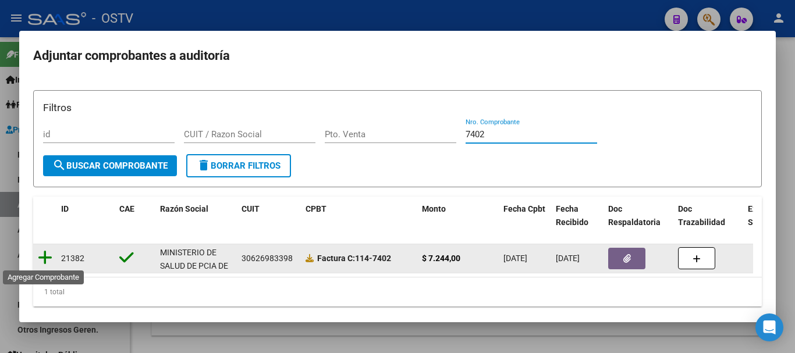
type input "7402"
click at [40, 257] on icon at bounding box center [45, 258] width 15 height 16
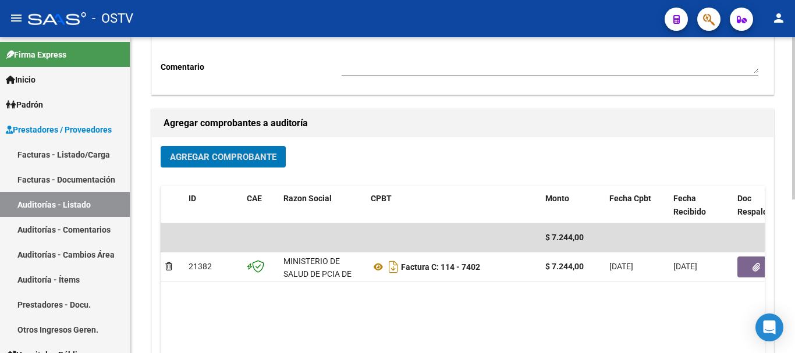
scroll to position [298, 0]
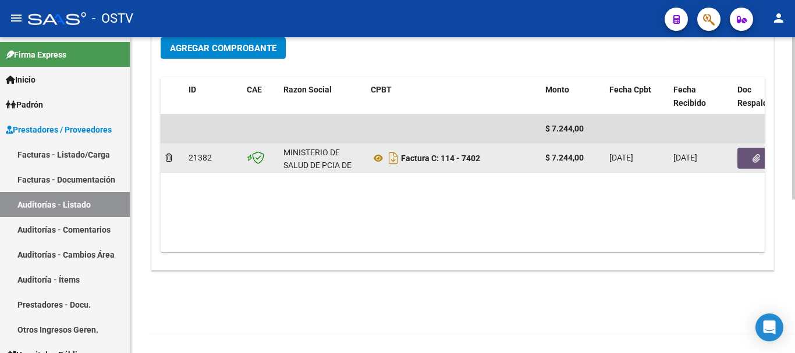
click at [760, 157] on button "button" at bounding box center [756, 158] width 37 height 21
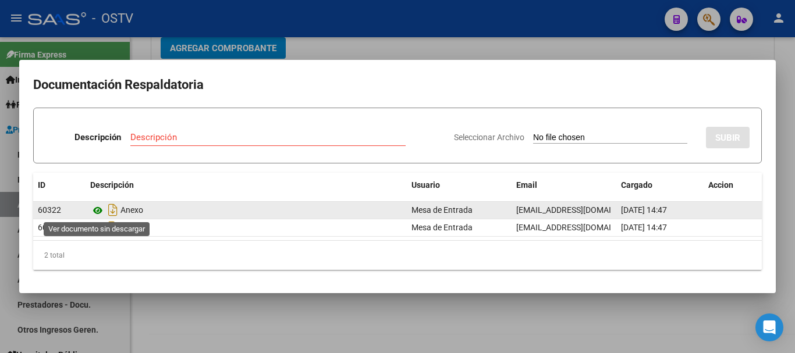
click at [100, 211] on icon at bounding box center [97, 211] width 15 height 14
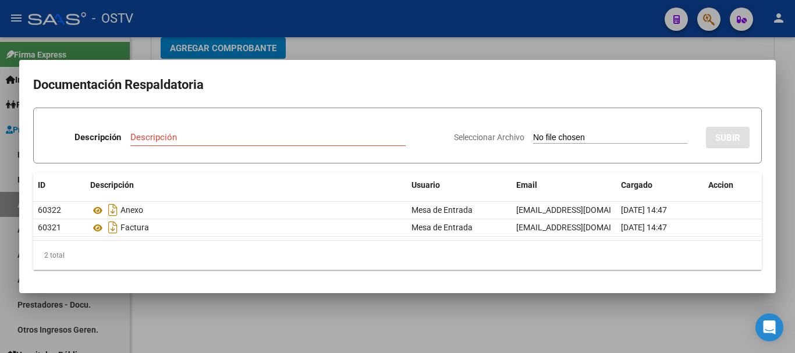
click at [376, 46] on div at bounding box center [397, 176] width 795 height 353
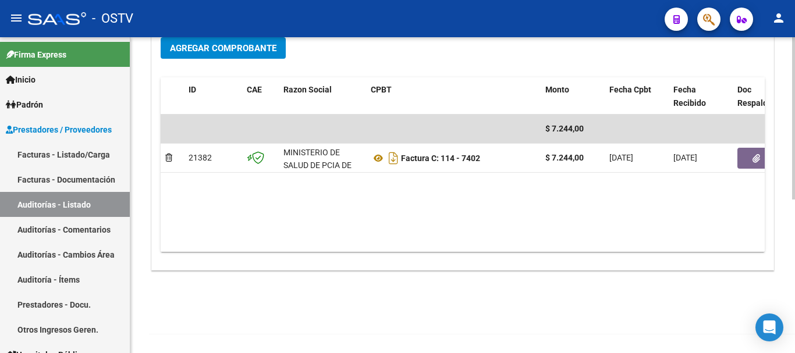
scroll to position [0, 0]
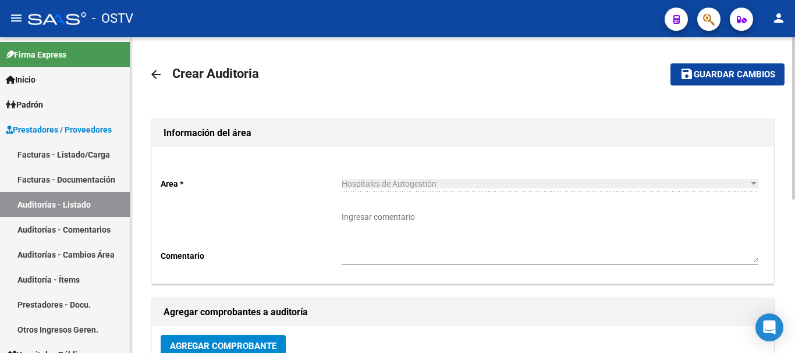
click at [721, 67] on button "save Guardar cambios" at bounding box center [728, 74] width 114 height 22
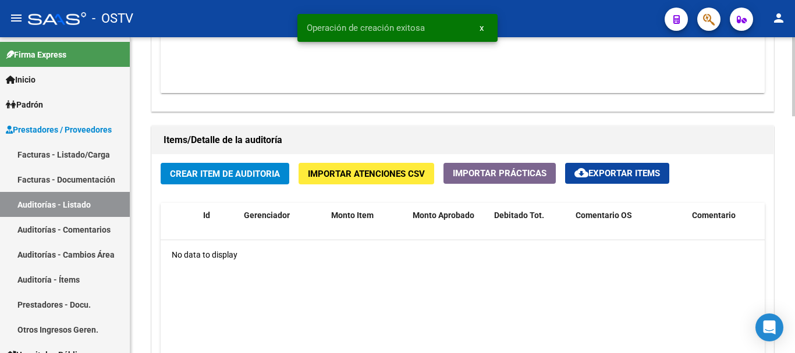
scroll to position [757, 0]
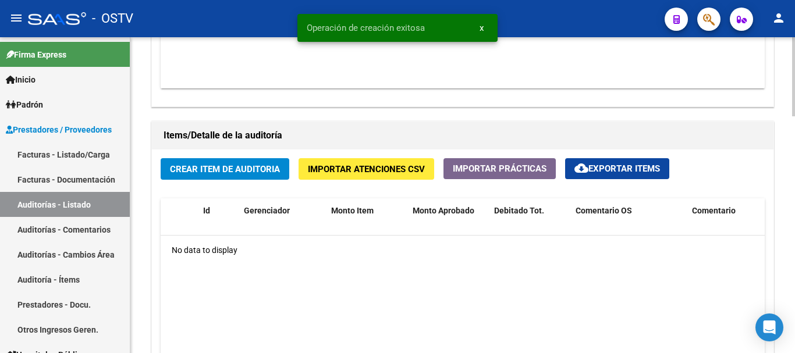
click at [249, 166] on button "Crear Item de Auditoria" at bounding box center [225, 169] width 129 height 22
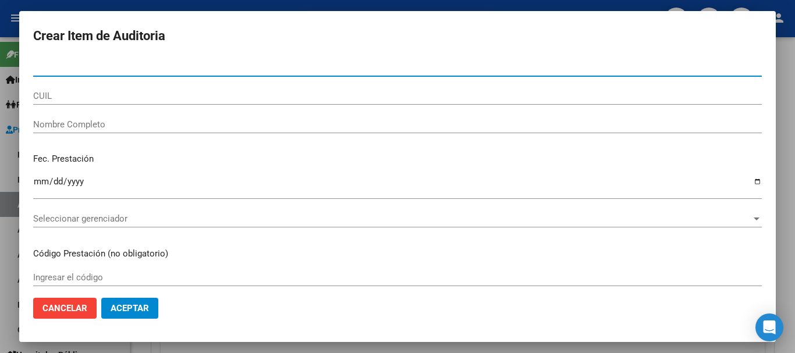
paste input "47515976"
type input "47515976"
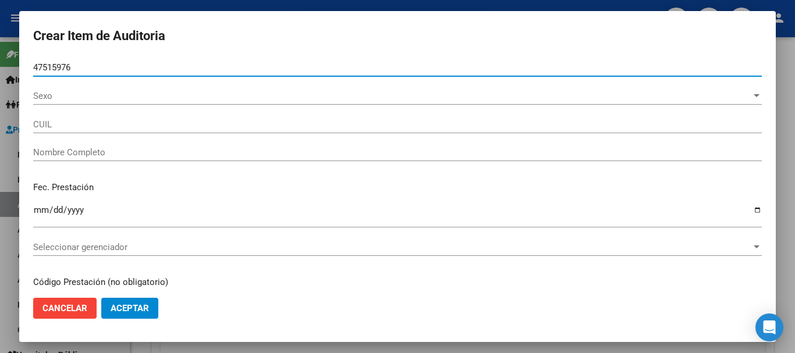
type input "23475159764"
type input "[PERSON_NAME] [PERSON_NAME]"
type input "47515976"
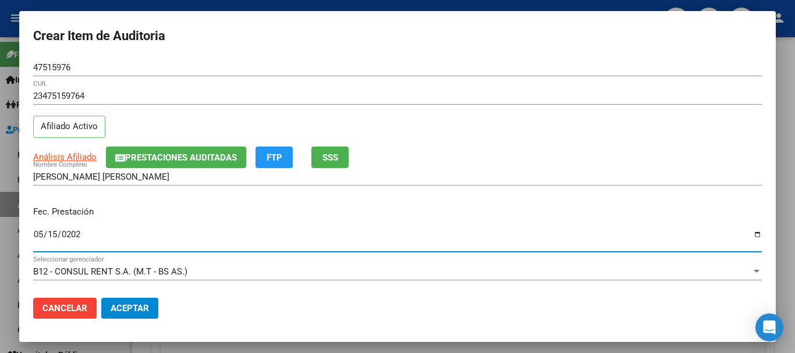
type input "[DATE]"
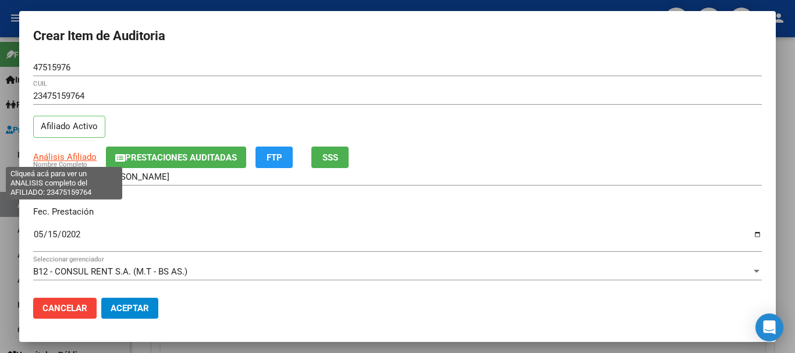
click at [80, 154] on span "Análisis Afiliado" at bounding box center [64, 157] width 63 height 10
type textarea "23475159764"
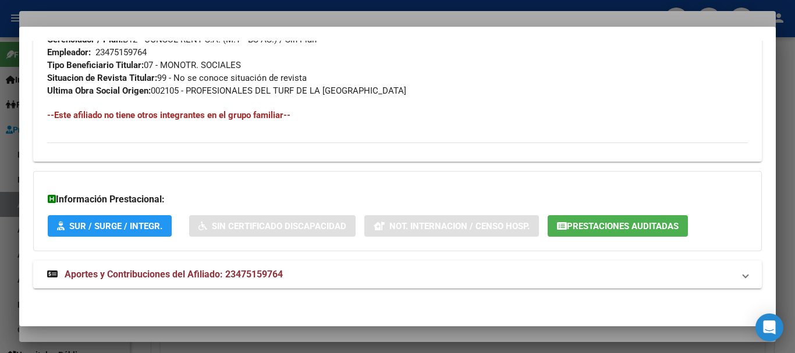
scroll to position [600, 0]
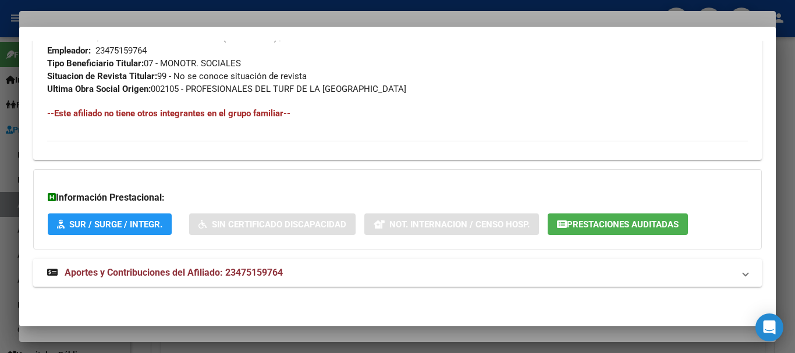
click at [275, 268] on span "Aportes y Contribuciones del Afiliado: 23475159764" at bounding box center [174, 272] width 218 height 11
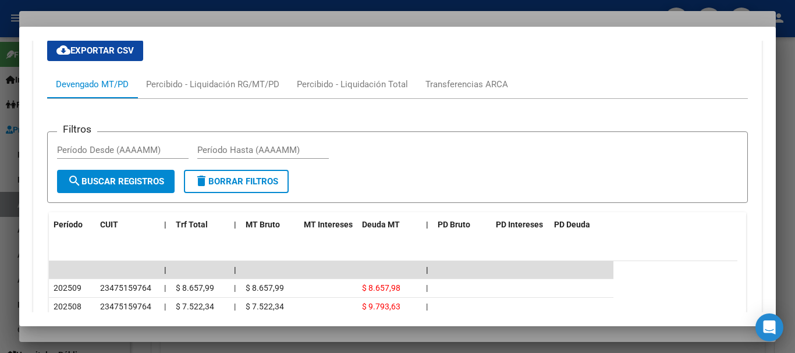
scroll to position [920, 0]
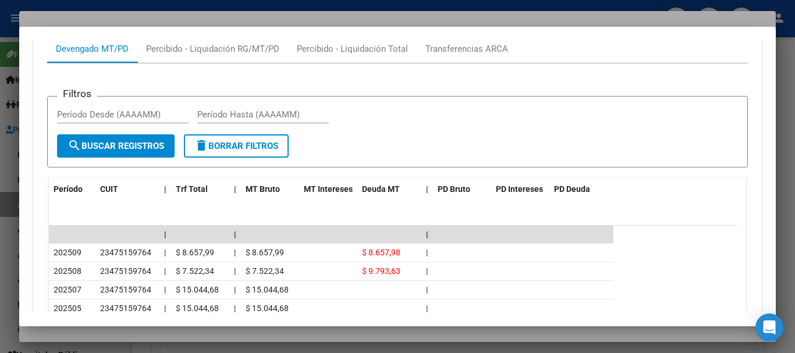
click at [267, 17] on div at bounding box center [397, 176] width 795 height 353
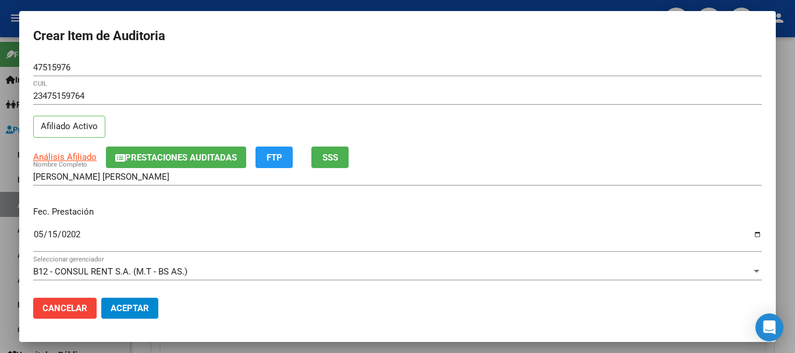
click at [500, 151] on div "Análisis Afiliado Prestaciones Auditadas FTP SSS" at bounding box center [397, 158] width 729 height 22
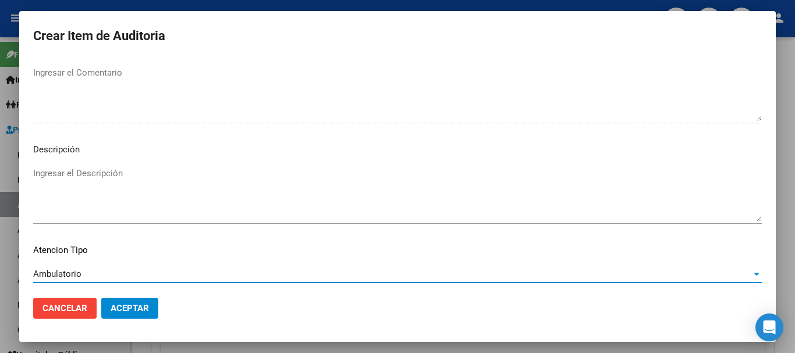
scroll to position [819, 0]
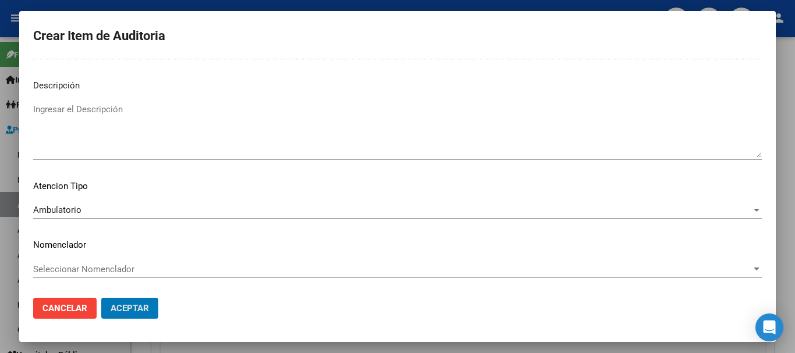
click at [101, 298] on button "Aceptar" at bounding box center [129, 308] width 57 height 21
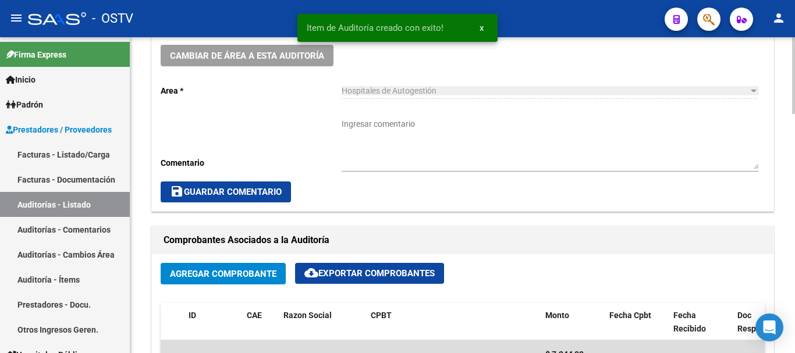
scroll to position [233, 0]
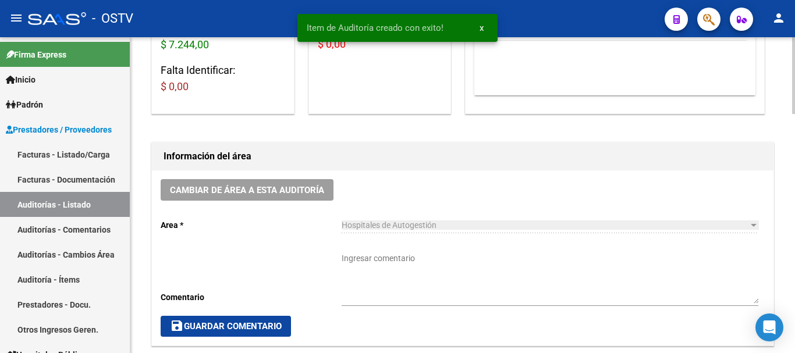
click at [404, 272] on textarea "Ingresar comentario" at bounding box center [550, 278] width 417 height 51
type textarea "CERRADA"
click at [220, 324] on span "save Guardar Comentario" at bounding box center [226, 326] width 112 height 10
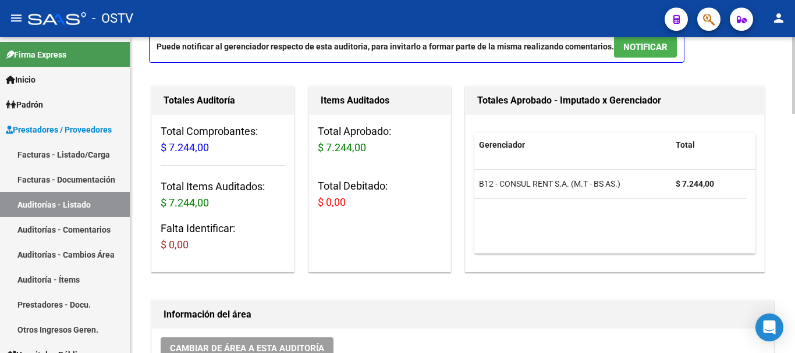
scroll to position [0, 0]
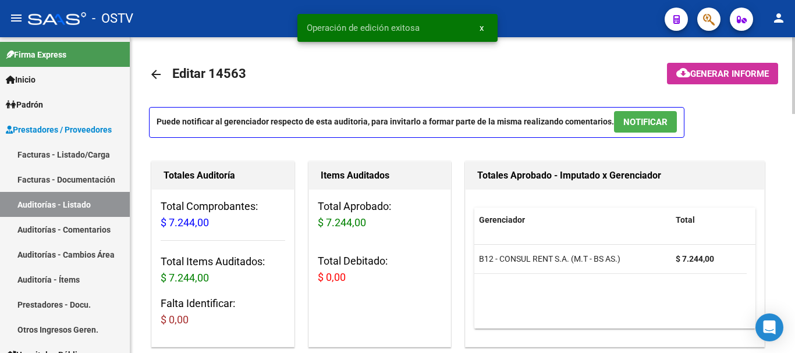
click at [163, 77] on link "arrow_back" at bounding box center [160, 74] width 23 height 27
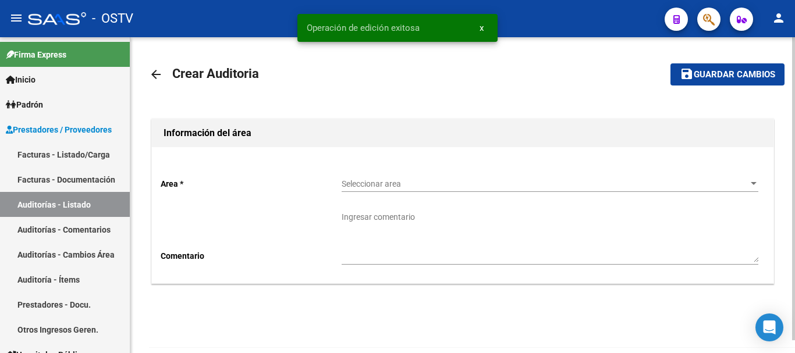
click at [419, 189] on div "Seleccionar area Seleccionar area" at bounding box center [550, 180] width 417 height 23
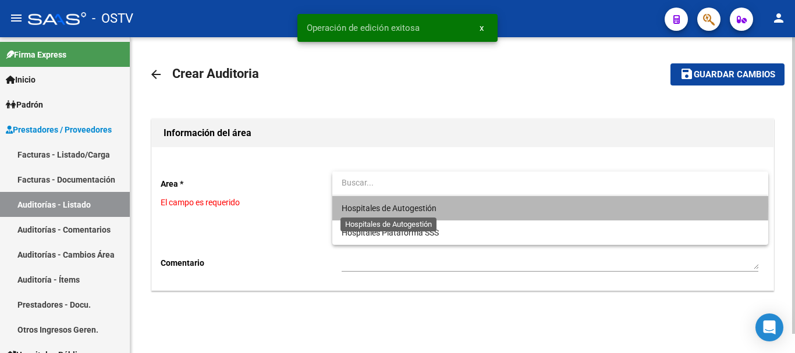
click at [403, 206] on span "Hospitales de Autogestión" at bounding box center [389, 208] width 95 height 9
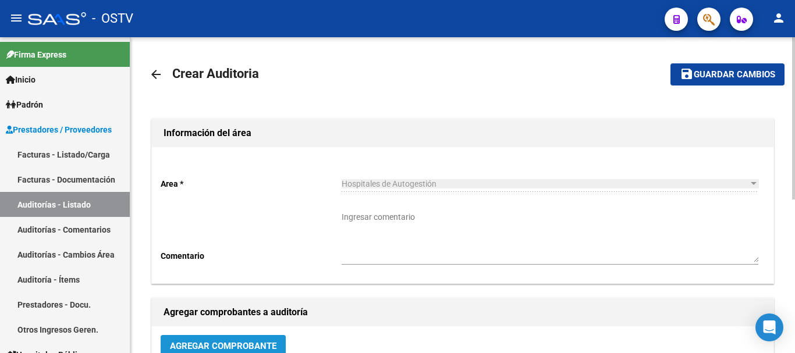
click at [239, 338] on button "Agregar Comprobante" at bounding box center [223, 346] width 125 height 22
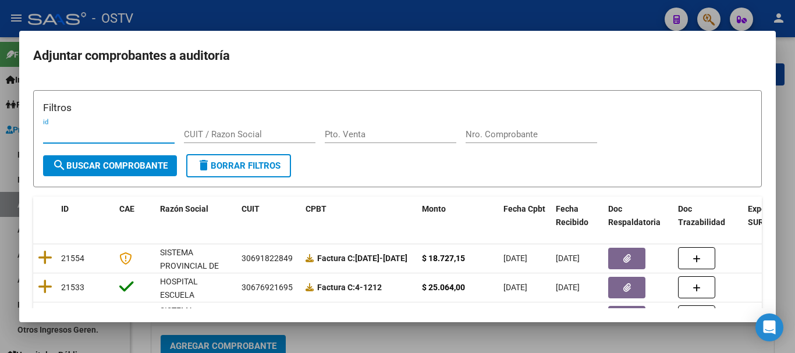
click at [505, 136] on input "Nro. Comprobante" at bounding box center [532, 134] width 132 height 10
paste input "7404"
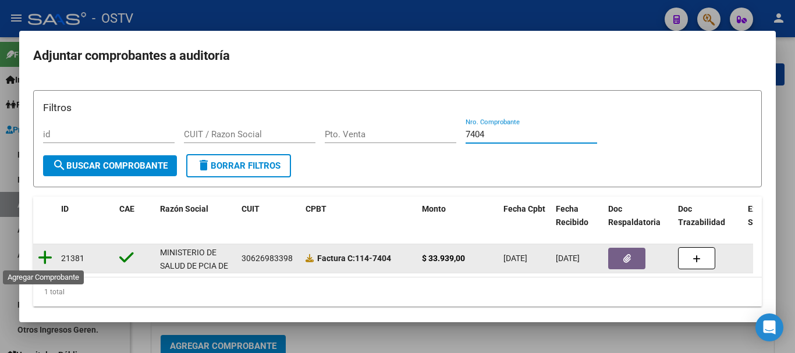
type input "7404"
click at [48, 257] on icon at bounding box center [45, 258] width 15 height 16
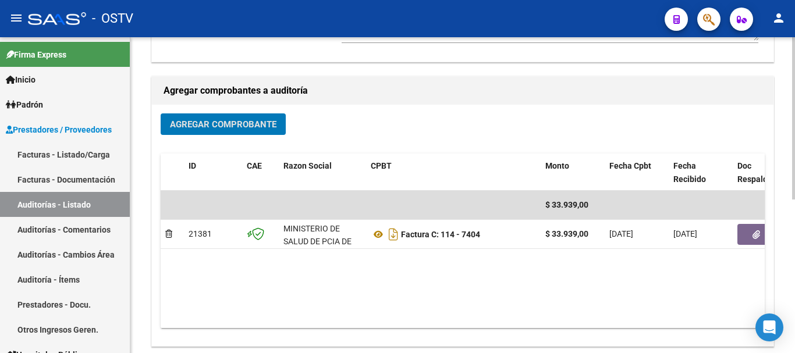
scroll to position [298, 0]
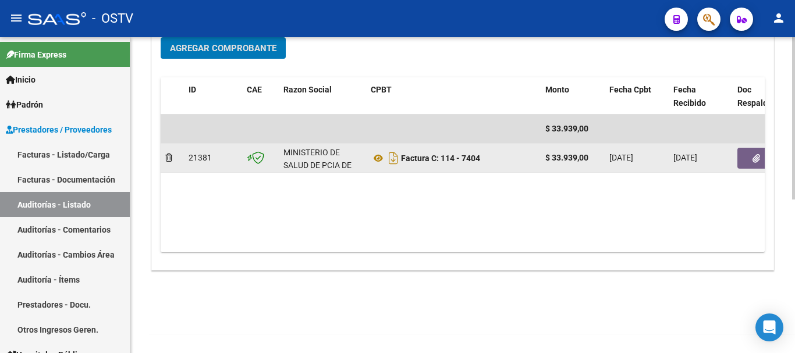
click at [749, 162] on button "button" at bounding box center [756, 158] width 37 height 21
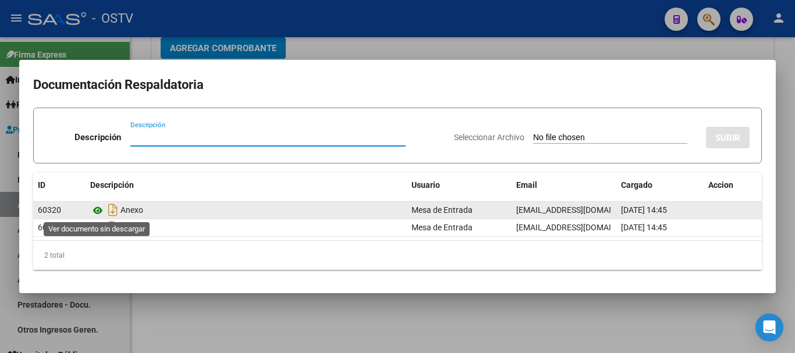
click at [95, 209] on icon at bounding box center [97, 211] width 15 height 14
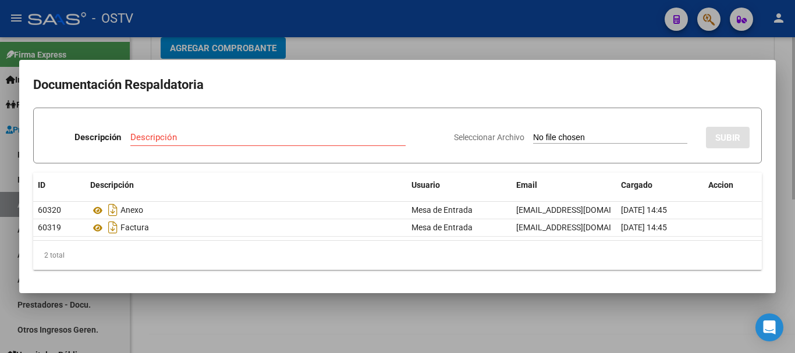
drag, startPoint x: 456, startPoint y: 53, endPoint x: 467, endPoint y: 45, distance: 13.4
click at [457, 49] on div at bounding box center [397, 176] width 795 height 353
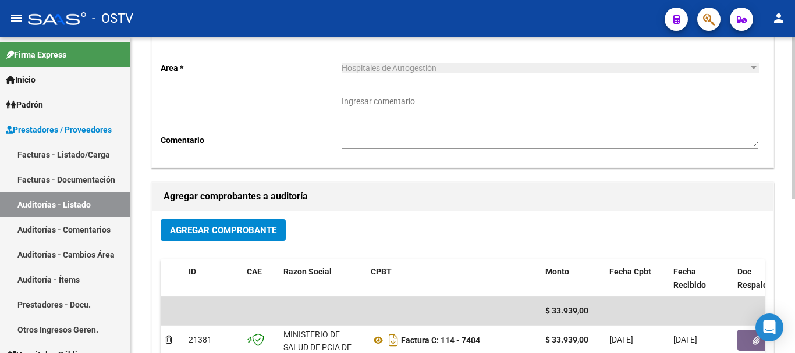
scroll to position [0, 0]
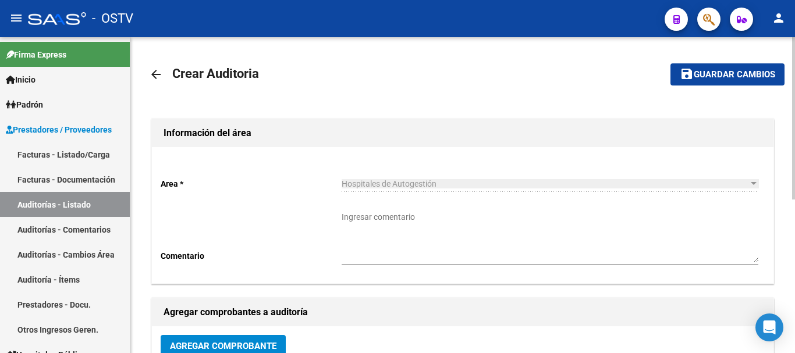
click at [733, 80] on button "save Guardar cambios" at bounding box center [728, 74] width 114 height 22
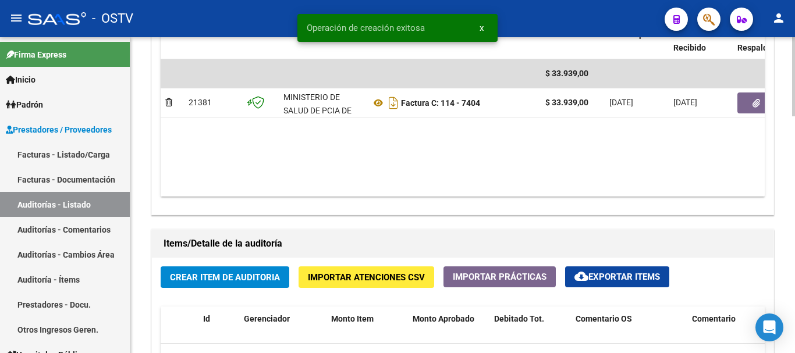
scroll to position [757, 0]
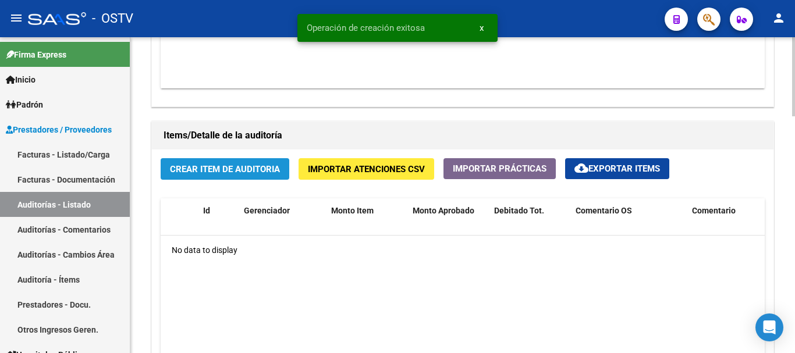
click at [245, 168] on span "Crear Item de Auditoria" at bounding box center [225, 169] width 110 height 10
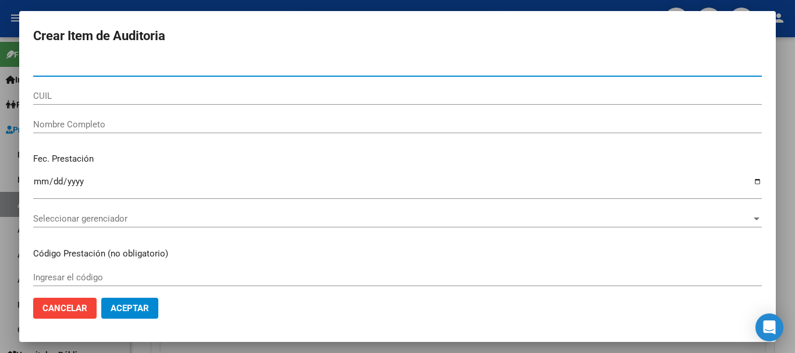
paste input "26600074"
type input "26600074"
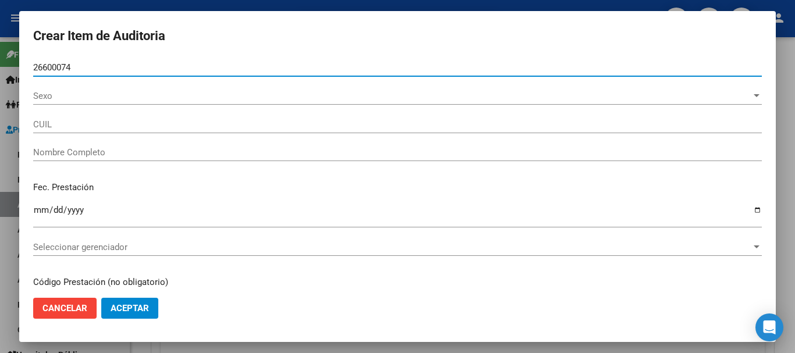
type input "27266000745"
type input "MAIDANA CINTIA GRACIELA"
type input "26600074"
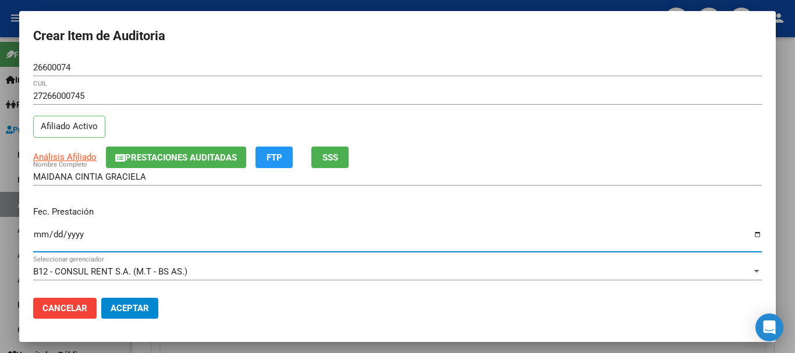
type input "[DATE]"
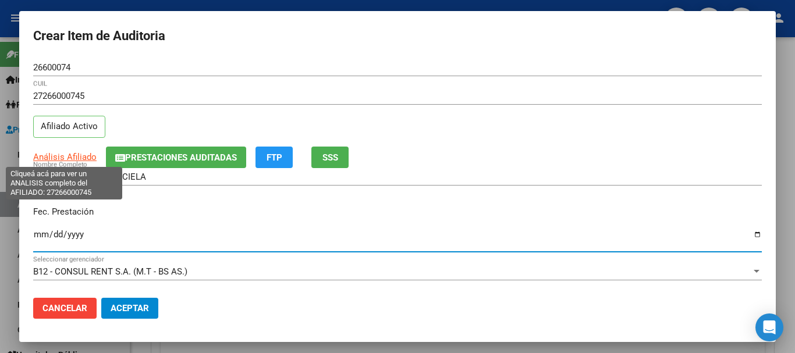
click at [65, 157] on span "Análisis Afiliado" at bounding box center [64, 157] width 63 height 10
type textarea "27266000745"
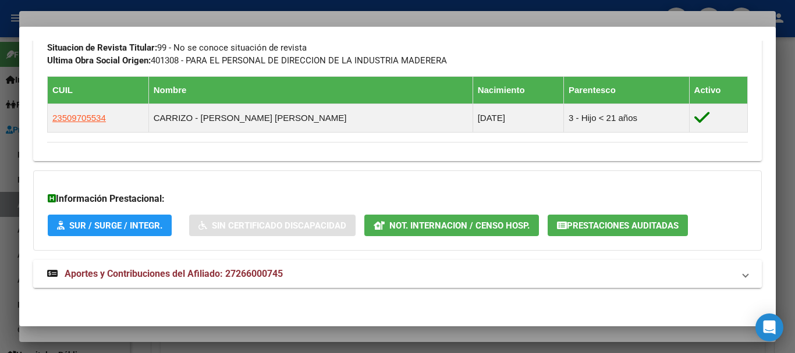
scroll to position [630, 0]
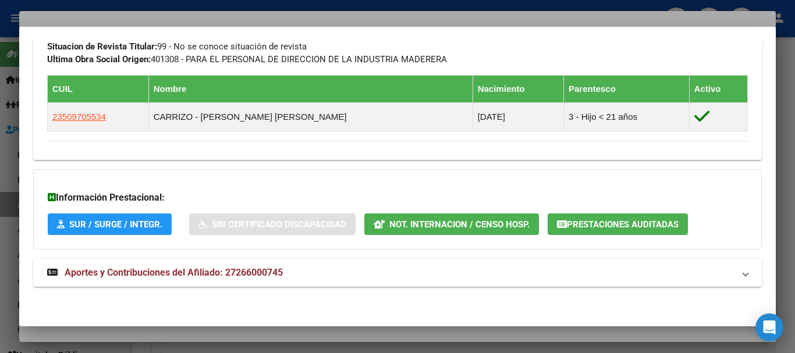
click at [269, 273] on span "Aportes y Contribuciones del Afiliado: 27266000745" at bounding box center [174, 272] width 218 height 11
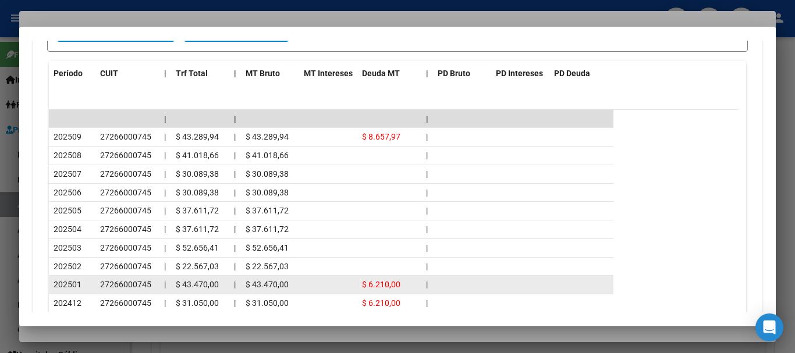
scroll to position [1066, 0]
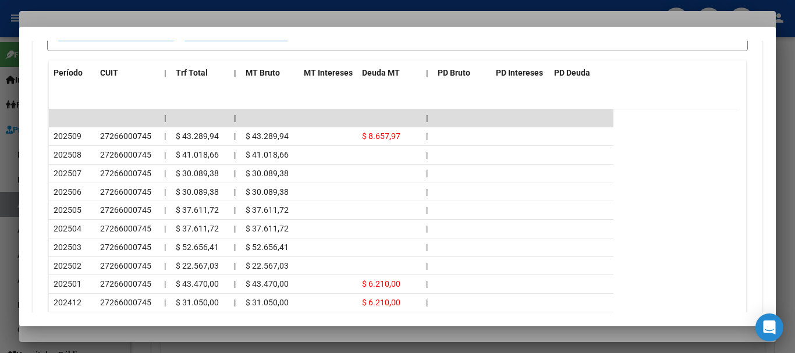
click at [200, 18] on div at bounding box center [397, 176] width 795 height 353
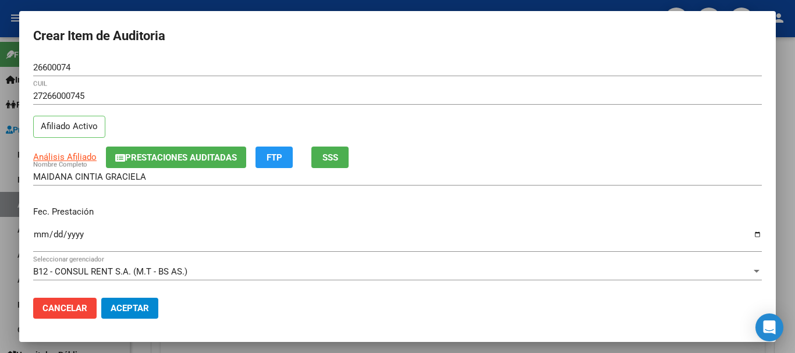
click at [555, 222] on div "Fec. Prestación [DATE] Ingresar la fecha" at bounding box center [397, 230] width 729 height 66
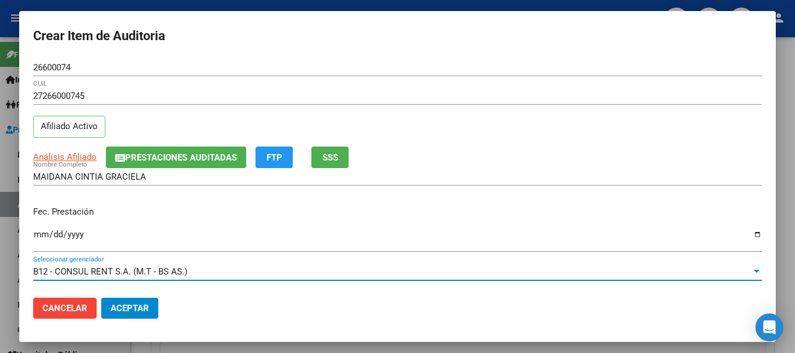
scroll to position [157, 0]
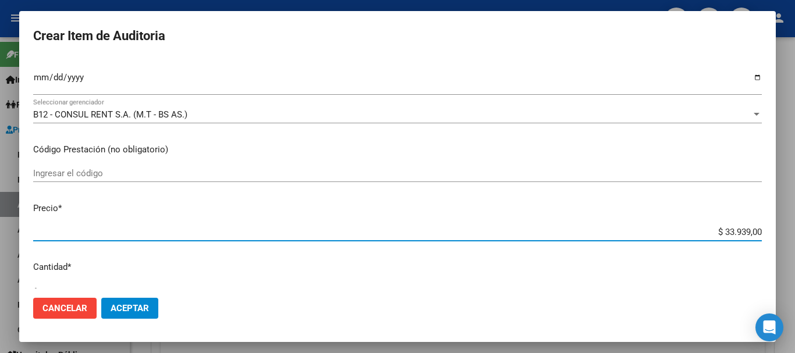
type input "$ 0,01"
type input "$ 0,10"
type input "$ 1,02"
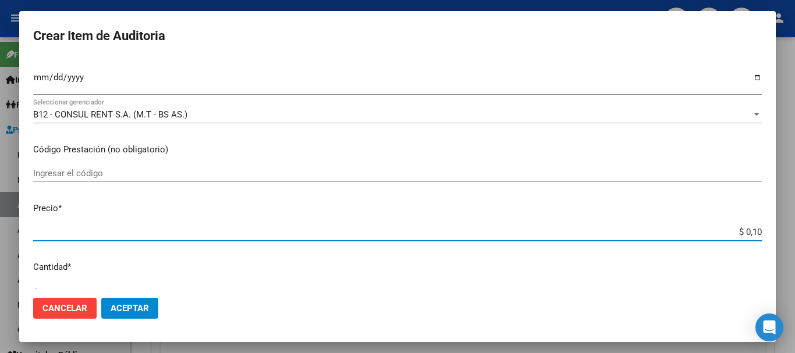
type input "$ 1,02"
type input "$ 10,20"
type input "$ 102,04"
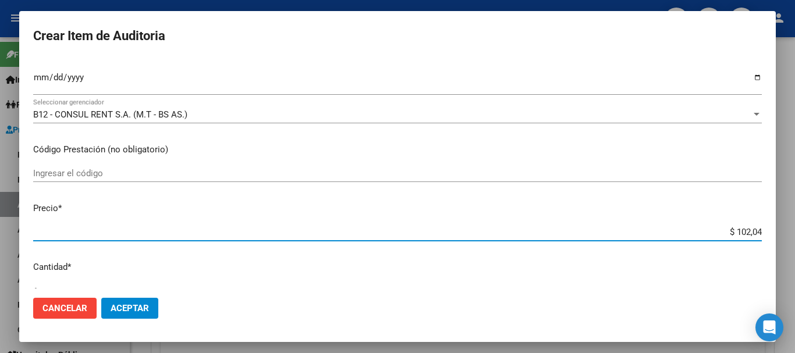
type input "$ 1.020,40"
type input "$ 10.204,00"
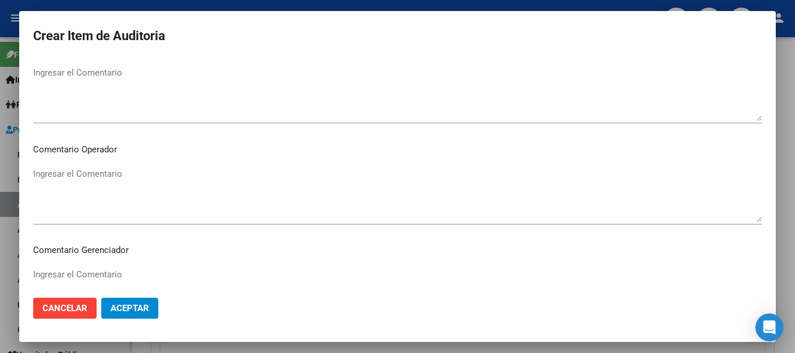
scroll to position [755, 0]
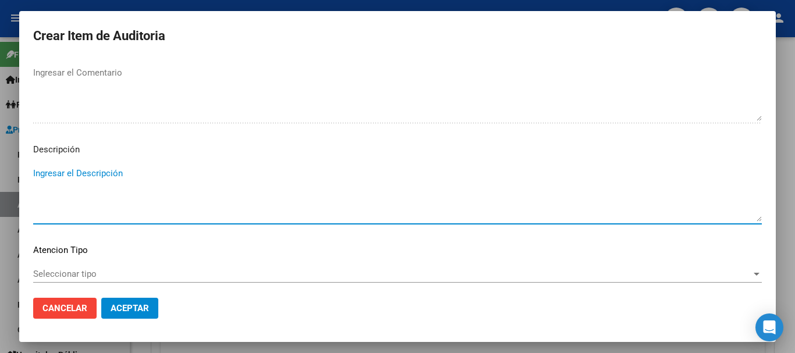
type textarea "A"
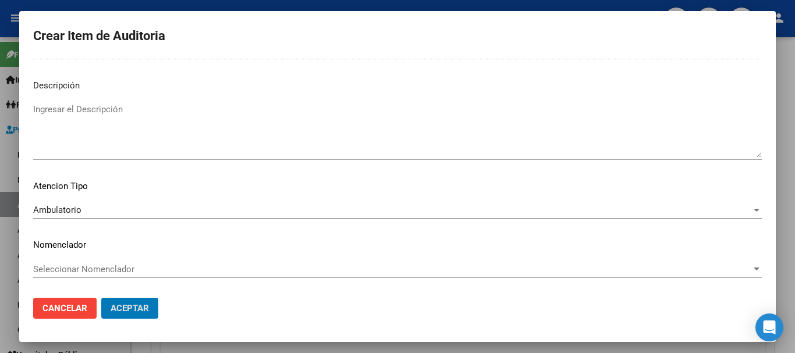
scroll to position [0, 0]
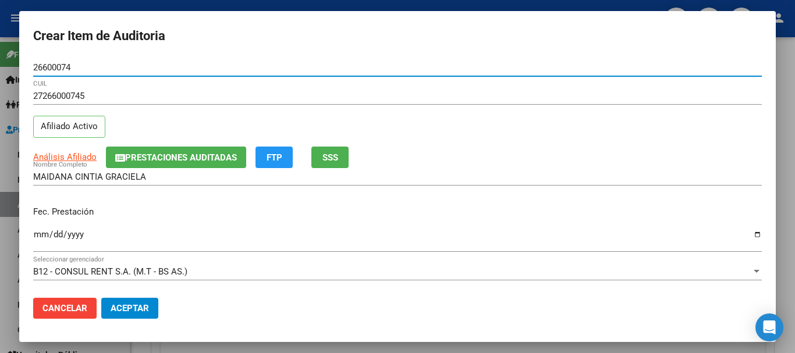
click at [101, 298] on button "Aceptar" at bounding box center [129, 308] width 57 height 21
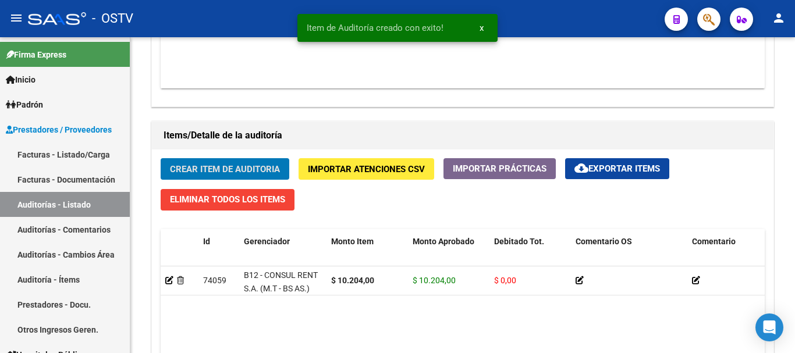
scroll to position [757, 0]
click at [161, 158] on button "Crear Item de Auditoria" at bounding box center [225, 169] width 129 height 22
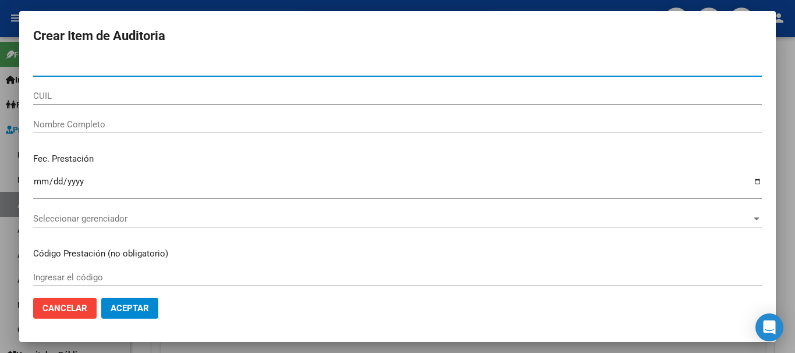
paste input "26600074"
type input "26600074"
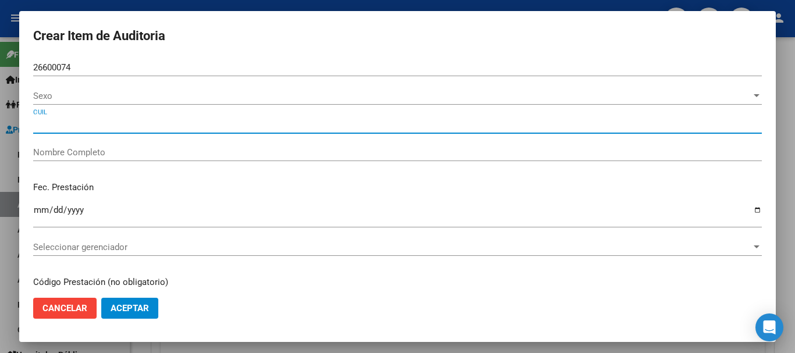
type input "27266000745"
type input "MAIDANA CINTIA GRACIELA"
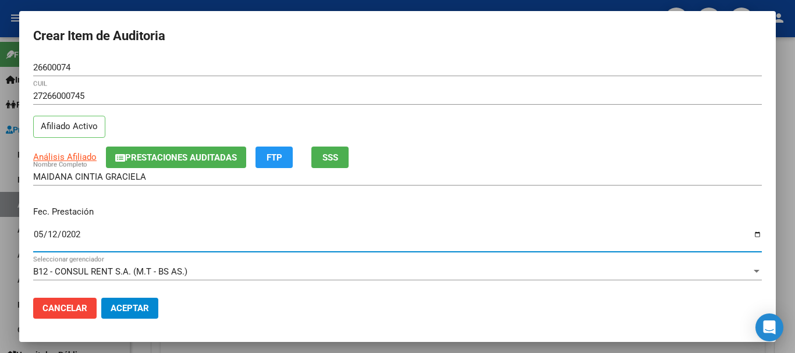
type input "[DATE]"
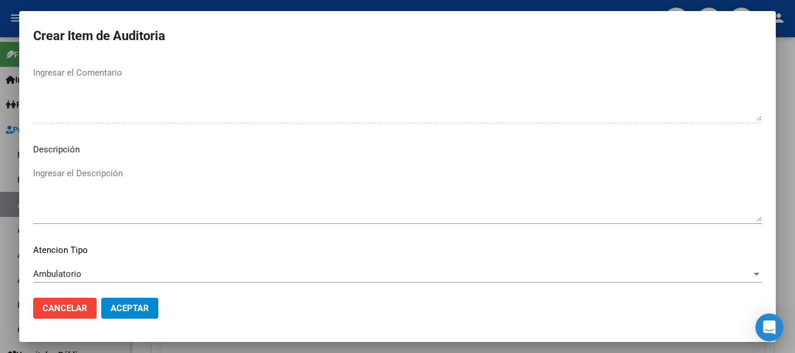
scroll to position [819, 0]
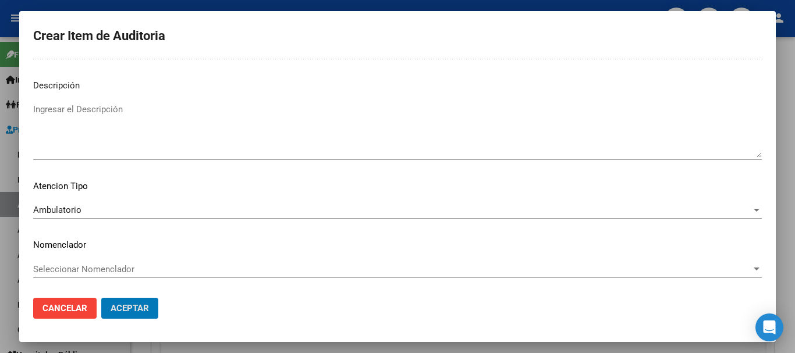
click at [101, 298] on button "Aceptar" at bounding box center [129, 308] width 57 height 21
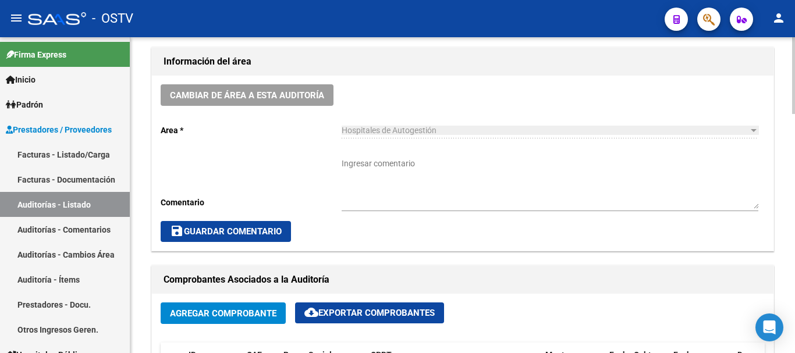
scroll to position [292, 0]
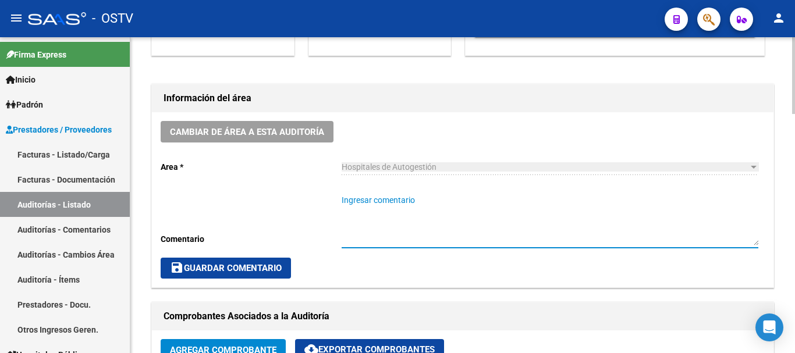
click at [434, 200] on textarea "Ingresar comentario" at bounding box center [550, 219] width 417 height 51
type textarea "CERRADA"
click at [274, 260] on button "save Guardar Comentario" at bounding box center [226, 268] width 130 height 21
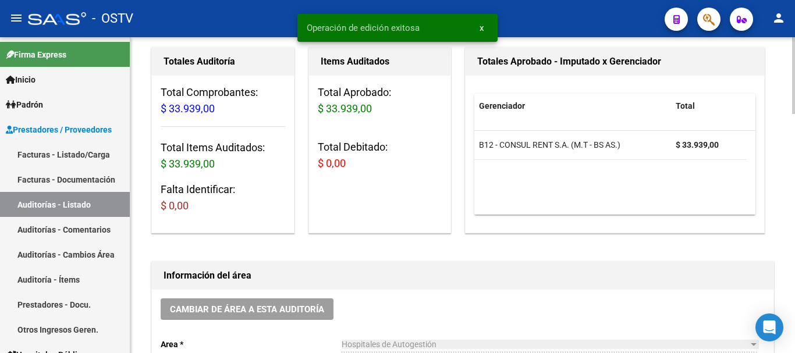
scroll to position [0, 0]
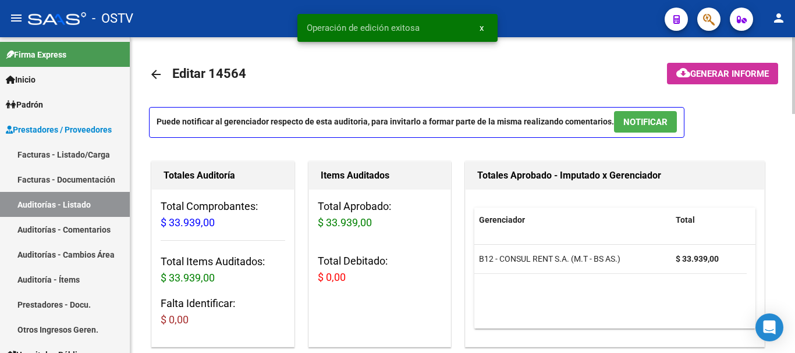
click at [159, 75] on mat-icon "arrow_back" at bounding box center [156, 75] width 14 height 14
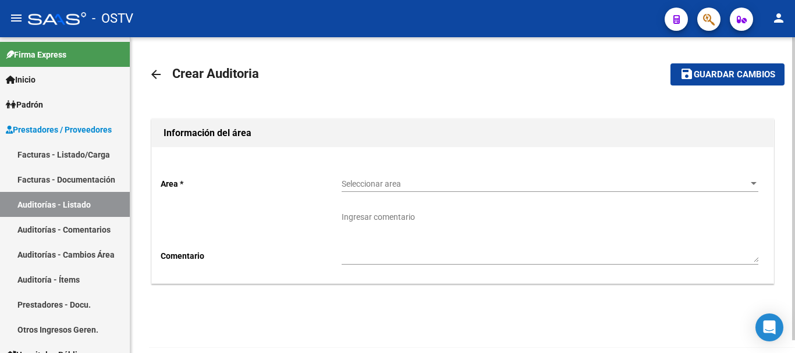
click at [396, 187] on span "Seleccionar area" at bounding box center [545, 184] width 406 height 10
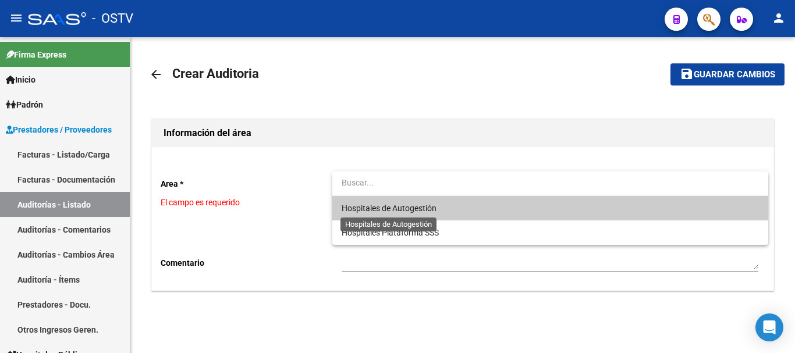
click at [385, 207] on span "Hospitales de Autogestión" at bounding box center [389, 208] width 95 height 9
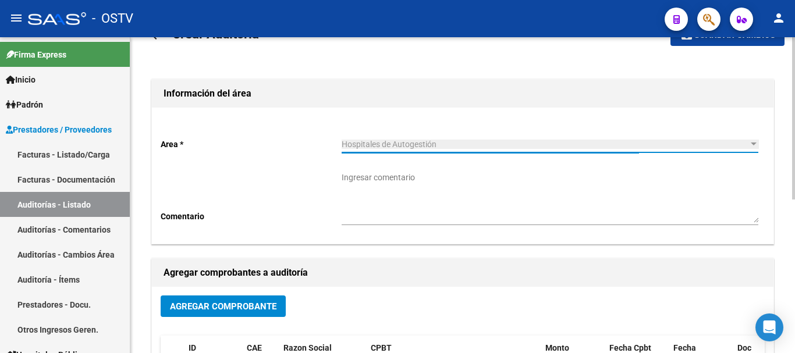
scroll to position [175, 0]
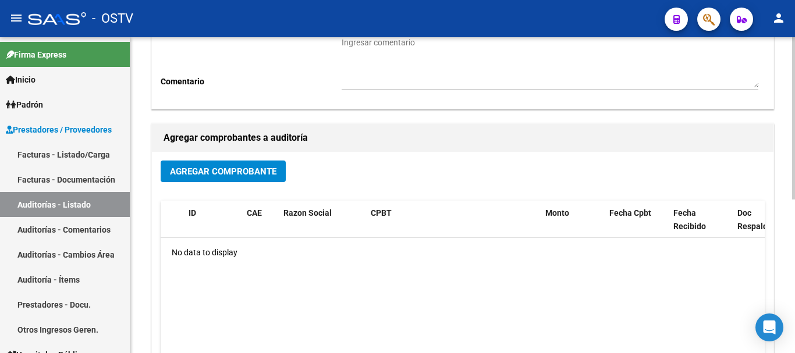
click at [242, 172] on span "Agregar Comprobante" at bounding box center [223, 172] width 107 height 10
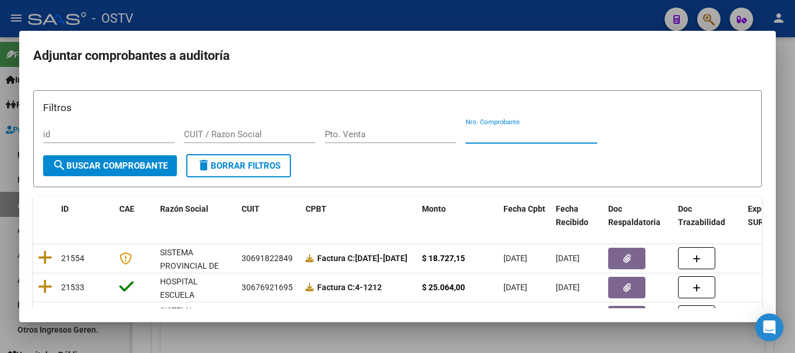
click at [575, 137] on input "Nro. Comprobante" at bounding box center [532, 134] width 132 height 10
click at [614, 171] on form "Filtros id CUIT / Razon Social Pto. Venta Nro. Comprobante search Buscar Compro…" at bounding box center [397, 138] width 729 height 97
click at [550, 136] on input "Nro. Comprobante" at bounding box center [532, 134] width 132 height 10
click at [795, 172] on div at bounding box center [397, 176] width 795 height 353
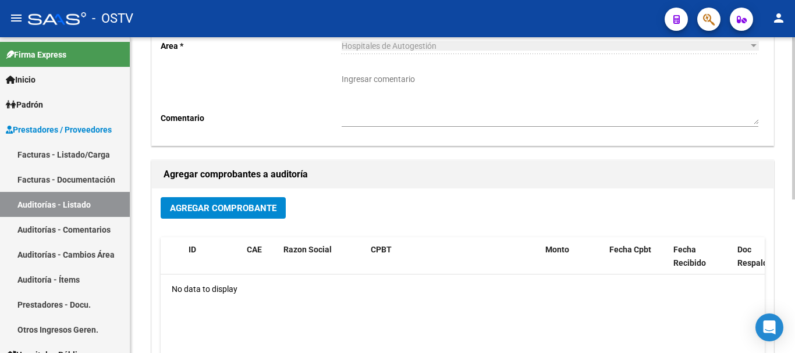
scroll to position [291, 0]
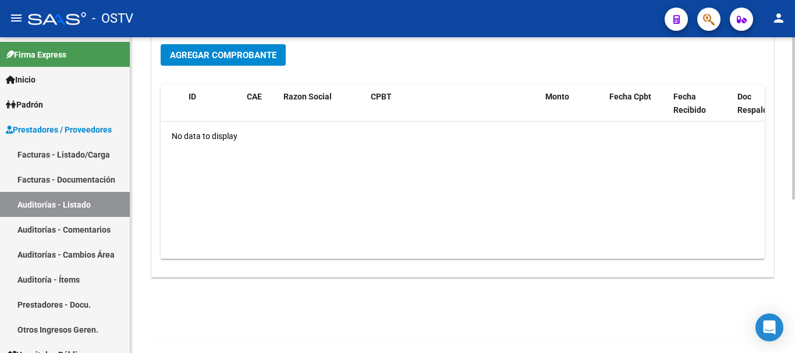
click at [238, 56] on span "Agregar Comprobante" at bounding box center [223, 55] width 107 height 10
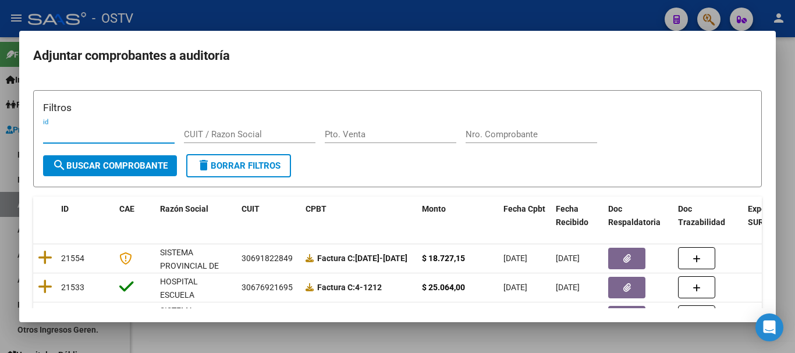
click at [795, 148] on div at bounding box center [397, 176] width 795 height 353
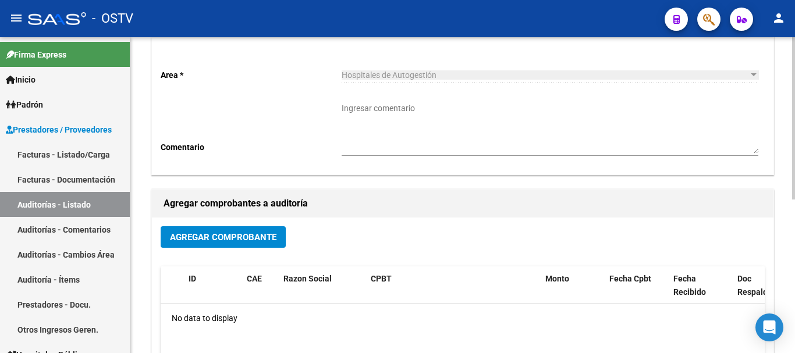
scroll to position [116, 0]
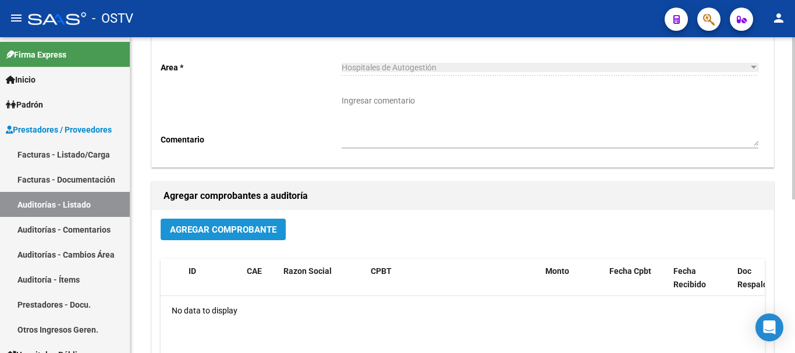
click at [207, 232] on span "Agregar Comprobante" at bounding box center [223, 230] width 107 height 10
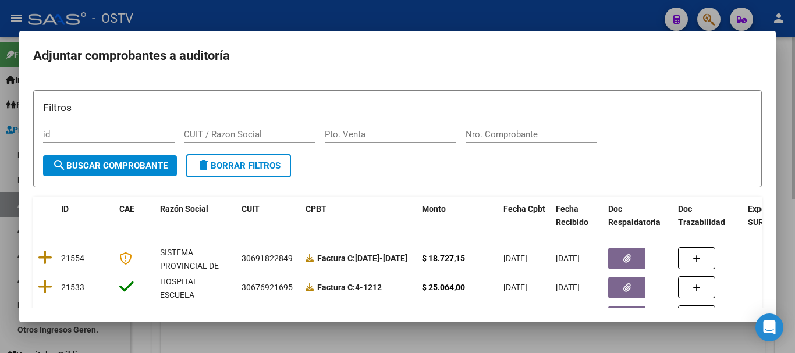
click at [795, 224] on div at bounding box center [397, 176] width 795 height 353
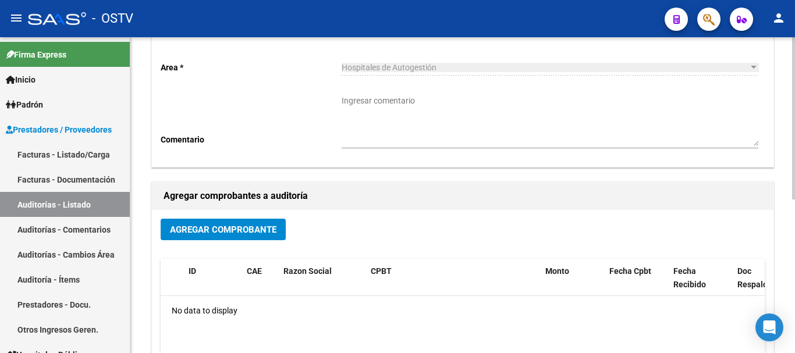
click at [189, 228] on span "Agregar Comprobante" at bounding box center [223, 230] width 107 height 10
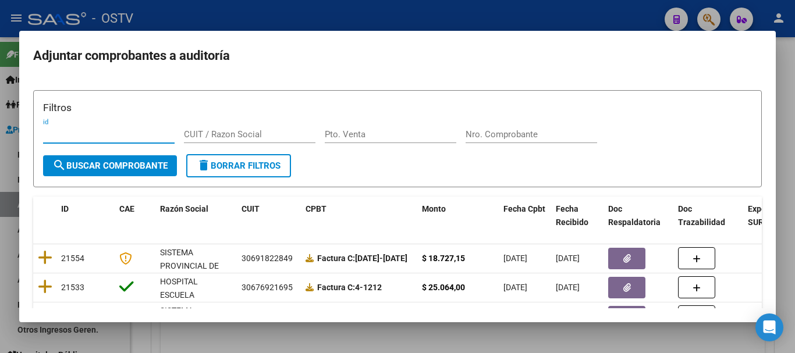
click at [795, 287] on div at bounding box center [397, 176] width 795 height 353
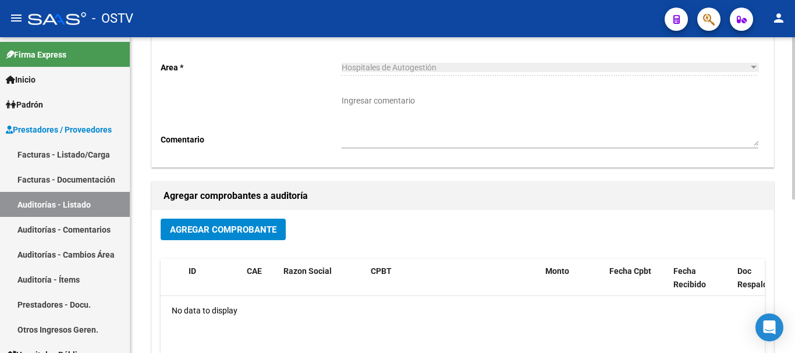
click at [200, 232] on span "Agregar Comprobante" at bounding box center [223, 230] width 107 height 10
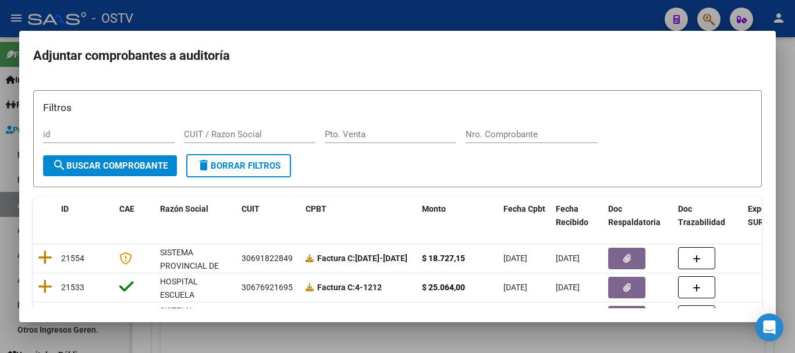
click at [795, 238] on div at bounding box center [397, 176] width 795 height 353
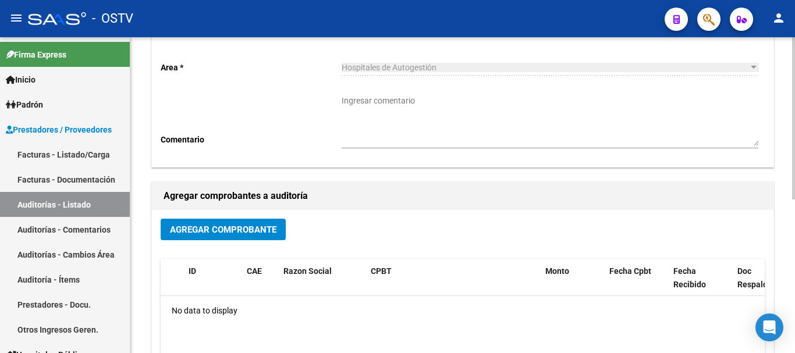
click at [244, 225] on span "Agregar Comprobante" at bounding box center [223, 230] width 107 height 10
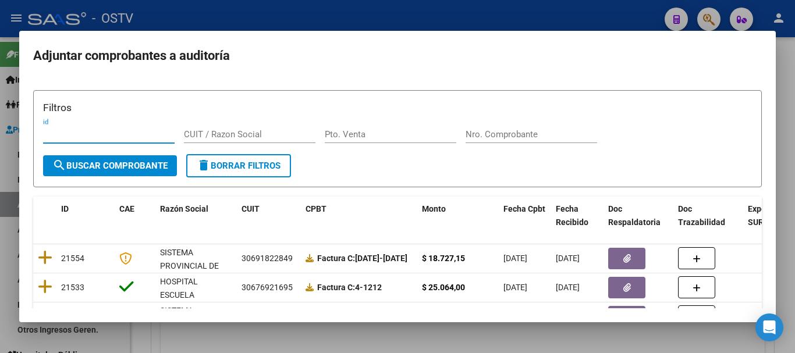
click at [783, 213] on div at bounding box center [397, 176] width 795 height 353
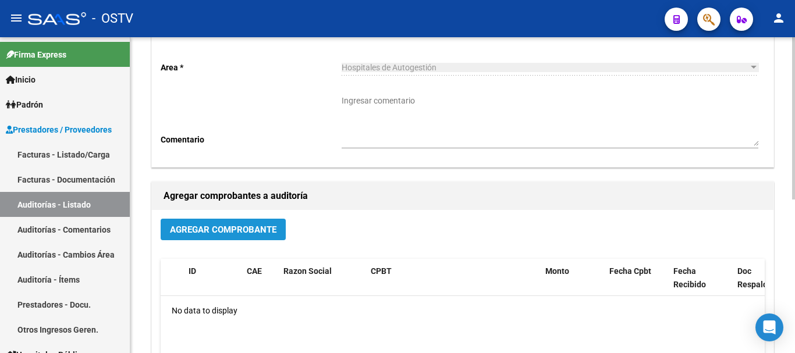
click at [254, 226] on span "Agregar Comprobante" at bounding box center [223, 230] width 107 height 10
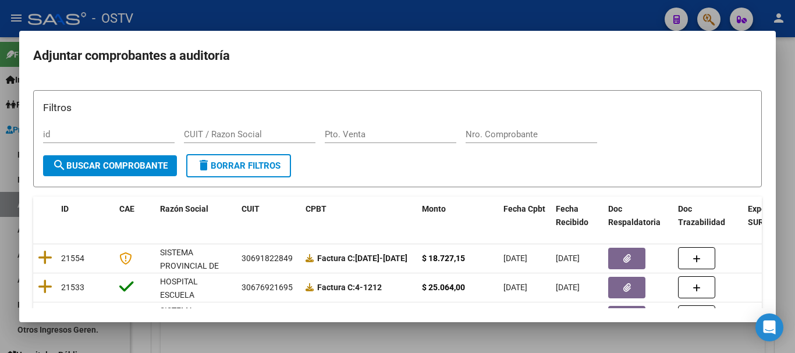
click at [795, 231] on div at bounding box center [397, 176] width 795 height 353
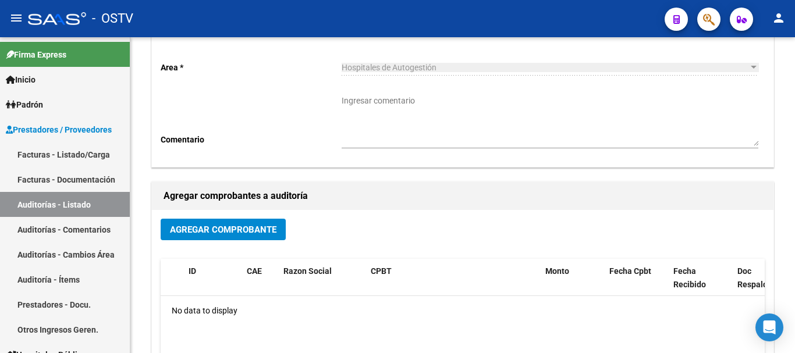
click at [782, 24] on mat-icon "person" at bounding box center [779, 18] width 14 height 14
click at [752, 76] on button "exit_to_app Salir" at bounding box center [755, 77] width 71 height 28
